Goal: Task Accomplishment & Management: Manage account settings

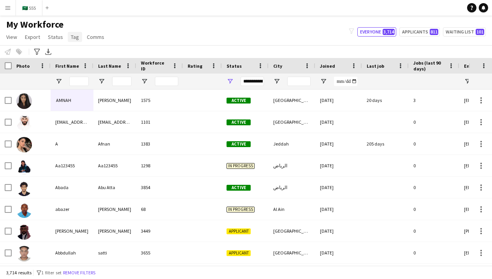
click at [75, 34] on span "Tag" at bounding box center [75, 36] width 8 height 7
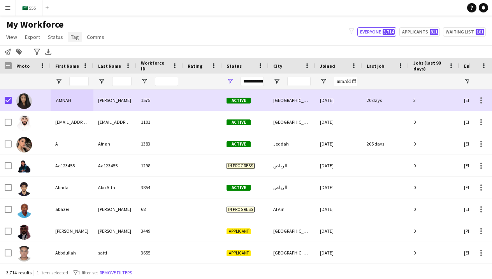
click at [75, 37] on span "Tag" at bounding box center [75, 36] width 8 height 7
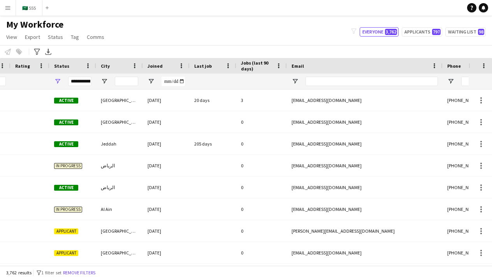
scroll to position [0, 52]
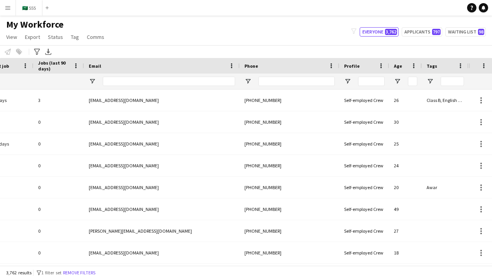
click at [298, 86] on div at bounding box center [296, 82] width 76 height 16
click at [298, 84] on input "Phone Filter Input" at bounding box center [296, 81] width 76 height 9
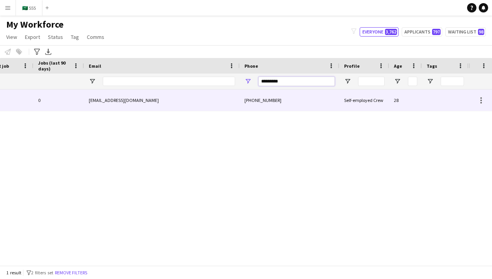
type input "*********"
click at [268, 105] on div "+966570710412" at bounding box center [290, 99] width 100 height 21
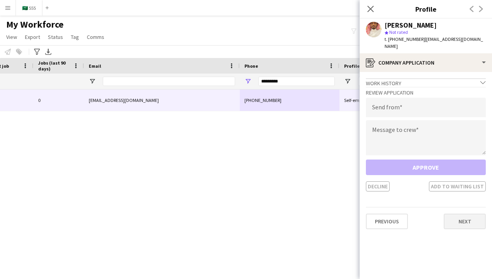
click at [459, 214] on button "Next" at bounding box center [465, 222] width 42 height 16
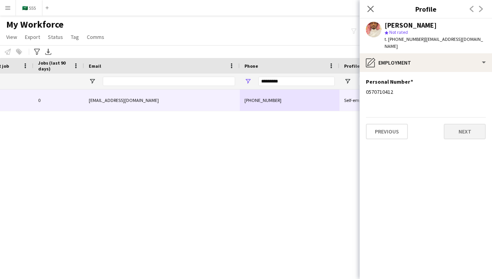
click at [457, 129] on button "Next" at bounding box center [465, 132] width 42 height 16
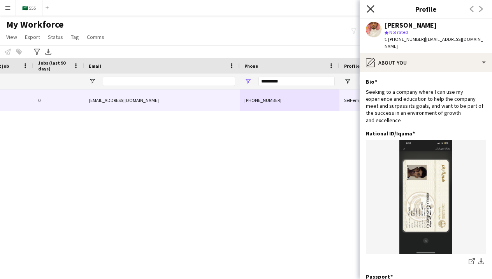
click at [372, 7] on icon "Close pop-in" at bounding box center [369, 8] width 7 height 7
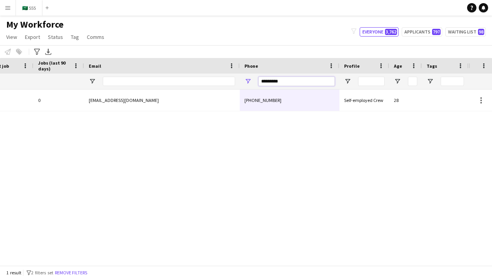
click at [328, 80] on input "*********" at bounding box center [296, 81] width 76 height 9
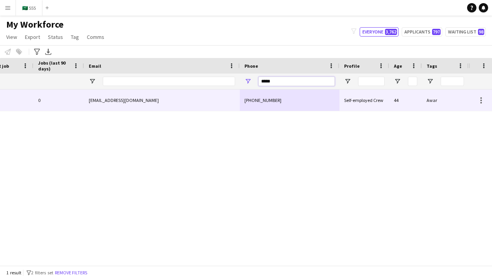
type input "*****"
click at [302, 108] on div "+966557834878" at bounding box center [290, 99] width 100 height 21
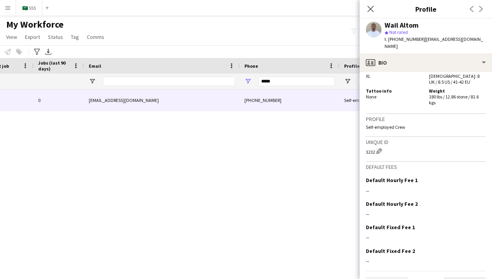
scroll to position [424, 0]
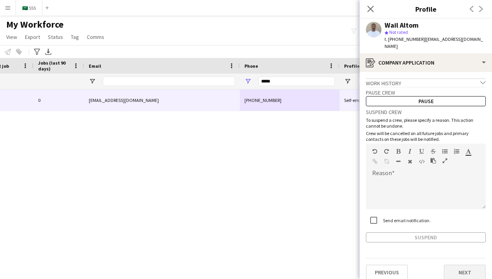
click at [464, 265] on button "Next" at bounding box center [465, 273] width 42 height 16
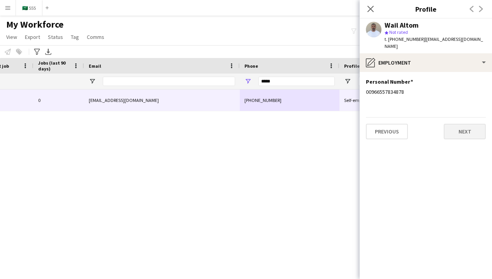
click at [457, 130] on button "Next" at bounding box center [465, 132] width 42 height 16
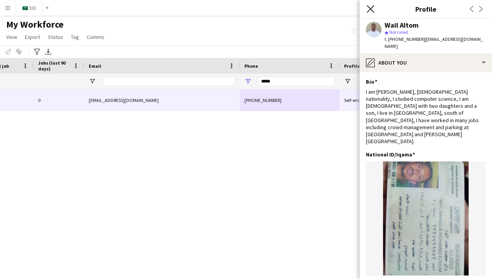
click at [368, 9] on icon "Close pop-in" at bounding box center [369, 8] width 7 height 7
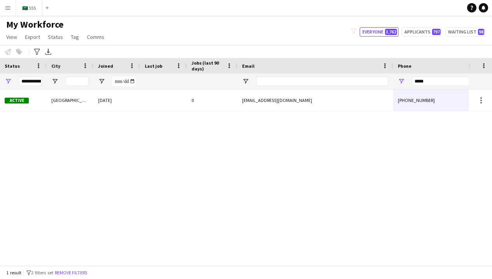
scroll to position [0, 112]
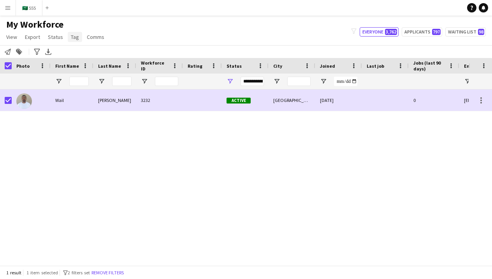
click at [75, 36] on span "Tag" at bounding box center [75, 36] width 8 height 7
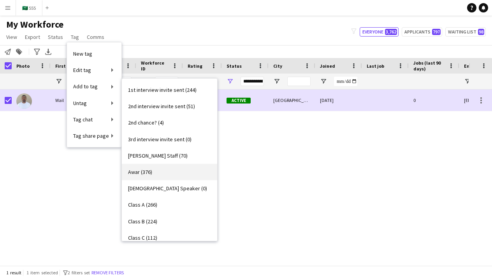
click at [165, 172] on link "Awar (376)" at bounding box center [169, 172] width 95 height 16
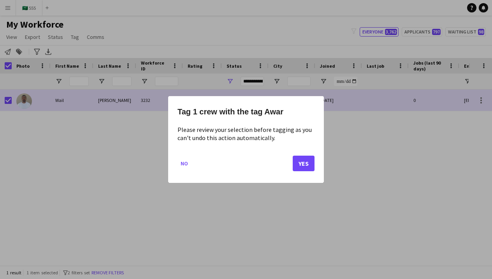
click at [302, 164] on button "Yes" at bounding box center [304, 164] width 22 height 16
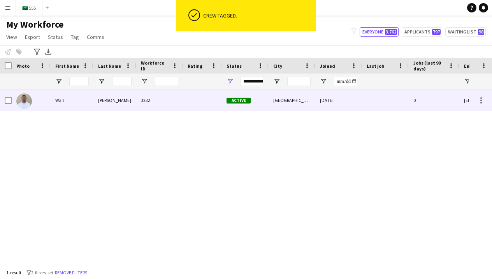
click at [297, 98] on div "[GEOGRAPHIC_DATA]" at bounding box center [291, 99] width 47 height 21
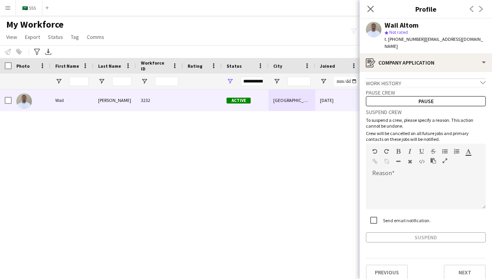
drag, startPoint x: 419, startPoint y: 23, endPoint x: 407, endPoint y: 23, distance: 12.5
click at [407, 23] on div "Wail Altom" at bounding box center [434, 25] width 101 height 7
click at [424, 27] on div "Wail Altom" at bounding box center [434, 25] width 101 height 7
click at [462, 268] on button "Next" at bounding box center [465, 273] width 42 height 16
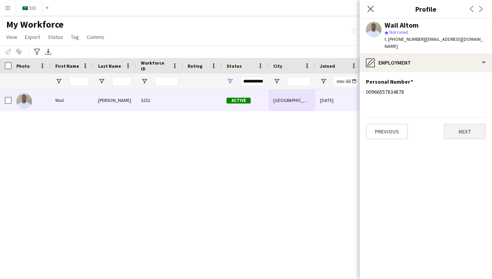
click at [461, 126] on button "Next" at bounding box center [465, 132] width 42 height 16
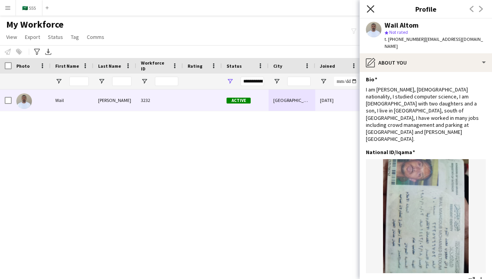
click at [367, 10] on icon "Close pop-in" at bounding box center [369, 8] width 7 height 7
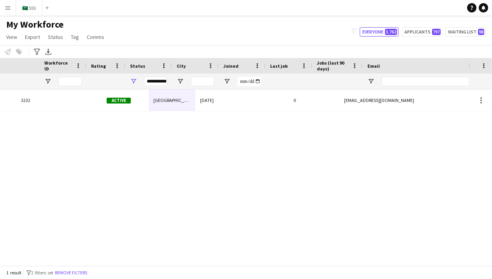
scroll to position [0, 244]
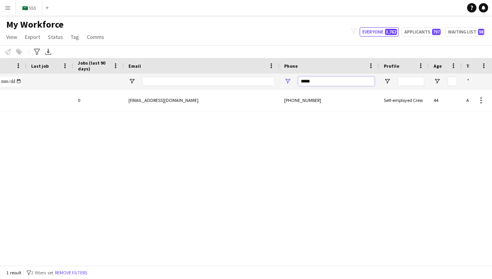
click at [326, 85] on input "*****" at bounding box center [336, 81] width 76 height 9
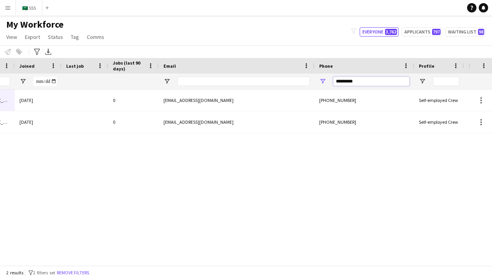
scroll to position [0, 267]
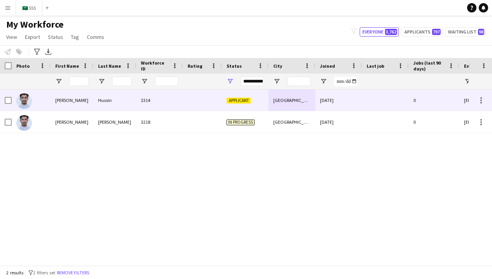
type input "*********"
click at [221, 102] on div at bounding box center [202, 99] width 39 height 21
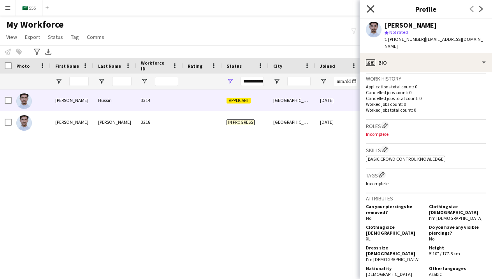
click at [370, 10] on icon at bounding box center [369, 8] width 7 height 7
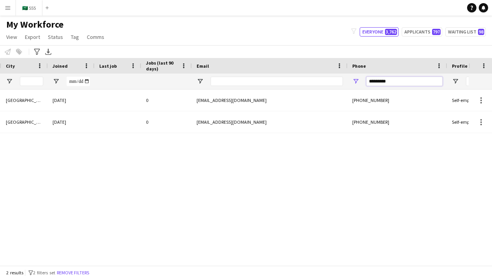
click at [382, 83] on input "*********" at bounding box center [404, 81] width 76 height 9
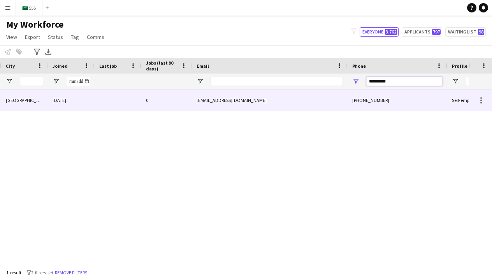
type input "*********"
click at [387, 97] on div "+966545530593" at bounding box center [397, 99] width 100 height 21
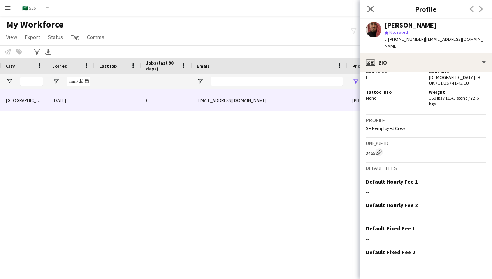
scroll to position [479, 0]
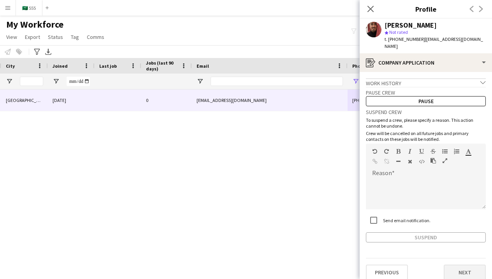
click at [458, 265] on button "Next" at bounding box center [465, 273] width 42 height 16
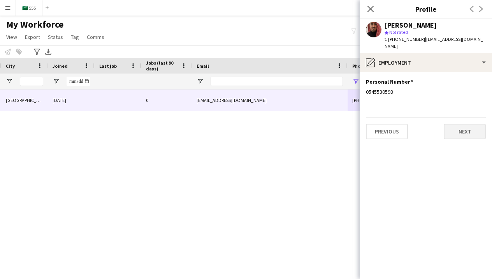
click at [456, 124] on button "Next" at bounding box center [465, 132] width 42 height 16
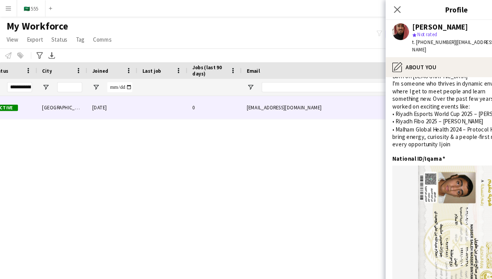
scroll to position [0, 28]
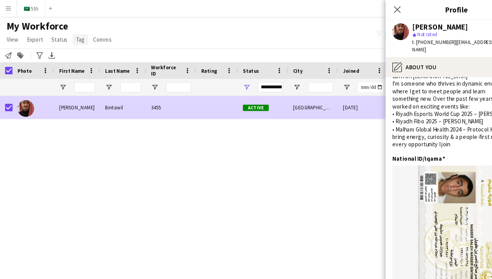
click at [75, 37] on span "Tag" at bounding box center [75, 36] width 8 height 7
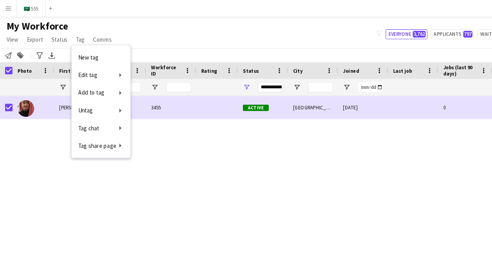
click at [226, 138] on div "Riyadh 04-10-2025 0 bintawil14@gmail.com Active 3455 Bintawil NASSER" at bounding box center [234, 177] width 468 height 176
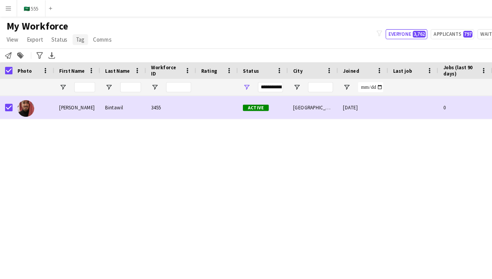
click at [72, 39] on span "Tag" at bounding box center [75, 36] width 8 height 7
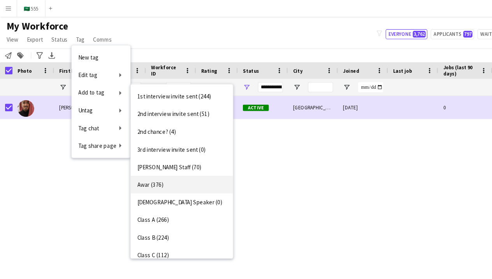
click at [147, 171] on span "Awar (376)" at bounding box center [140, 171] width 24 height 7
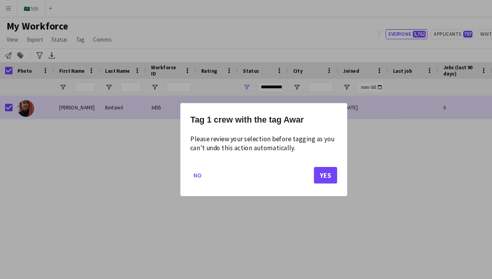
click at [303, 159] on button "Yes" at bounding box center [304, 164] width 22 height 16
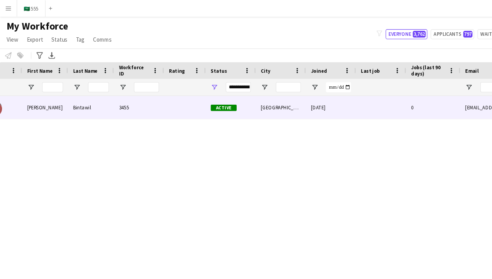
scroll to position [0, 50]
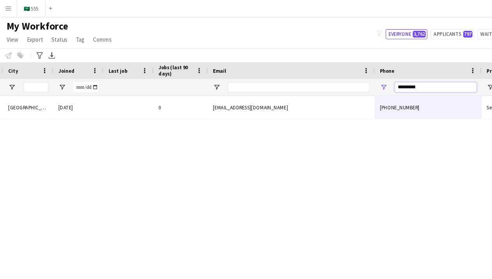
click at [395, 83] on input "*********" at bounding box center [406, 81] width 76 height 9
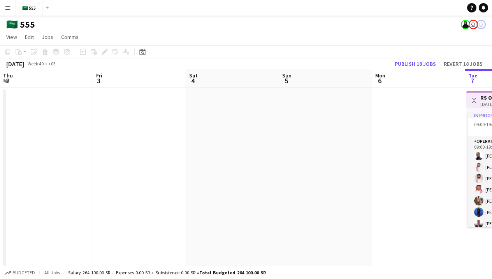
scroll to position [0, 323]
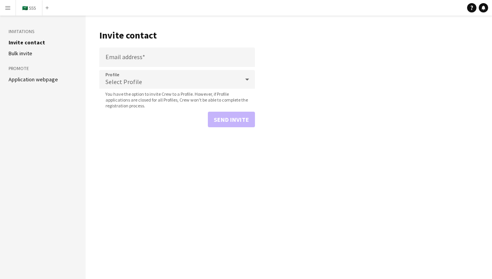
click at [8, 4] on button "Menu" at bounding box center [8, 8] width 16 height 16
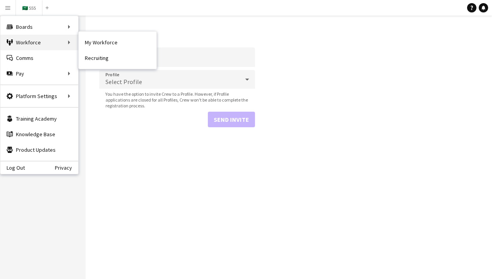
click at [54, 45] on div "Workforce Workforce" at bounding box center [39, 43] width 78 height 16
click at [26, 40] on div "Workforce Workforce" at bounding box center [39, 43] width 78 height 16
click at [99, 44] on link "My Workforce" at bounding box center [118, 43] width 78 height 16
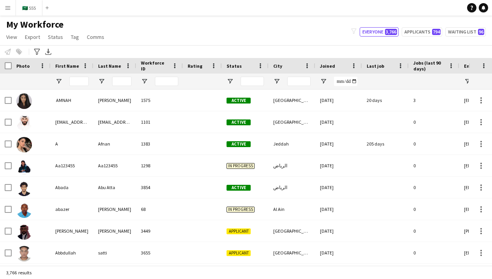
type input "**********"
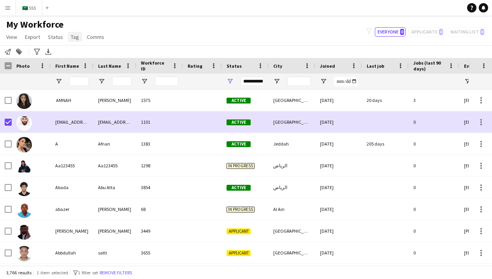
click at [72, 38] on span "Tag" at bounding box center [75, 36] width 8 height 7
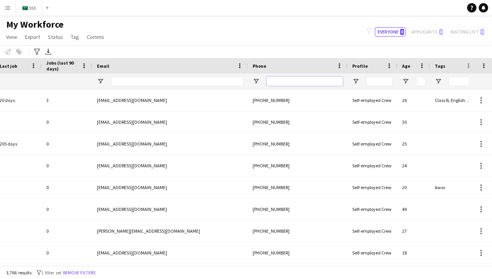
click at [278, 82] on input "Phone Filter Input" at bounding box center [304, 81] width 76 height 9
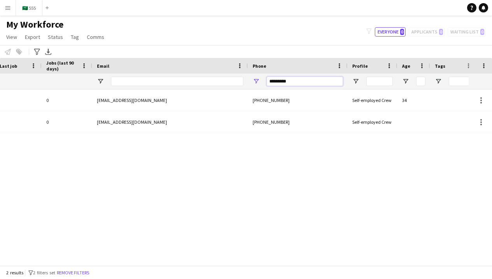
scroll to position [0, 10]
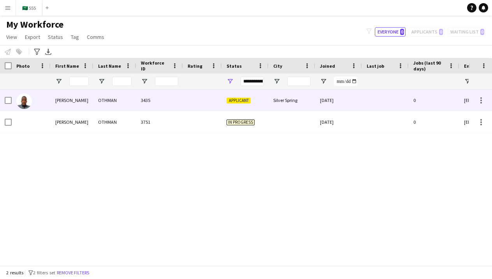
type input "*********"
click at [191, 103] on div at bounding box center [202, 99] width 39 height 21
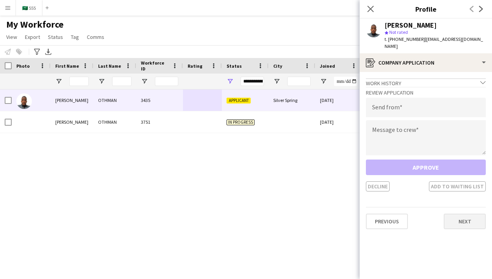
click at [451, 217] on button "Next" at bounding box center [465, 222] width 42 height 16
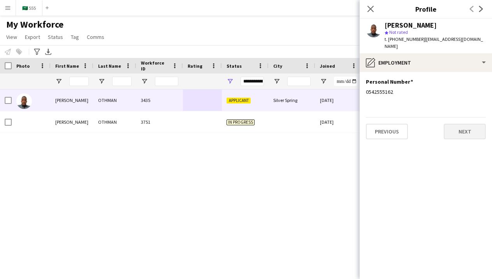
click at [450, 126] on button "Next" at bounding box center [465, 132] width 42 height 16
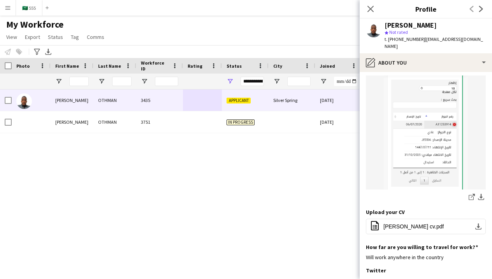
scroll to position [189, 0]
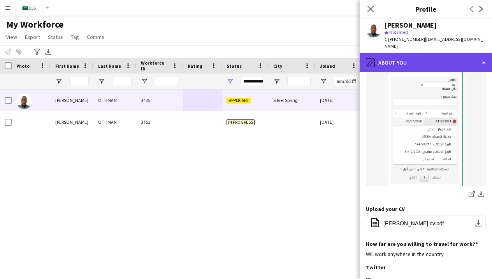
click at [406, 56] on div "pencil4 About you" at bounding box center [425, 62] width 132 height 19
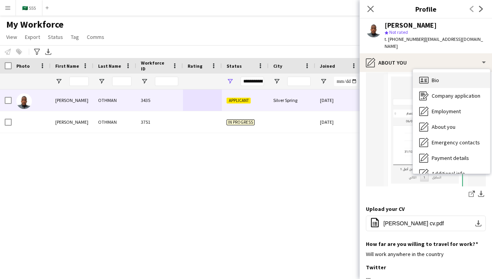
click at [422, 78] on div "Bio Bio" at bounding box center [451, 80] width 77 height 16
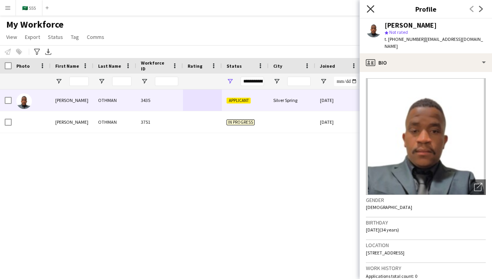
click at [372, 11] on icon at bounding box center [369, 8] width 7 height 7
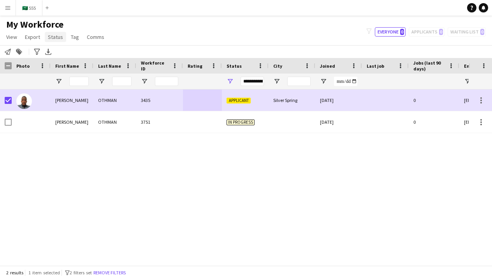
click at [61, 38] on span "Status" at bounding box center [55, 36] width 15 height 7
click at [89, 52] on link "Edit" at bounding box center [72, 54] width 54 height 16
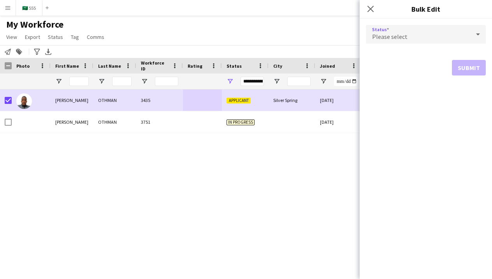
click at [411, 35] on div "Please select" at bounding box center [418, 34] width 104 height 19
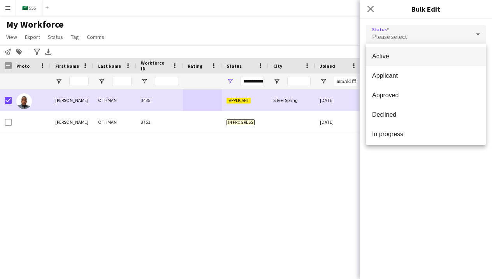
click at [415, 51] on mat-option "Active" at bounding box center [426, 56] width 120 height 19
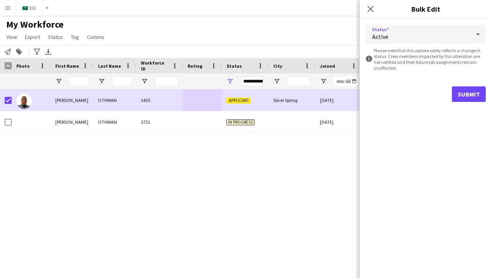
click at [460, 93] on button "Submit" at bounding box center [469, 94] width 34 height 16
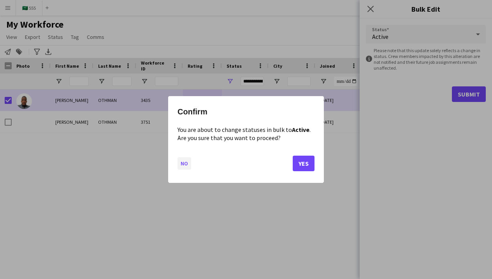
click at [184, 166] on button "No" at bounding box center [184, 163] width 14 height 12
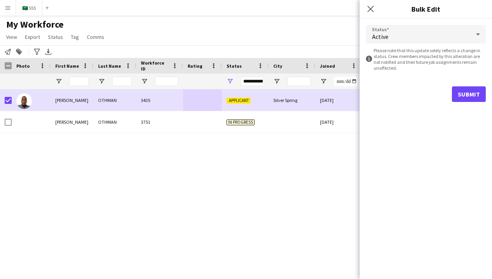
click at [463, 95] on button "Submit" at bounding box center [469, 94] width 34 height 16
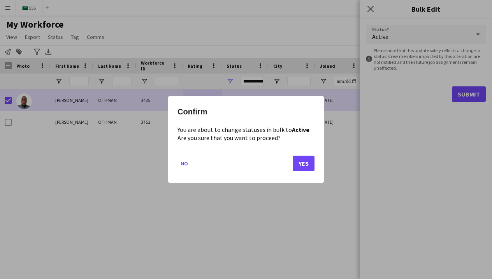
click at [302, 162] on button "Yes" at bounding box center [304, 164] width 22 height 16
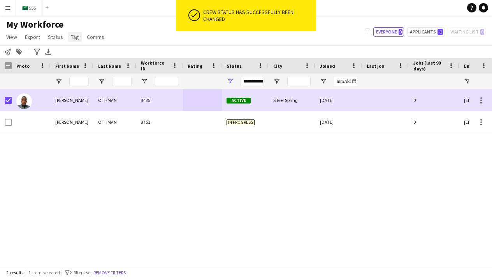
click at [76, 39] on span "Tag" at bounding box center [75, 36] width 8 height 7
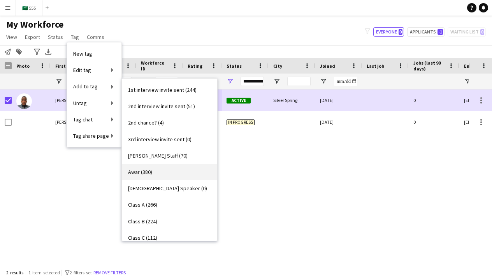
click at [154, 172] on link "Awar (380)" at bounding box center [169, 172] width 95 height 16
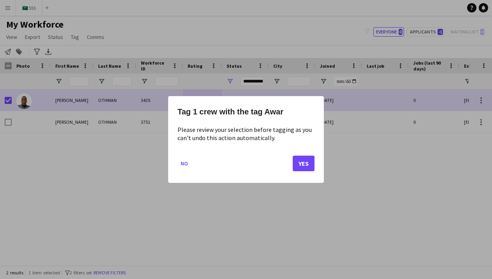
click at [302, 160] on button "Yes" at bounding box center [304, 164] width 22 height 16
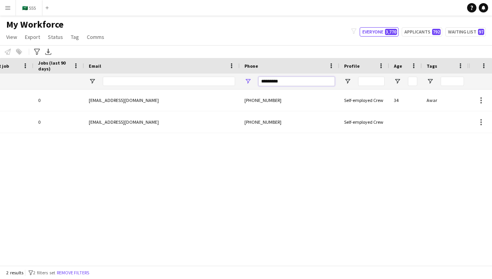
click at [327, 83] on input "*********" at bounding box center [296, 81] width 76 height 9
type input "*"
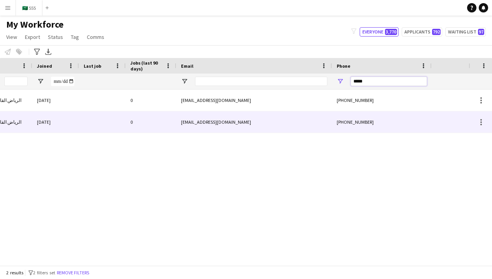
scroll to position [0, 31]
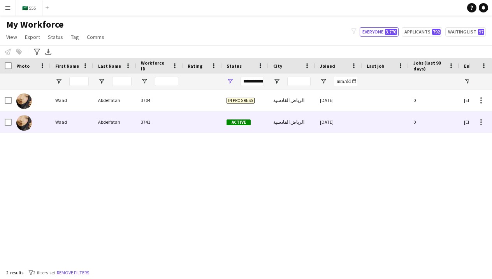
type input "*****"
click at [178, 119] on div "3741" at bounding box center [159, 121] width 47 height 21
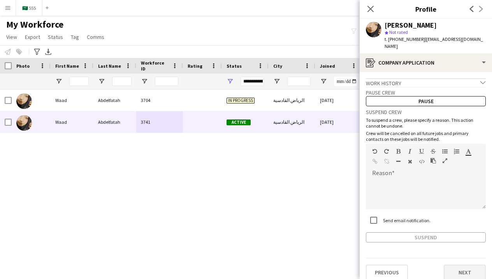
click at [458, 266] on button "Next" at bounding box center [465, 273] width 42 height 16
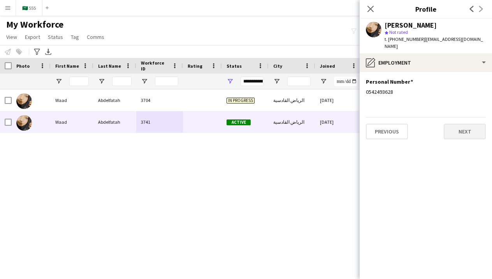
click at [463, 128] on button "Next" at bounding box center [465, 132] width 42 height 16
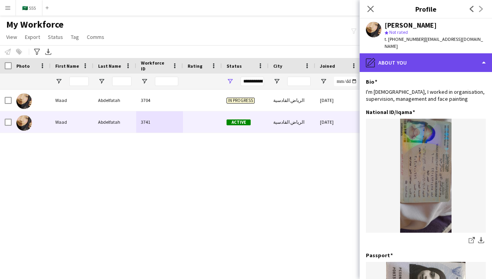
click at [439, 61] on div "pencil4 About you" at bounding box center [425, 62] width 132 height 19
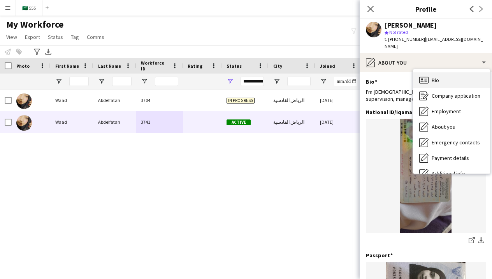
click at [440, 72] on div "Bio Bio" at bounding box center [451, 80] width 77 height 16
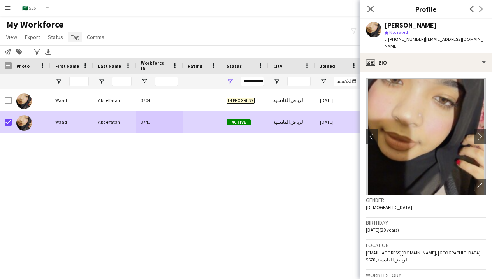
click at [77, 39] on span "Tag" at bounding box center [75, 36] width 8 height 7
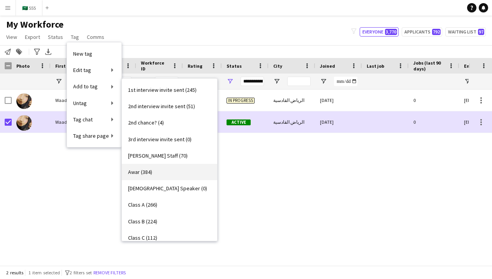
click at [157, 176] on link "Awar (384)" at bounding box center [169, 172] width 95 height 16
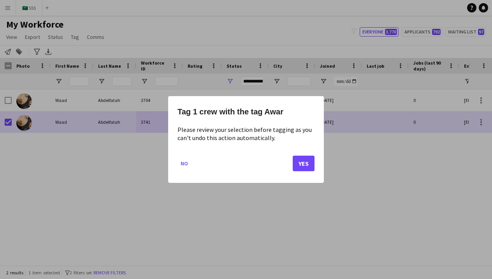
click at [303, 163] on button "Yes" at bounding box center [304, 164] width 22 height 16
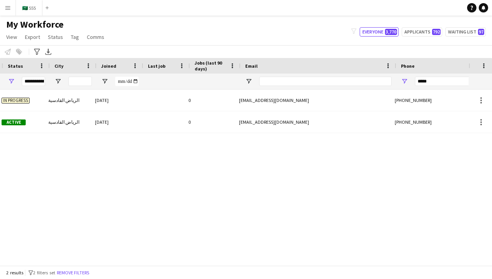
scroll to position [0, 282]
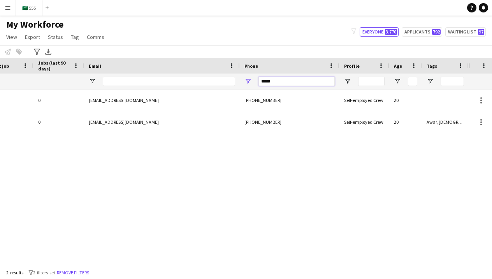
click at [288, 82] on input "*****" at bounding box center [296, 81] width 76 height 9
type input "*********"
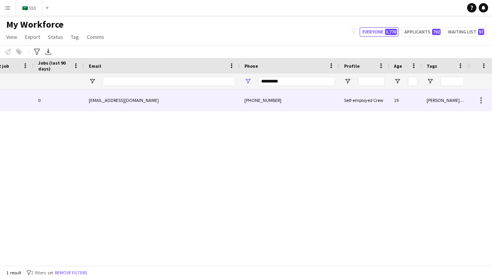
click at [192, 102] on div "asothx.ahd83@gmail.com" at bounding box center [162, 99] width 156 height 21
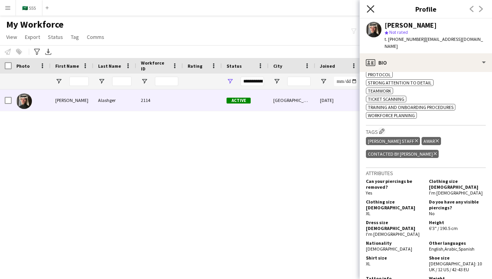
click at [370, 12] on icon "Close pop-in" at bounding box center [369, 8] width 7 height 7
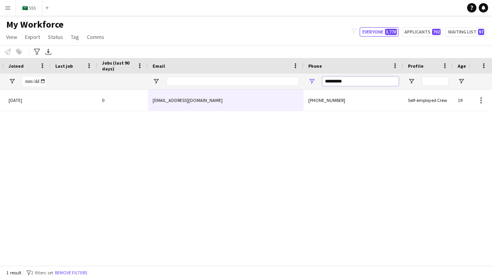
click at [384, 77] on input "*********" at bounding box center [360, 81] width 76 height 9
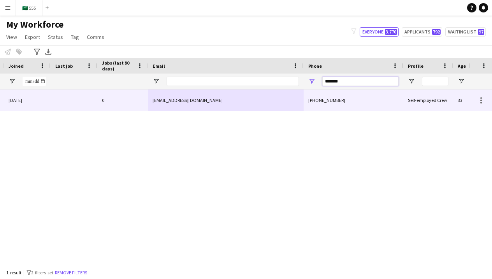
type input "*******"
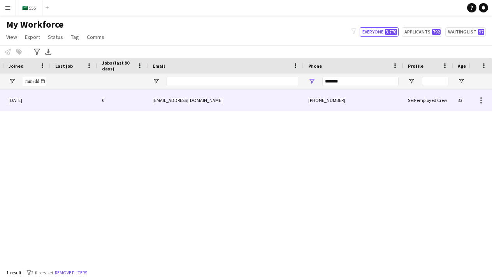
click at [419, 99] on div "Self-employed Crew" at bounding box center [428, 99] width 50 height 21
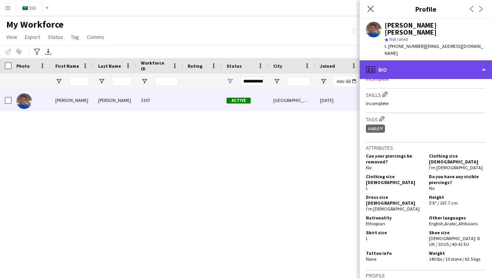
click at [443, 60] on div "profile Bio" at bounding box center [425, 69] width 132 height 19
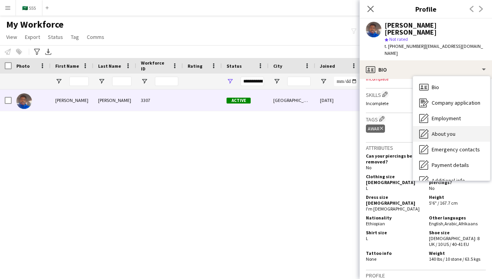
click at [449, 130] on span "About you" at bounding box center [443, 133] width 24 height 7
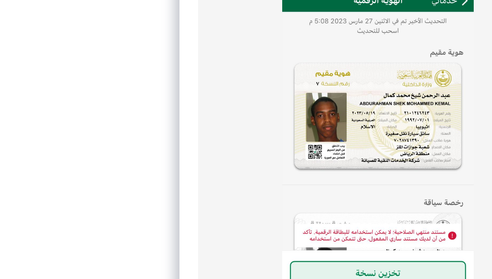
scroll to position [0, 0]
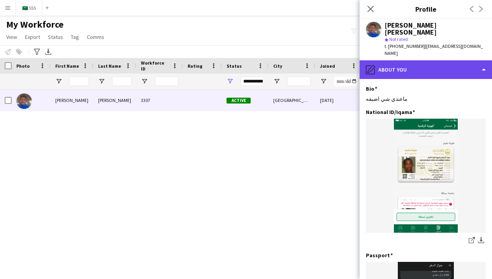
click at [408, 60] on div "pencil4 About you" at bounding box center [425, 69] width 132 height 19
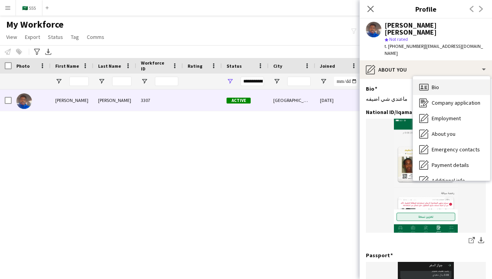
click at [428, 79] on div "Bio Bio" at bounding box center [451, 87] width 77 height 16
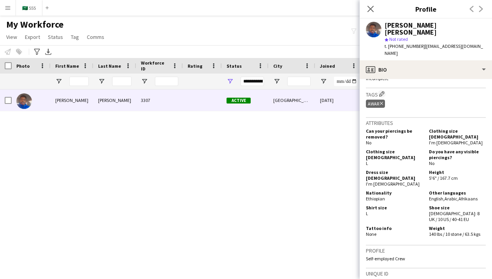
scroll to position [282, 0]
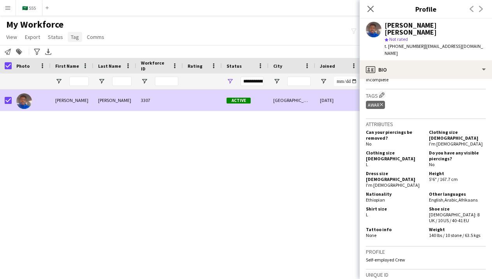
click at [75, 41] on link "Tag" at bounding box center [75, 37] width 14 height 10
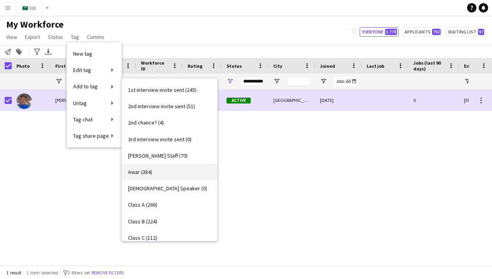
click at [155, 172] on link "Awar (384)" at bounding box center [169, 172] width 95 height 16
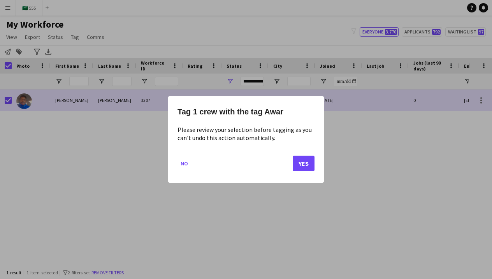
click at [307, 165] on button "Yes" at bounding box center [304, 164] width 22 height 16
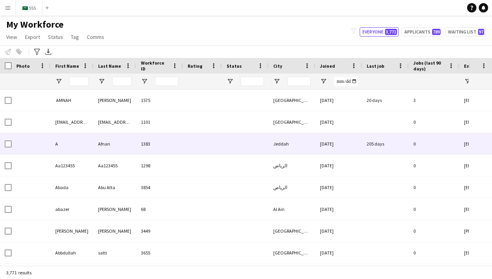
type input "**********"
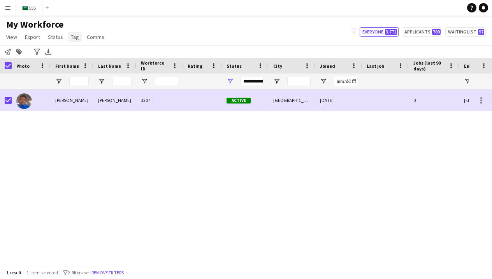
click at [73, 38] on span "Tag" at bounding box center [75, 36] width 8 height 7
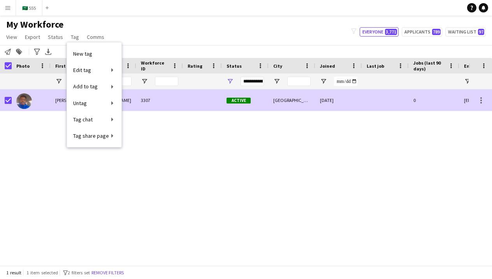
click at [13, 99] on div at bounding box center [31, 99] width 39 height 21
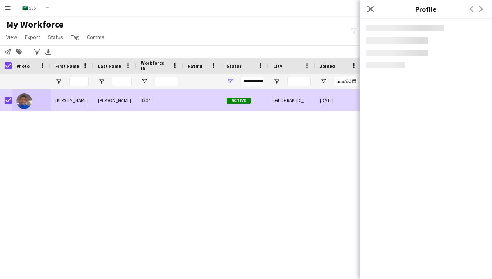
click at [369, 14] on div "Close pop-in" at bounding box center [370, 9] width 22 height 18
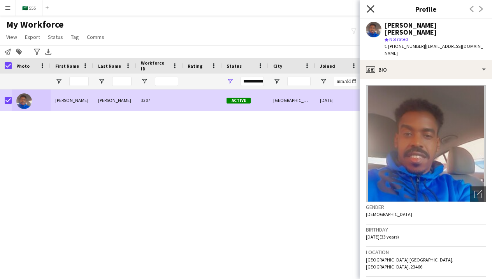
click at [370, 12] on icon "Close pop-in" at bounding box center [369, 8] width 7 height 7
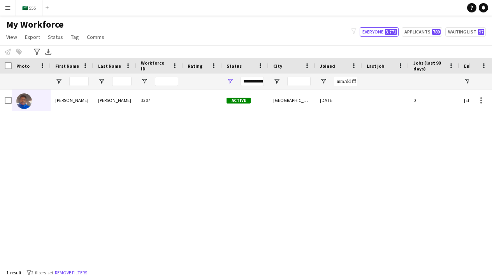
click at [9, 12] on button "Menu" at bounding box center [8, 8] width 16 height 16
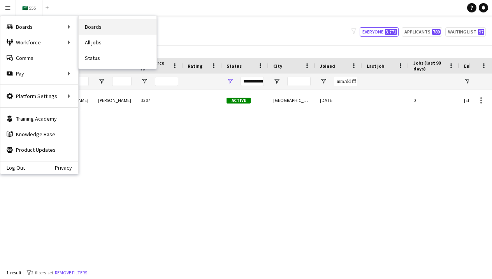
click at [89, 28] on link "Boards" at bounding box center [118, 27] width 78 height 16
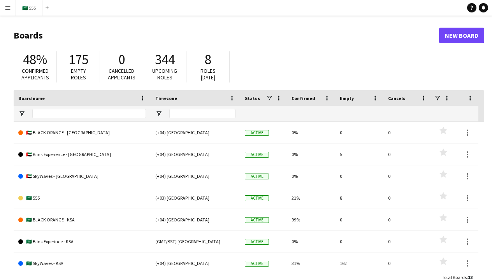
click at [7, 7] on app-icon "Menu" at bounding box center [8, 8] width 6 height 6
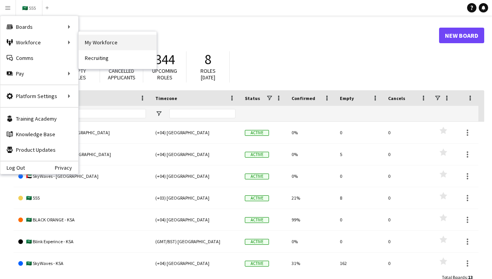
click at [91, 39] on link "My Workforce" at bounding box center [118, 43] width 78 height 16
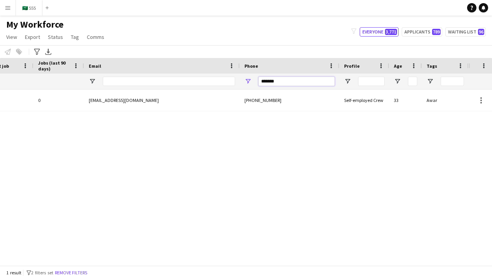
click at [304, 85] on input "*******" at bounding box center [296, 81] width 76 height 9
type input "*"
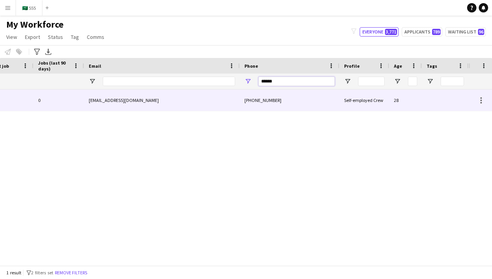
type input "******"
click at [303, 102] on div "+966560960856" at bounding box center [290, 99] width 100 height 21
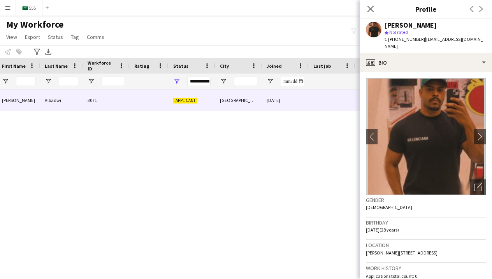
scroll to position [0, -7]
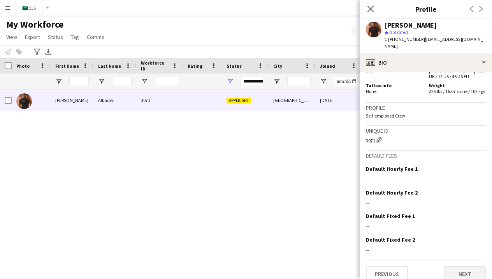
click at [456, 267] on button "Next" at bounding box center [465, 274] width 42 height 16
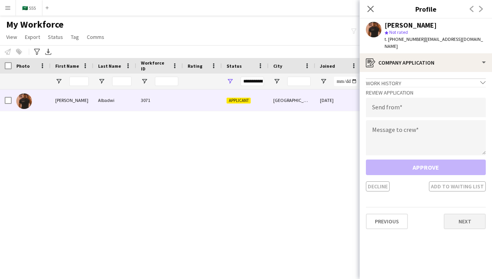
click at [457, 214] on button "Next" at bounding box center [465, 222] width 42 height 16
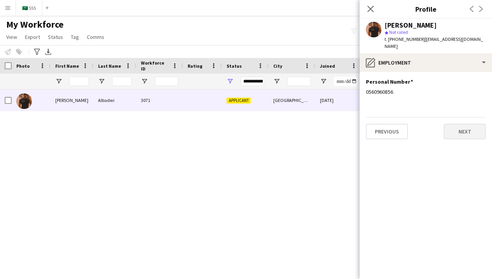
click at [451, 130] on button "Next" at bounding box center [465, 132] width 42 height 16
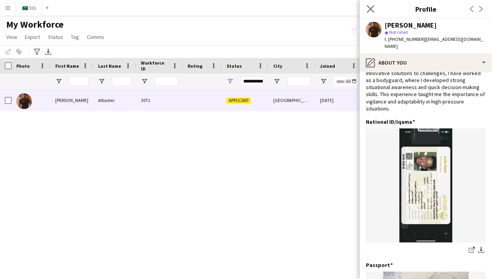
click at [366, 11] on app-icon "Close pop-in" at bounding box center [370, 9] width 11 height 11
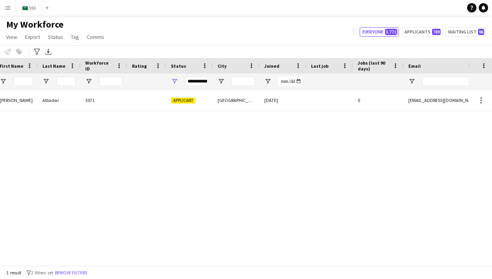
scroll to position [0, 168]
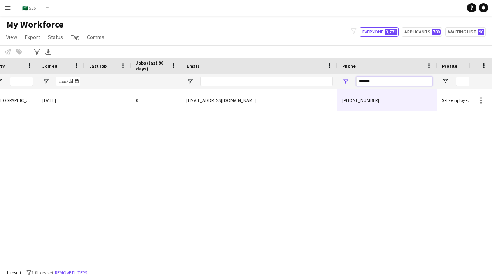
click at [373, 84] on input "******" at bounding box center [394, 81] width 76 height 9
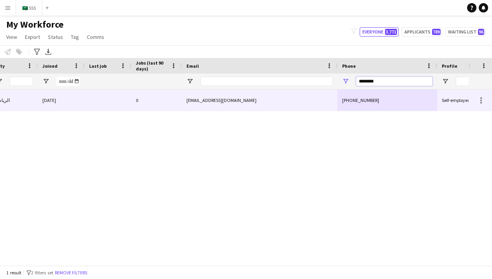
type input "********"
click at [377, 107] on div "+966509607029" at bounding box center [387, 99] width 100 height 21
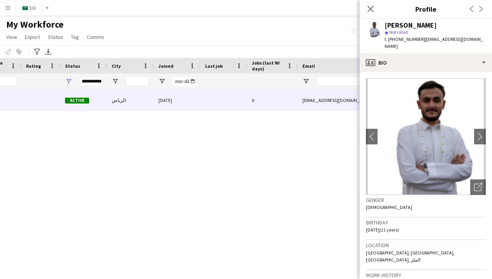
scroll to position [0, -1]
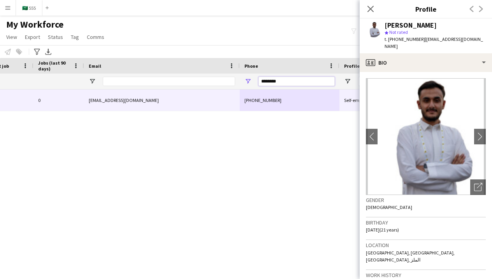
click at [291, 83] on input "********" at bounding box center [296, 81] width 76 height 9
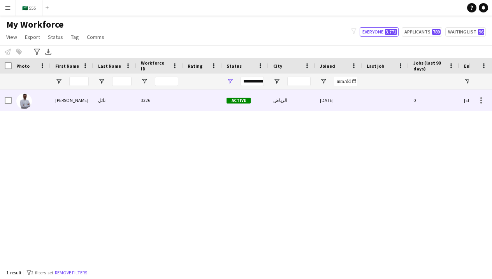
type input "*********"
click at [202, 100] on div at bounding box center [202, 99] width 39 height 21
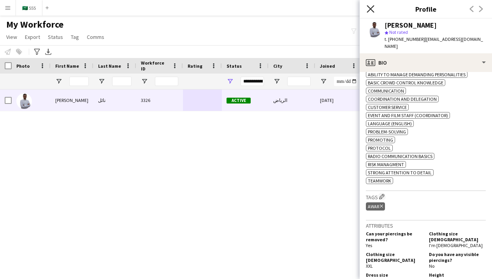
click at [370, 10] on icon "Close pop-in" at bounding box center [369, 8] width 7 height 7
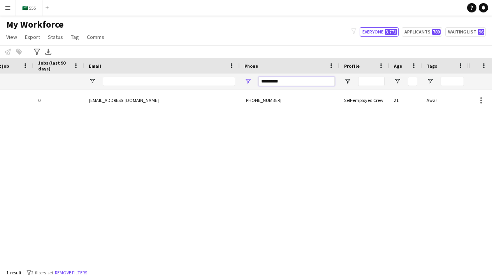
click at [314, 84] on input "*********" at bounding box center [296, 81] width 76 height 9
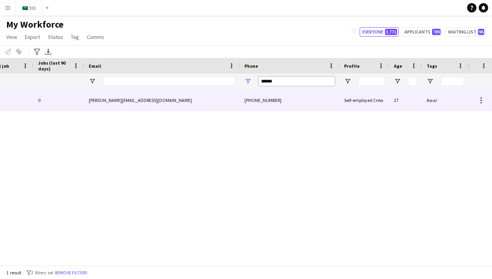
type input "******"
click at [272, 103] on div "+966510219709" at bounding box center [290, 99] width 100 height 21
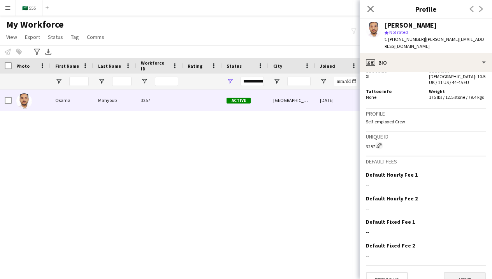
click at [453, 272] on button "Next" at bounding box center [465, 280] width 42 height 16
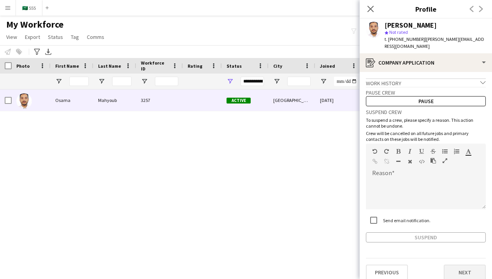
click at [453, 266] on button "Next" at bounding box center [465, 273] width 42 height 16
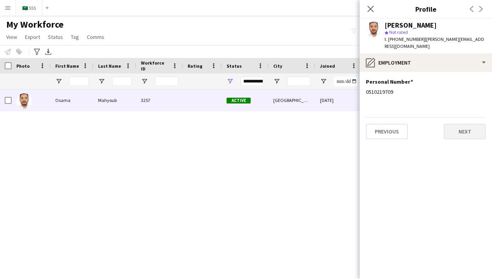
click at [449, 130] on button "Next" at bounding box center [465, 132] width 42 height 16
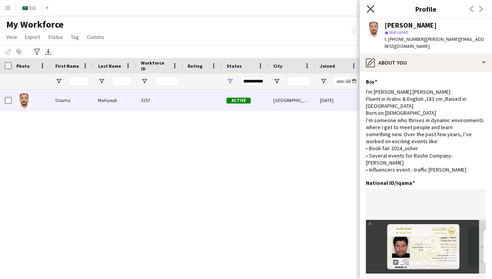
click at [368, 12] on icon "Close pop-in" at bounding box center [369, 8] width 7 height 7
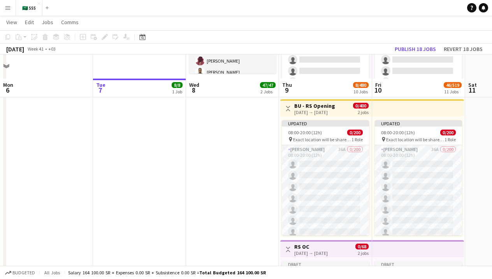
scroll to position [272, 0]
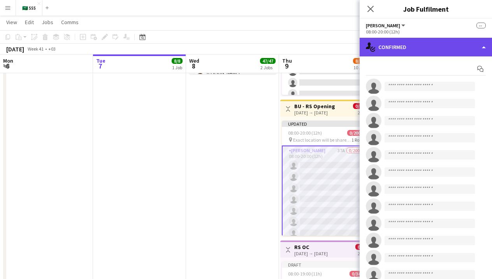
click at [418, 49] on div "single-neutral-actions-check-2 Confirmed" at bounding box center [425, 47] width 132 height 19
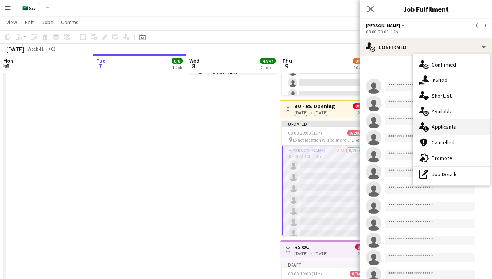
click at [444, 128] on span "Applicants" at bounding box center [443, 126] width 25 height 7
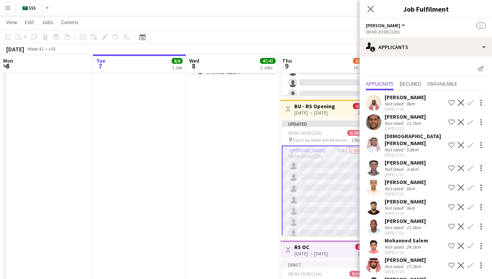
click at [397, 98] on div "Mosab Mohamed" at bounding box center [404, 97] width 41 height 7
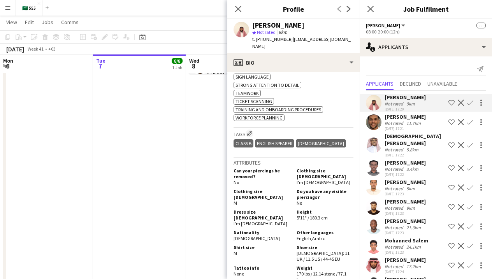
scroll to position [516, 0]
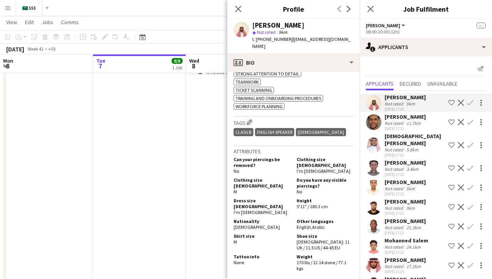
click at [390, 118] on div "Zaki Aldawi" at bounding box center [404, 116] width 41 height 7
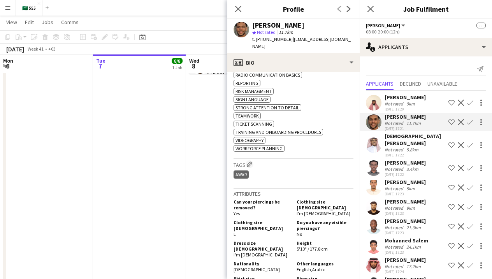
scroll to position [479, 0]
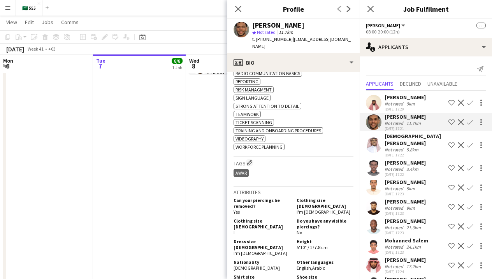
click at [400, 137] on div "MOHAMMED SALHE" at bounding box center [414, 140] width 61 height 14
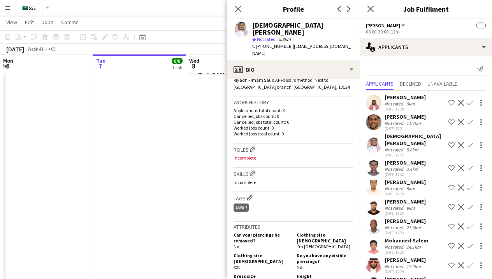
scroll to position [186, 0]
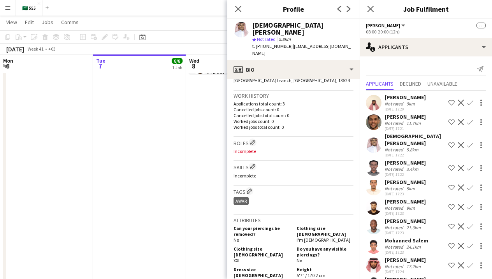
click at [397, 159] on div "Ali Yousef" at bounding box center [404, 162] width 41 height 7
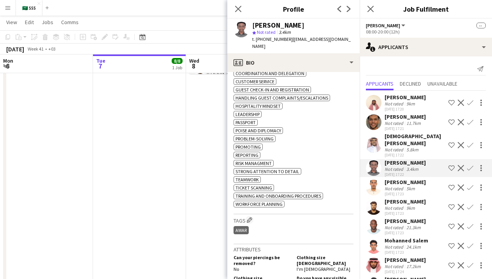
scroll to position [318, 0]
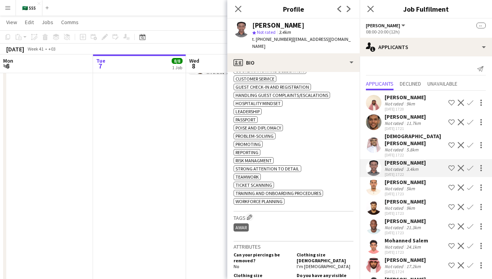
click at [400, 172] on div "07-10-2025 17:22" at bounding box center [404, 174] width 41 height 5
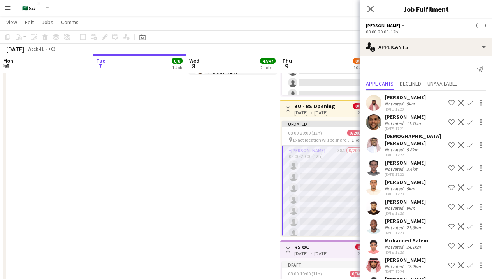
click at [400, 186] on div "Not rated" at bounding box center [394, 189] width 20 height 6
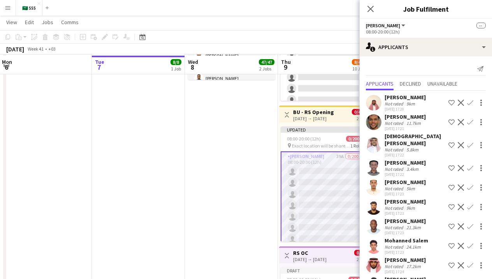
scroll to position [0, 0]
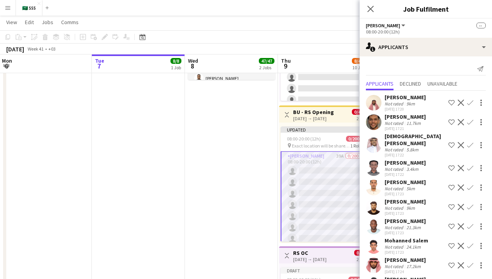
click at [390, 205] on div "Not rated" at bounding box center [394, 208] width 20 height 6
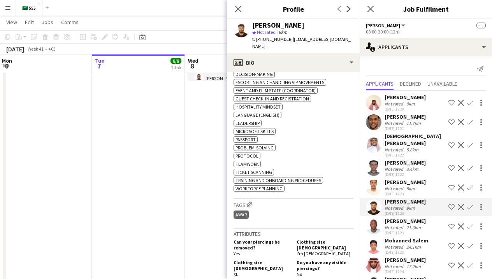
scroll to position [319, 0]
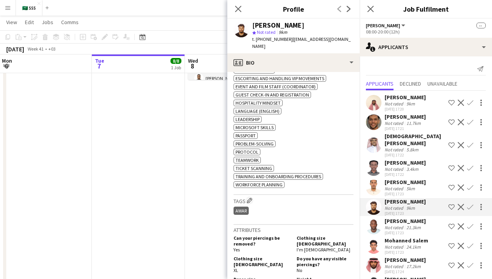
click at [405, 224] on div "21.3km" at bounding box center [414, 227] width 18 height 6
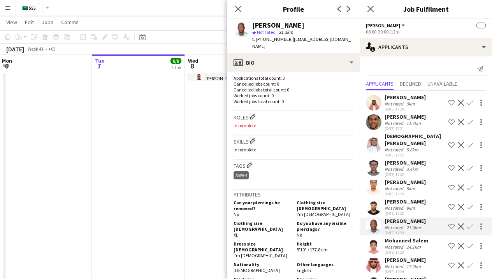
scroll to position [199, 0]
click at [409, 244] on div "24.1km" at bounding box center [414, 247] width 18 height 6
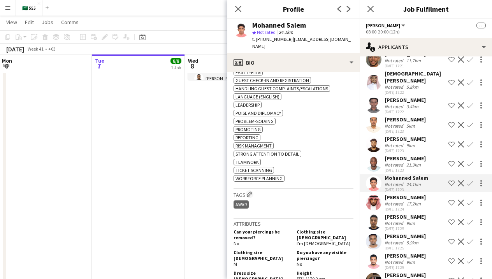
scroll to position [64, 0]
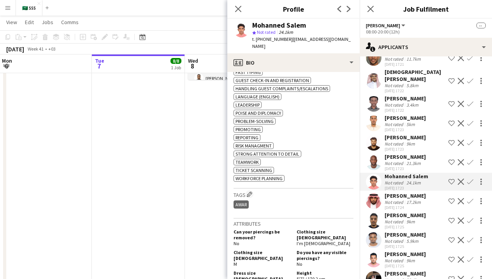
click at [401, 193] on div "Abdullrhim Ahmed Mohammed" at bounding box center [404, 195] width 41 height 7
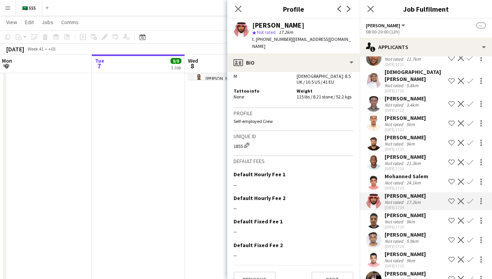
scroll to position [546, 0]
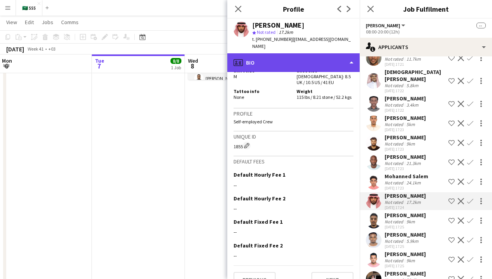
click at [305, 53] on div "profile Bio" at bounding box center [293, 62] width 132 height 19
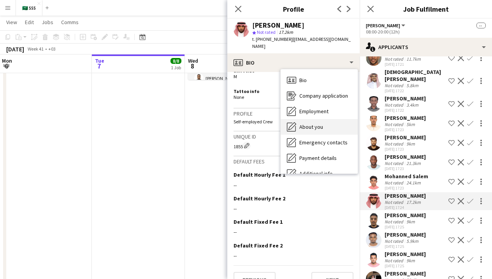
click at [308, 123] on span "About you" at bounding box center [311, 126] width 24 height 7
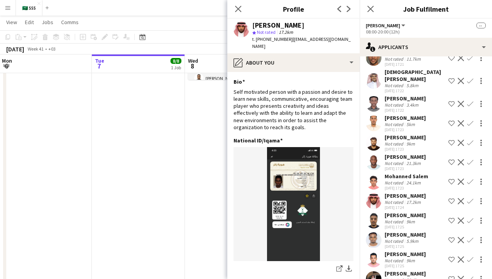
click at [391, 216] on div "[PERSON_NAME]" at bounding box center [404, 215] width 41 height 7
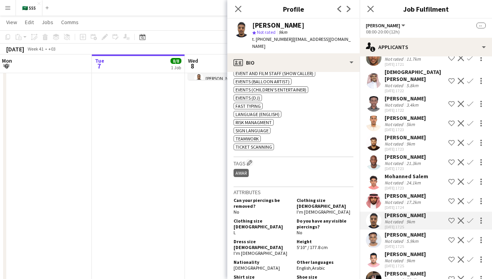
scroll to position [324, 0]
click at [396, 236] on div "abdrahman Abo" at bounding box center [404, 234] width 41 height 7
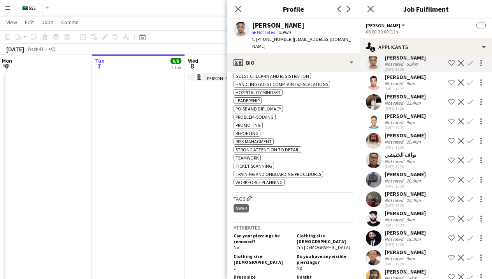
scroll to position [350, 0]
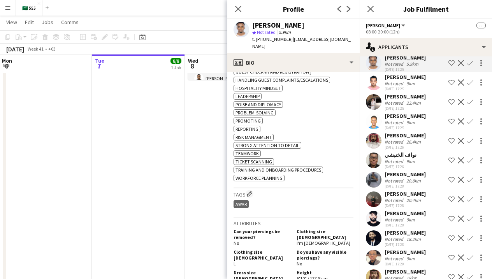
click at [412, 84] on div "9km" at bounding box center [411, 84] width 12 height 6
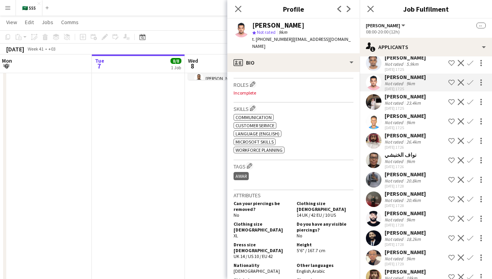
scroll to position [233, 0]
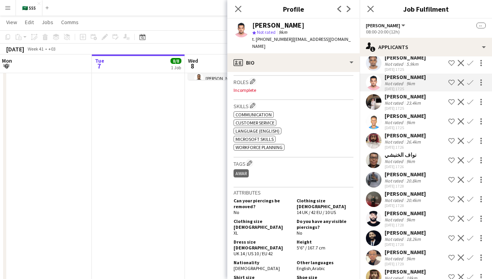
click at [398, 107] on div "07-10-2025 17:25" at bounding box center [404, 108] width 41 height 5
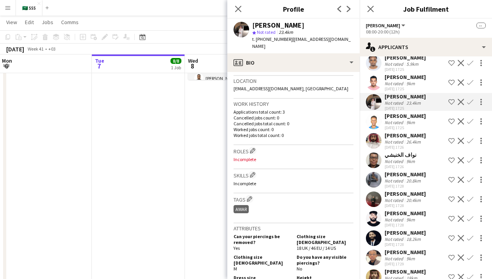
scroll to position [164, 0]
click at [414, 121] on div "9km" at bounding box center [411, 122] width 12 height 6
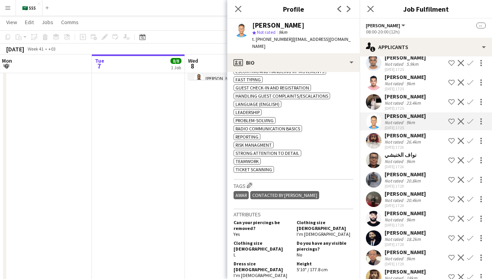
scroll to position [348, 0]
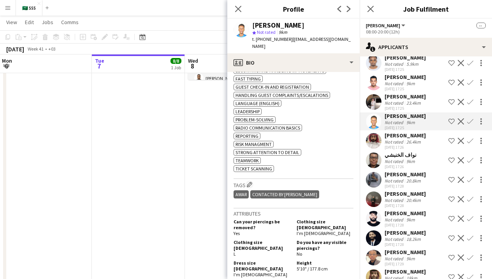
click at [398, 138] on div "ريان عبدالفتاح" at bounding box center [404, 135] width 41 height 7
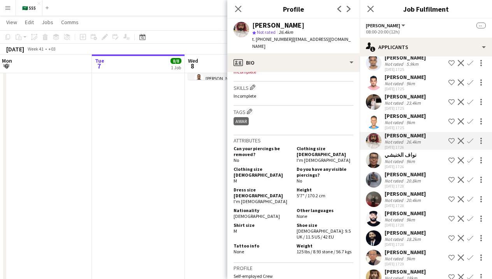
scroll to position [298, 0]
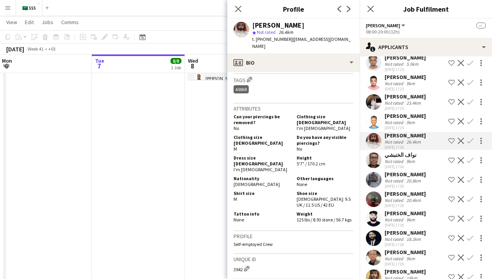
click at [389, 163] on div "Not rated" at bounding box center [394, 161] width 20 height 6
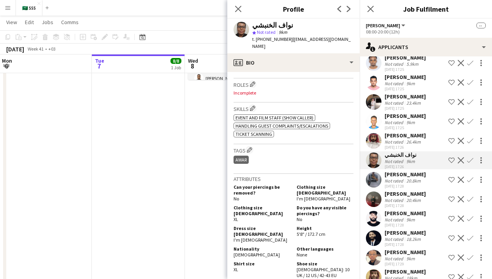
scroll to position [238, 0]
click at [399, 175] on div "Sfyan Eissa" at bounding box center [404, 174] width 41 height 7
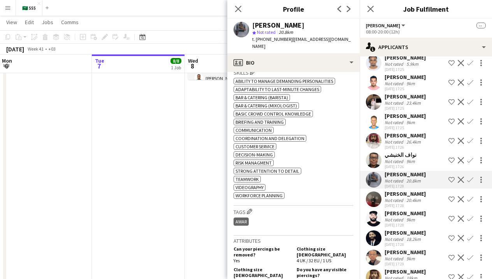
scroll to position [319, 0]
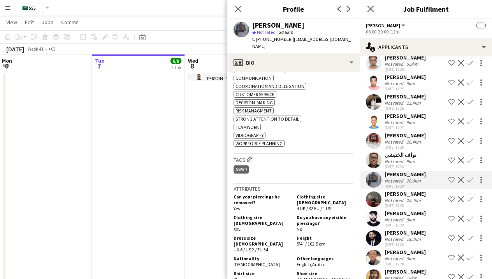
click at [385, 206] on div "07-10-2025 17:28" at bounding box center [404, 205] width 41 height 5
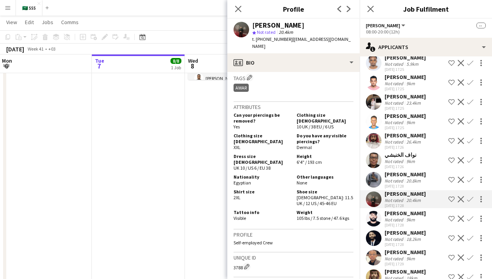
scroll to position [286, 0]
click at [401, 221] on div "Not rated" at bounding box center [394, 220] width 20 height 6
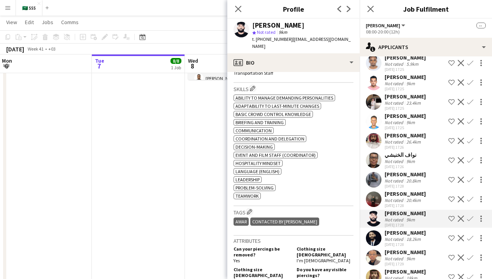
scroll to position [270, 0]
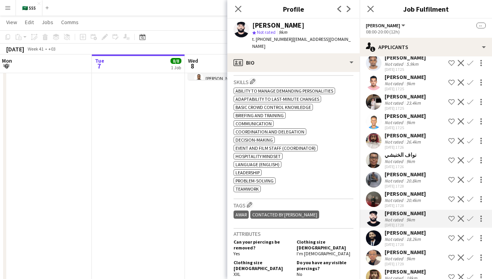
click at [395, 238] on div "Not rated" at bounding box center [394, 239] width 20 height 6
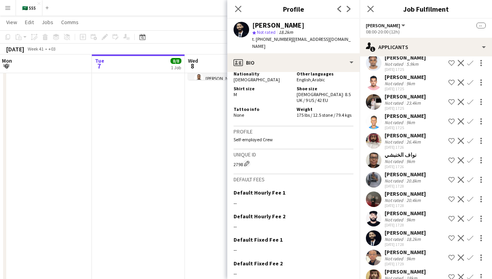
scroll to position [526, 0]
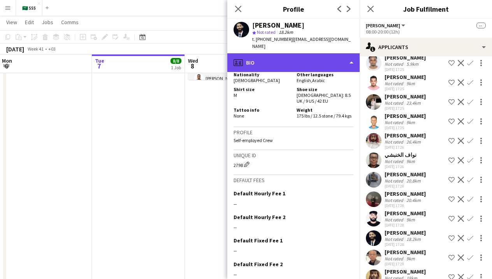
click at [314, 59] on div "profile Bio" at bounding box center [293, 62] width 132 height 19
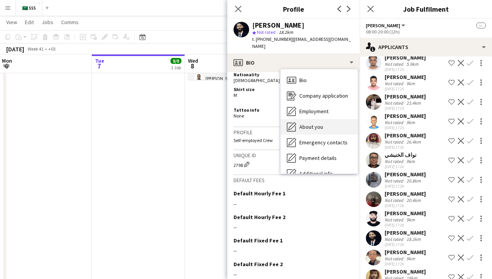
click at [318, 123] on span "About you" at bounding box center [311, 126] width 24 height 7
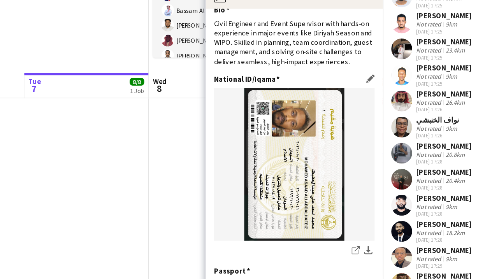
scroll to position [13, 0]
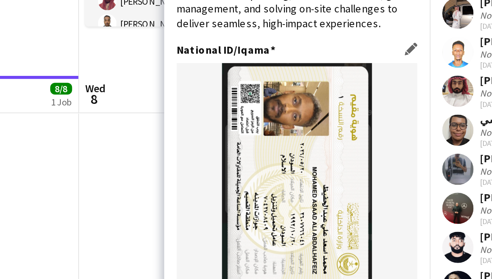
click at [233, 127] on img at bounding box center [293, 184] width 120 height 114
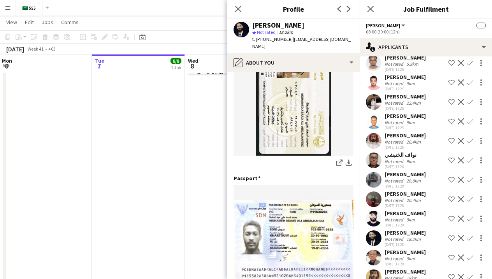
scroll to position [62, 0]
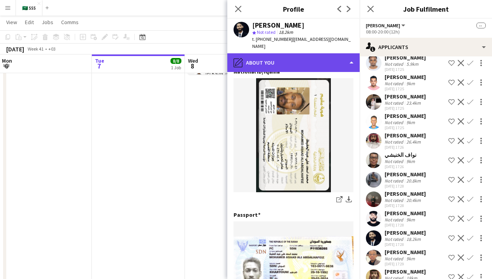
click at [333, 55] on div "pencil4 About you" at bounding box center [293, 62] width 132 height 19
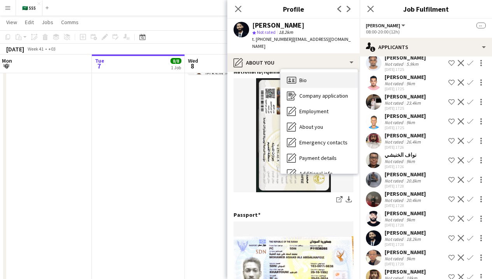
click at [330, 73] on div "Bio Bio" at bounding box center [318, 80] width 77 height 16
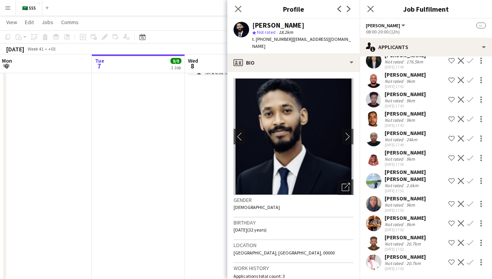
scroll to position [594, 0]
click at [408, 262] on div "20.7km" at bounding box center [414, 263] width 18 height 6
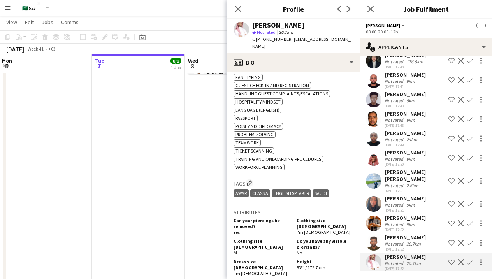
scroll to position [362, 0]
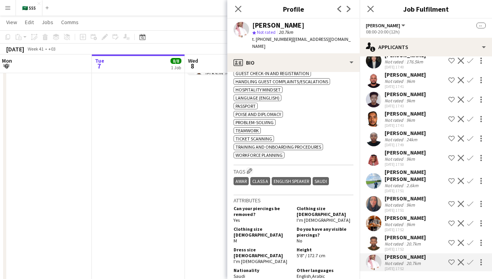
click at [393, 239] on div "عزام عثمان" at bounding box center [404, 237] width 41 height 7
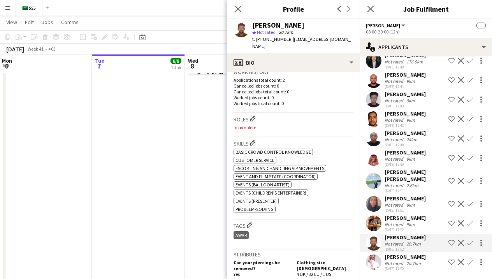
scroll to position [196, 0]
click at [398, 227] on div "HASSAN ITSHSO Not rated 9km 07-10-2025 17:52" at bounding box center [404, 223] width 41 height 18
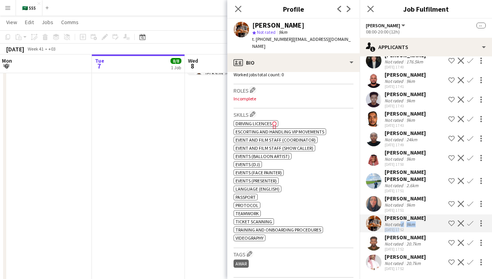
scroll to position [256, 0]
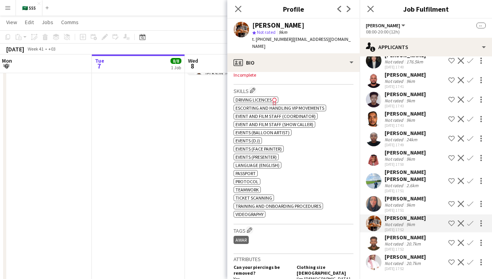
click at [419, 196] on div "Basmah Salih Not rated 9km 07-10-2025 17:51 Shortlist crew Decline Confirm" at bounding box center [425, 204] width 132 height 18
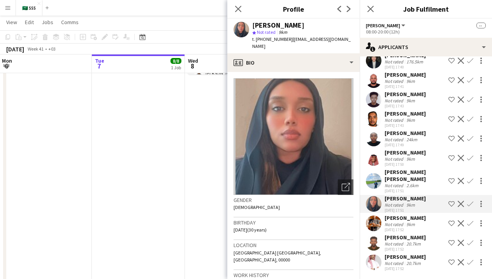
click at [404, 180] on div "Ahmed Zakaria Mohialdin Salih" at bounding box center [414, 175] width 61 height 14
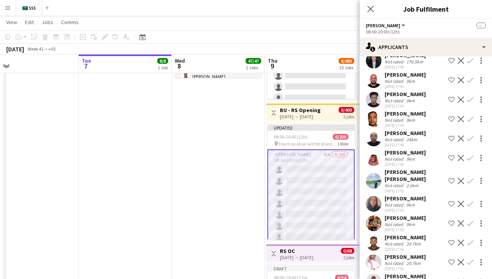
scroll to position [0, 0]
click at [417, 181] on div "Ahmed Zakaria Mohialdin Salih" at bounding box center [414, 175] width 61 height 14
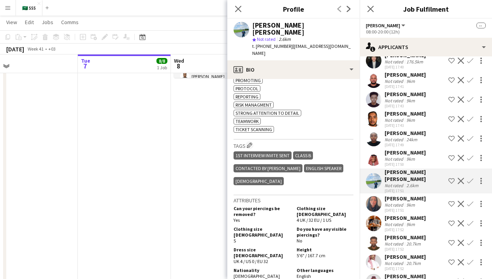
scroll to position [428, 0]
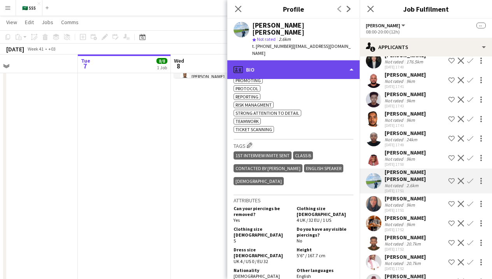
click at [310, 60] on div "profile Bio" at bounding box center [293, 69] width 132 height 19
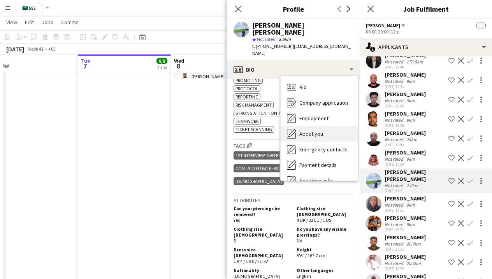
click at [316, 126] on div "About you About you" at bounding box center [318, 134] width 77 height 16
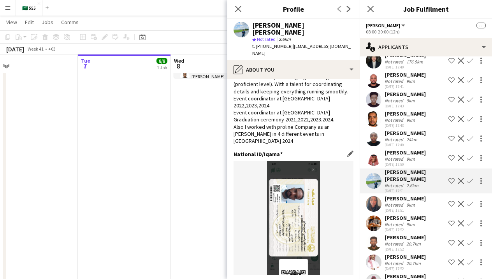
scroll to position [0, 0]
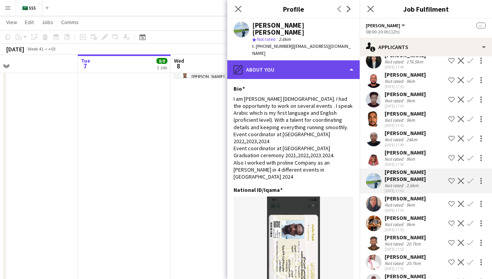
click at [317, 60] on div "pencil4 About you" at bounding box center [293, 69] width 132 height 19
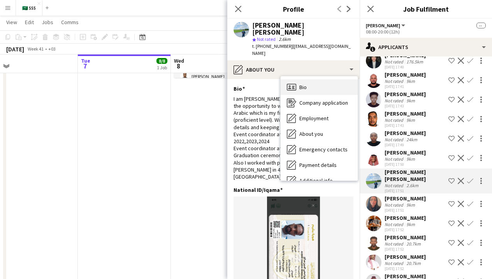
click at [319, 79] on div "Bio Bio" at bounding box center [318, 87] width 77 height 16
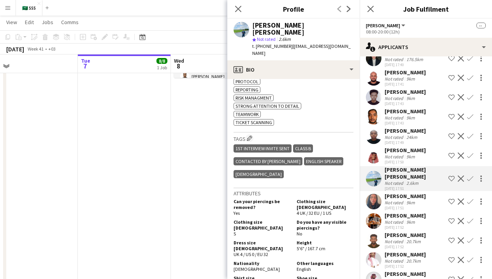
scroll to position [437, 0]
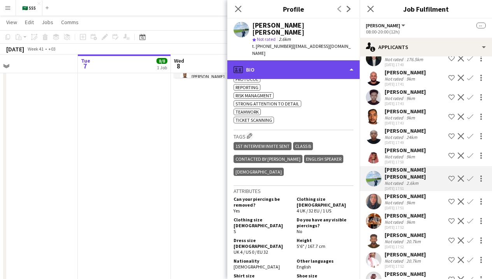
click at [344, 60] on div "profile Bio" at bounding box center [293, 69] width 132 height 19
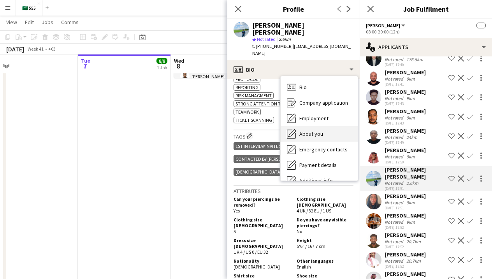
click at [337, 126] on div "About you About you" at bounding box center [318, 134] width 77 height 16
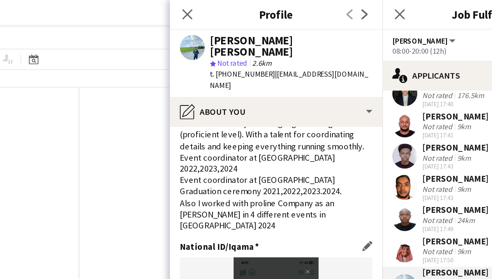
scroll to position [256, 0]
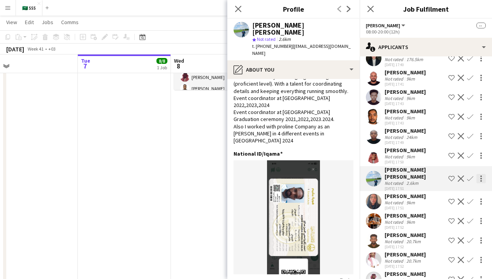
click at [480, 179] on div at bounding box center [481, 179] width 2 height 2
click at [481, 180] on div at bounding box center [246, 139] width 492 height 279
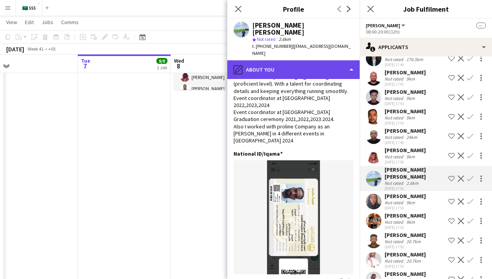
click at [292, 60] on div "pencil4 About you" at bounding box center [293, 69] width 132 height 19
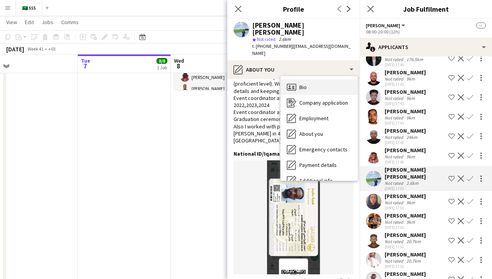
click at [303, 79] on div "Bio Bio" at bounding box center [318, 87] width 77 height 16
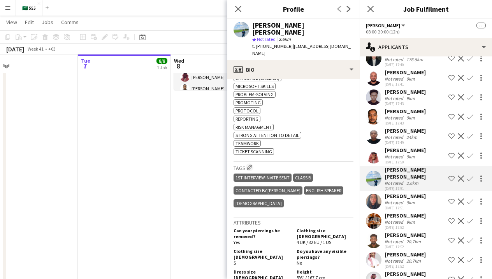
scroll to position [429, 0]
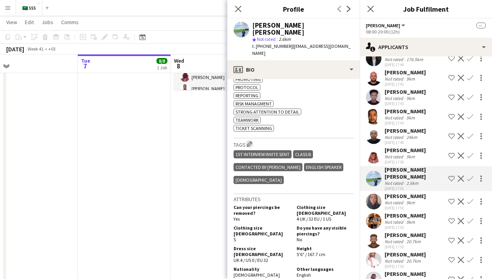
click at [249, 141] on app-icon "Edit crew company tags" at bounding box center [249, 143] width 5 height 5
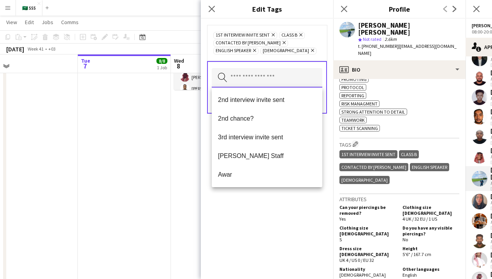
click at [243, 79] on input "text" at bounding box center [267, 77] width 110 height 19
click at [308, 196] on div "1st interview invite sent Remove Class B Remove Contacted by Khaled Remove Engl…" at bounding box center [267, 149] width 132 height 260
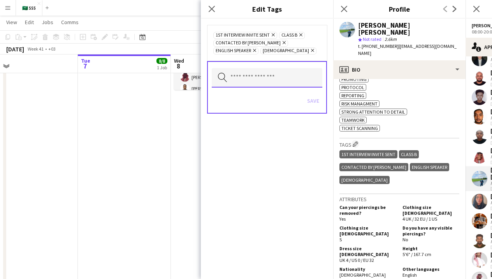
click at [272, 77] on input "text" at bounding box center [267, 77] width 110 height 19
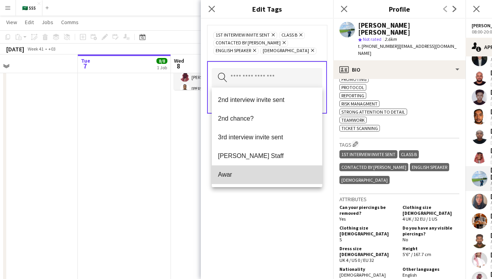
click at [255, 176] on span "Awar" at bounding box center [267, 174] width 98 height 7
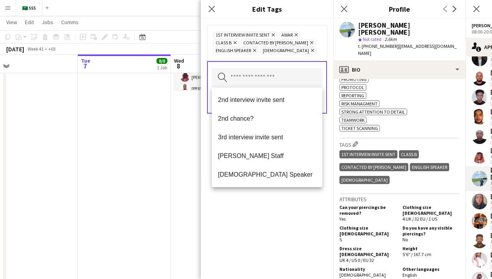
click at [276, 193] on div "1st interview invite sent Remove Awar Remove Class B Remove Contacted by Khaled…" at bounding box center [267, 149] width 132 height 260
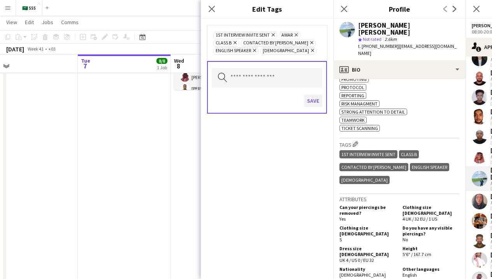
click at [316, 105] on button "Save" at bounding box center [313, 101] width 18 height 12
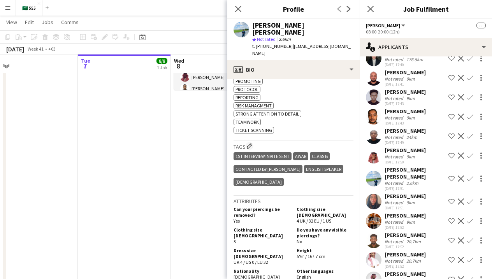
scroll to position [433, 0]
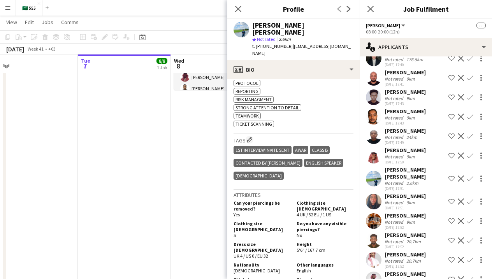
click at [397, 198] on div "Basmah Salih" at bounding box center [404, 196] width 41 height 7
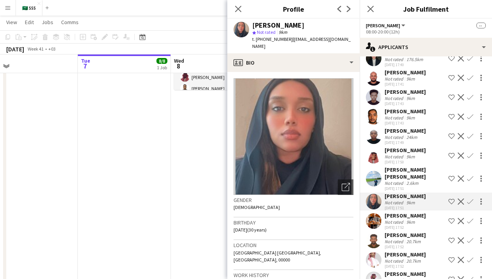
click at [401, 217] on div "HASSAN ITSHSO" at bounding box center [404, 215] width 41 height 7
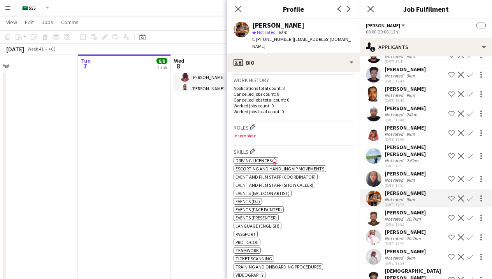
scroll to position [270, 0]
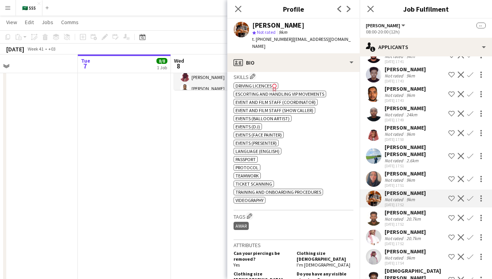
click at [396, 216] on div "Not rated" at bounding box center [394, 219] width 20 height 6
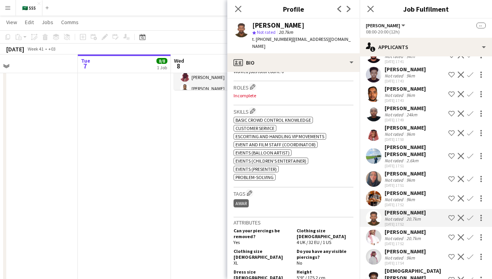
scroll to position [230, 0]
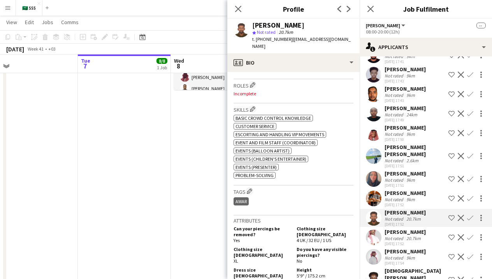
click at [398, 129] on div "Khaled Mohammed" at bounding box center [404, 127] width 41 height 7
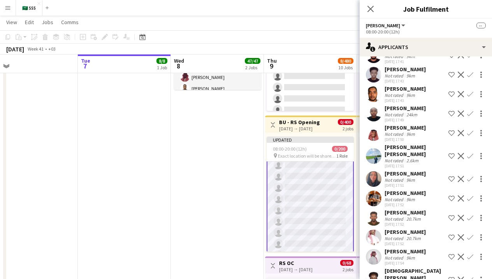
scroll to position [16, 0]
click at [391, 132] on div "Not rated" at bounding box center [394, 134] width 20 height 6
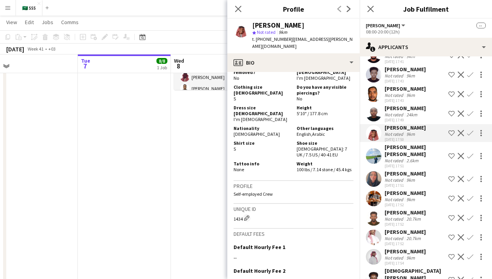
scroll to position [463, 0]
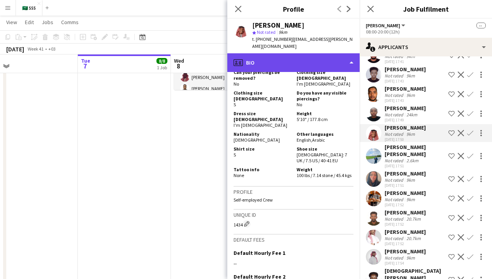
click at [345, 53] on div "profile Bio" at bounding box center [293, 62] width 132 height 19
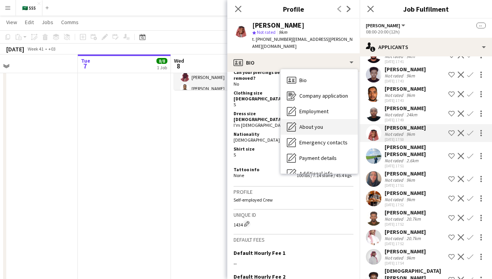
click at [336, 124] on div "About you About you" at bounding box center [318, 127] width 77 height 16
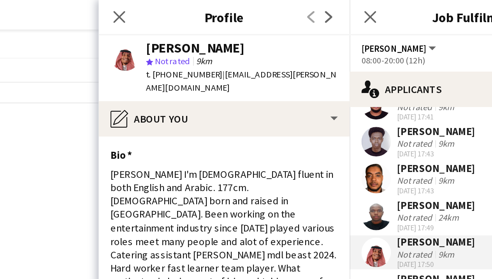
scroll to position [272, 0]
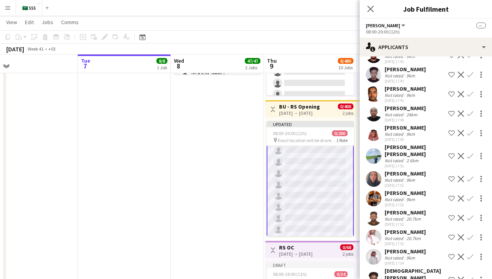
click at [396, 128] on div "Khaled Mohammed" at bounding box center [404, 127] width 41 height 7
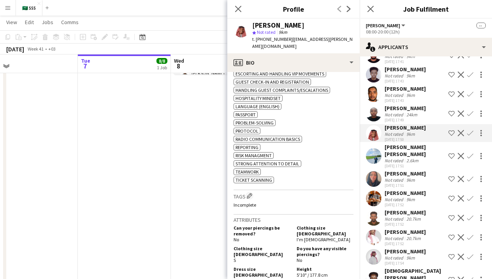
scroll to position [344, 0]
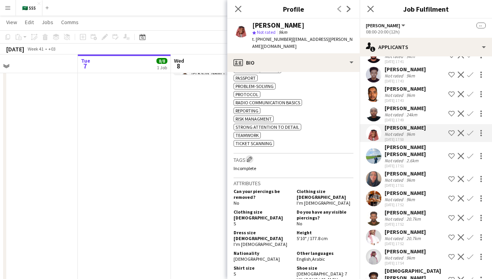
click at [251, 156] on app-icon "Edit crew company tags" at bounding box center [249, 158] width 5 height 5
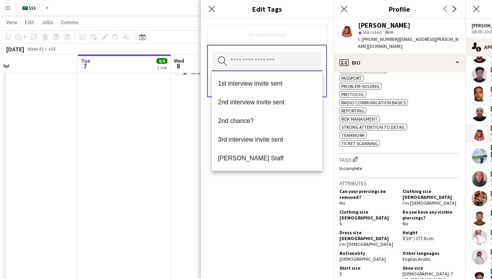
click at [295, 65] on input "text" at bounding box center [267, 61] width 110 height 19
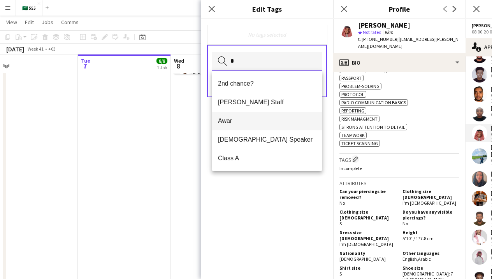
type input "*"
click at [256, 126] on mat-option "Awar" at bounding box center [267, 121] width 110 height 19
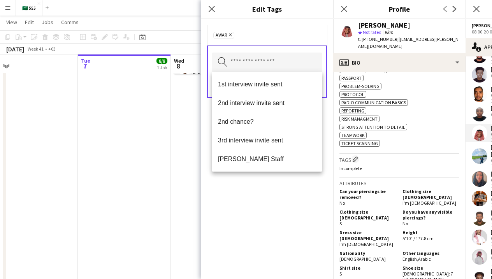
click at [299, 188] on div "Awar Remove Search by tag name Save" at bounding box center [267, 149] width 132 height 260
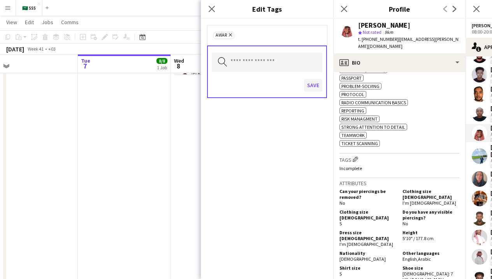
click at [312, 87] on button "Save" at bounding box center [313, 85] width 18 height 12
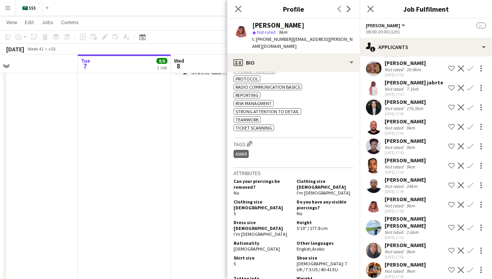
scroll to position [538, 0]
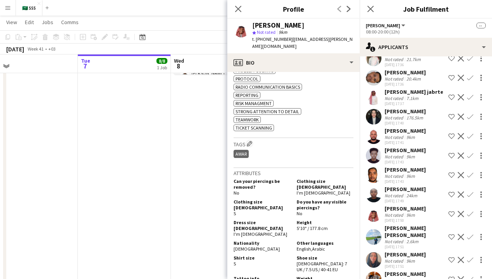
click at [393, 142] on div "07-10-2025 17:41" at bounding box center [404, 142] width 41 height 5
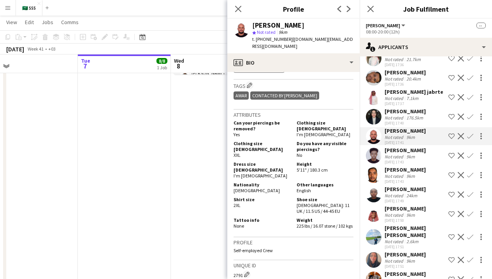
scroll to position [417, 0]
click at [402, 233] on div "Ahmed Zakaria Mohialdin Salih" at bounding box center [414, 231] width 61 height 14
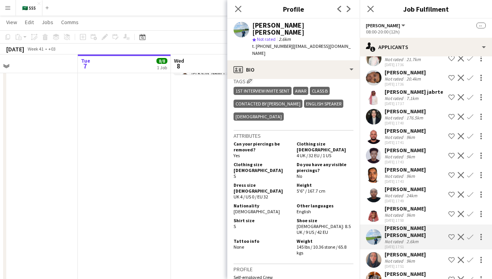
scroll to position [493, 0]
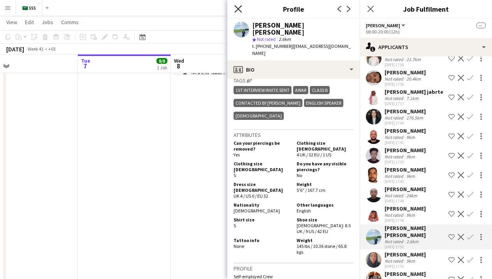
click at [240, 12] on icon "Close pop-in" at bounding box center [237, 8] width 7 height 7
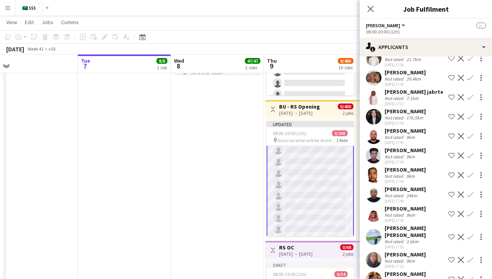
scroll to position [0, 0]
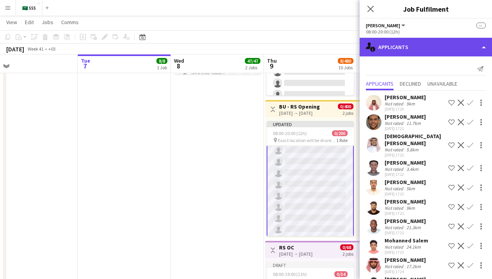
click at [431, 50] on div "single-neutral-actions-information Applicants" at bounding box center [425, 47] width 132 height 19
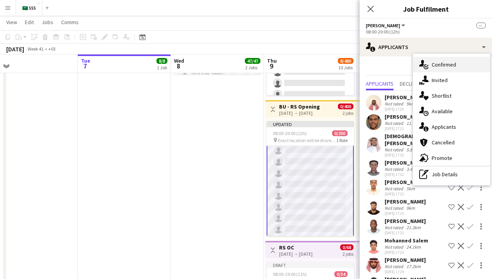
click at [431, 70] on div "single-neutral-actions-check-2 Confirmed" at bounding box center [451, 65] width 77 height 16
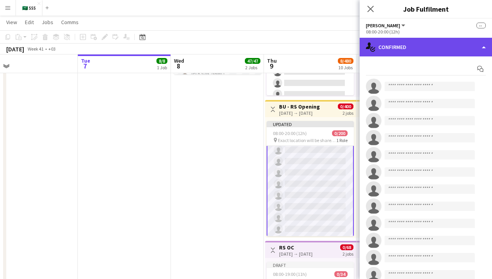
click at [428, 46] on div "single-neutral-actions-check-2 Confirmed" at bounding box center [425, 47] width 132 height 19
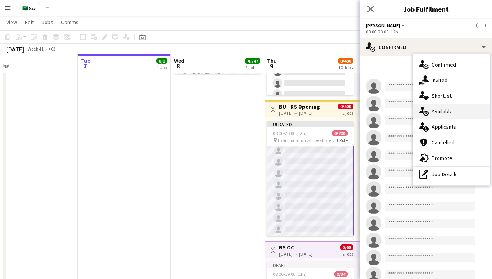
click at [439, 113] on span "Available" at bounding box center [441, 111] width 21 height 7
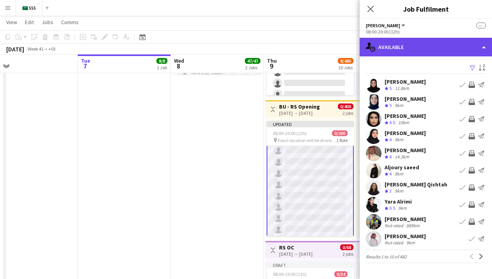
click at [421, 48] on div "single-neutral-actions-upload Available" at bounding box center [425, 47] width 132 height 19
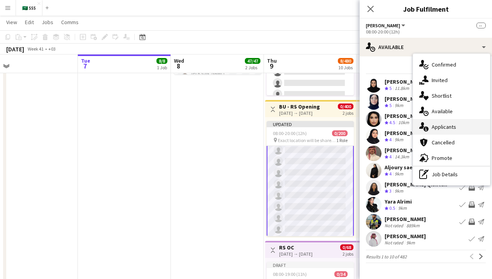
click at [441, 130] on div "single-neutral-actions-information Applicants" at bounding box center [451, 127] width 77 height 16
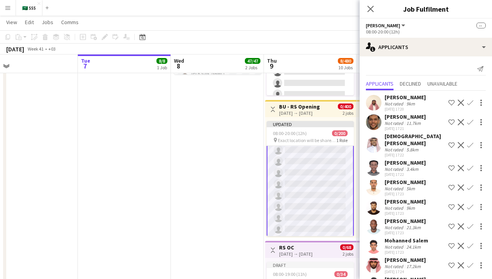
click at [293, 1] on app-navbar "Menu Boards Boards Boards All jobs Status Workforce Workforce My Workforce Recr…" at bounding box center [246, 8] width 492 height 16
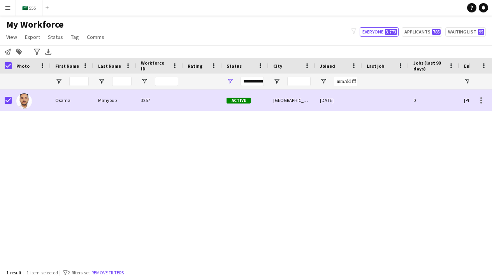
click at [69, 42] on app-page-menu "View Views Default view New view Update view Delete view Edit name Customise vi…" at bounding box center [56, 37] width 112 height 15
click at [74, 40] on link "Tag" at bounding box center [75, 37] width 14 height 10
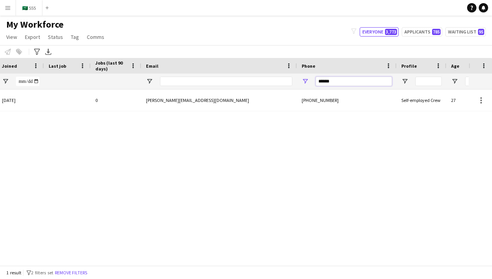
click at [339, 82] on input "******" at bounding box center [354, 81] width 76 height 9
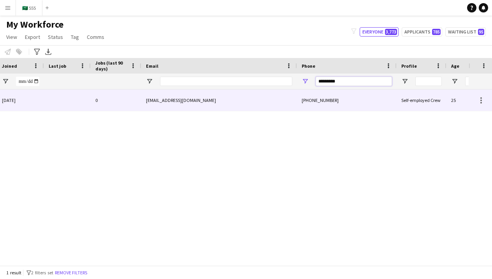
type input "*********"
click at [331, 105] on div "+9660582815761" at bounding box center [347, 99] width 100 height 21
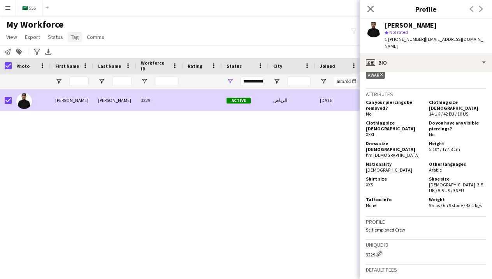
click at [72, 39] on span "Tag" at bounding box center [75, 36] width 8 height 7
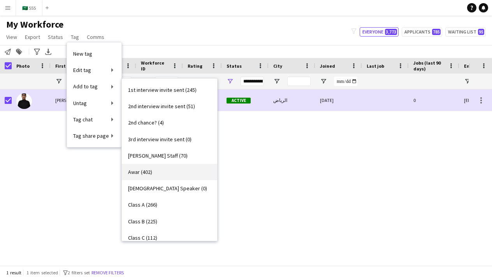
click at [155, 170] on link "Awar (402)" at bounding box center [169, 172] width 95 height 16
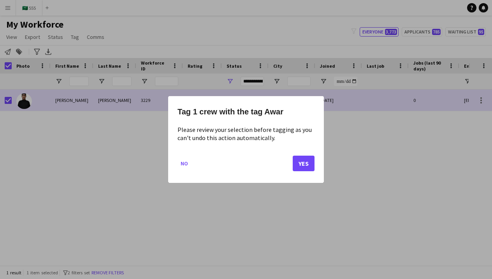
click at [303, 160] on button "Yes" at bounding box center [304, 164] width 22 height 16
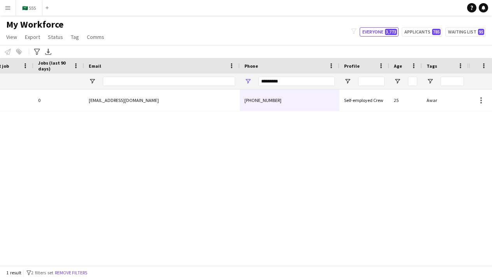
scroll to position [0, 375]
click at [330, 81] on input "*********" at bounding box center [296, 81] width 76 height 9
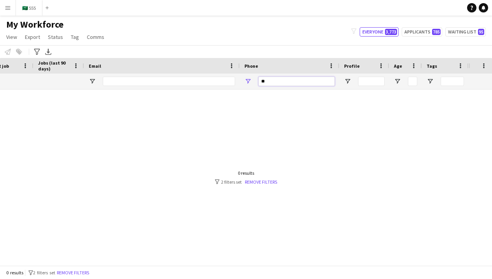
type input "*"
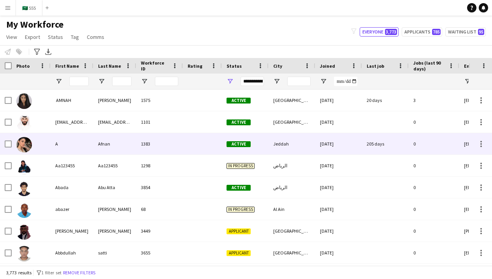
scroll to position [0, -28]
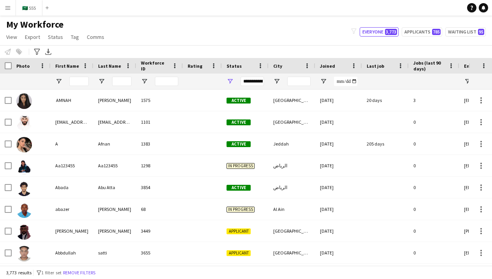
click at [87, 86] on div at bounding box center [78, 82] width 19 height 16
click at [82, 84] on input "First Name Filter Input" at bounding box center [78, 81] width 19 height 9
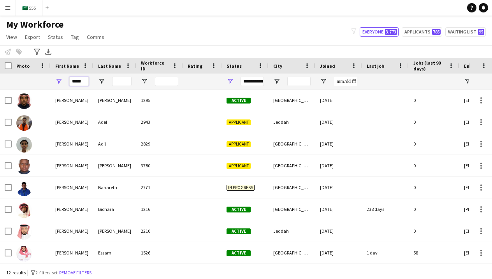
type input "*****"
click at [121, 84] on input "Last Name Filter Input" at bounding box center [121, 81] width 19 height 9
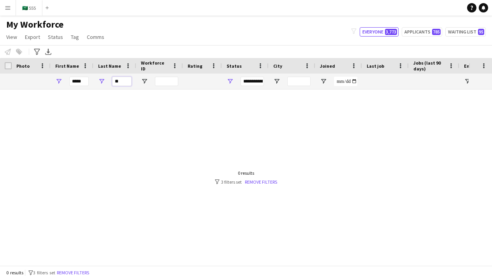
type input "*"
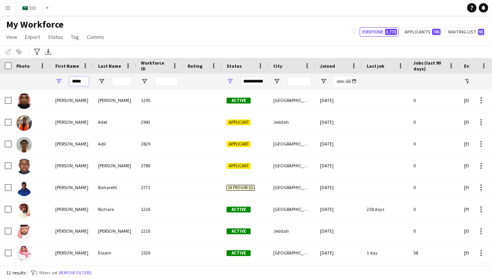
click at [80, 83] on input "*****" at bounding box center [78, 81] width 19 height 9
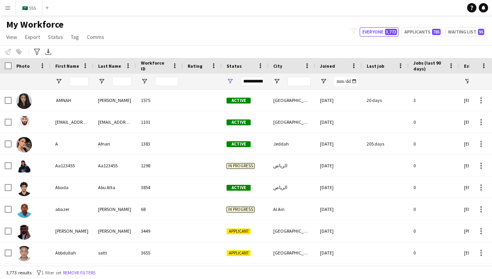
click at [209, 0] on app-navbar "Menu Boards Boards Boards All jobs Status Workforce Workforce My Workforce Recr…" at bounding box center [246, 8] width 492 height 16
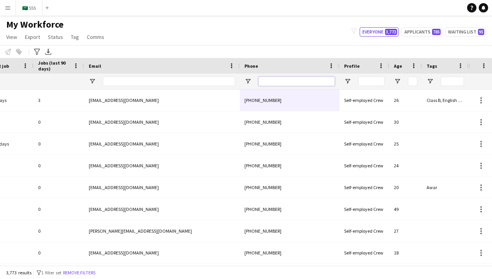
click at [293, 84] on input "Phone Filter Input" at bounding box center [296, 81] width 76 height 9
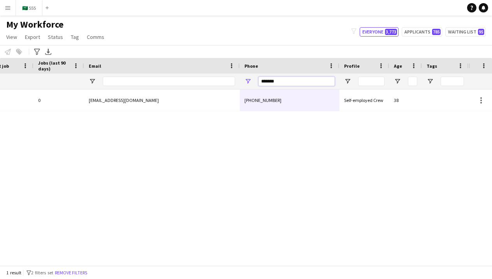
type input "*******"
click at [266, 106] on div "+966545241460" at bounding box center [290, 99] width 100 height 21
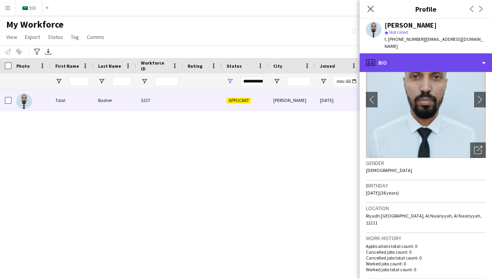
click at [426, 56] on div "profile Bio" at bounding box center [425, 62] width 132 height 19
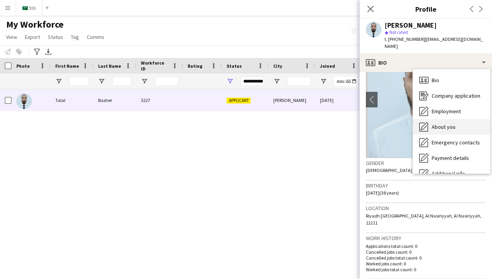
click at [435, 123] on span "About you" at bounding box center [443, 126] width 24 height 7
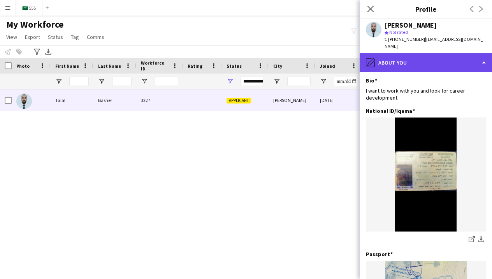
click at [391, 58] on div "pencil4 About you" at bounding box center [425, 62] width 132 height 19
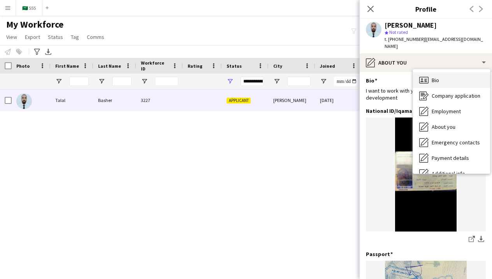
click at [426, 75] on icon "Bio" at bounding box center [423, 79] width 9 height 9
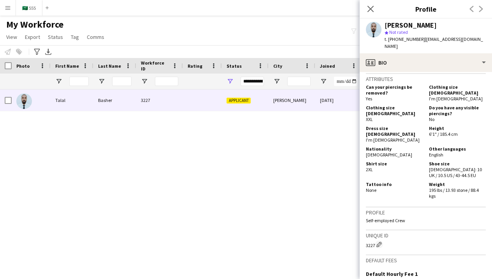
scroll to position [400, 0]
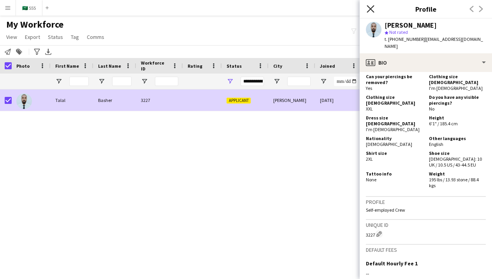
click at [369, 11] on icon at bounding box center [369, 8] width 7 height 7
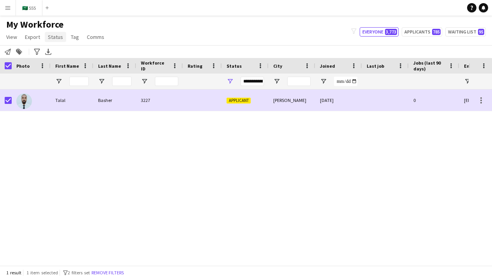
click at [64, 39] on link "Status" at bounding box center [55, 37] width 21 height 10
click at [79, 54] on link "Edit" at bounding box center [72, 54] width 54 height 16
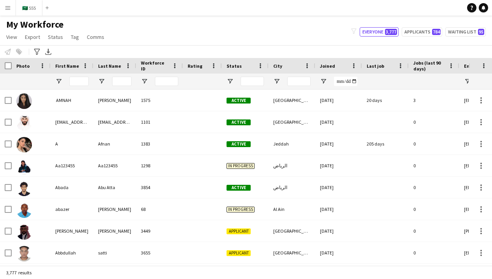
type input "**********"
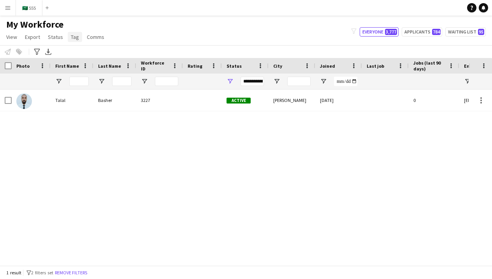
click at [75, 35] on span "Tag" at bounding box center [75, 36] width 8 height 7
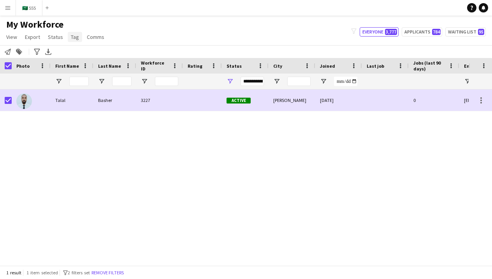
click at [72, 40] on span "Tag" at bounding box center [75, 36] width 8 height 7
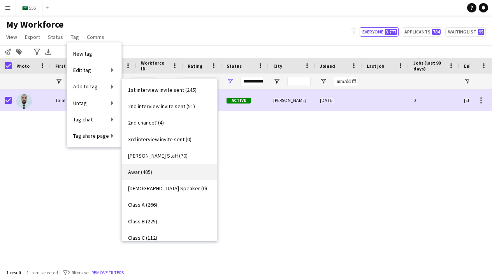
click at [177, 169] on link "Awar (405)" at bounding box center [169, 172] width 95 height 16
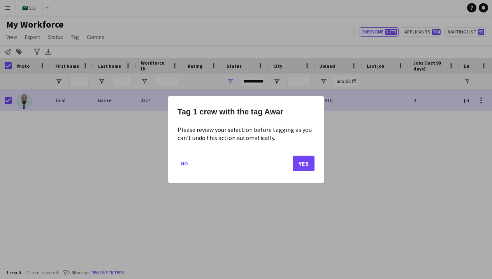
click at [306, 161] on button "Yes" at bounding box center [304, 164] width 22 height 16
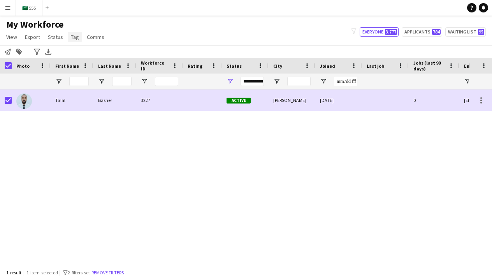
click at [71, 40] on span "Tag" at bounding box center [75, 36] width 8 height 7
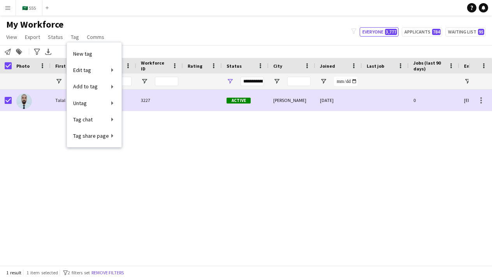
click at [198, 49] on div "Notify workforce Add to tag Search tags magnifier Add tag Advanced filters Adva…" at bounding box center [246, 51] width 492 height 13
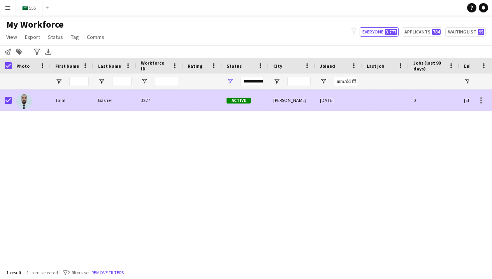
click at [13, 102] on div at bounding box center [31, 99] width 39 height 21
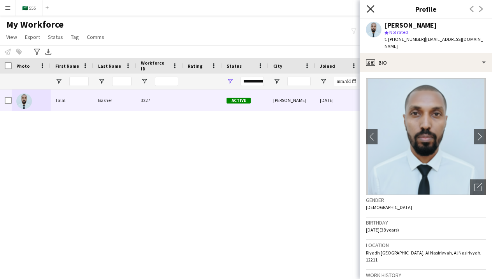
click at [371, 11] on icon "Close pop-in" at bounding box center [369, 8] width 7 height 7
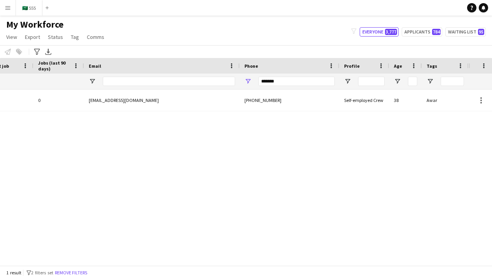
scroll to position [0, 375]
click at [301, 84] on input "*******" at bounding box center [296, 81] width 76 height 9
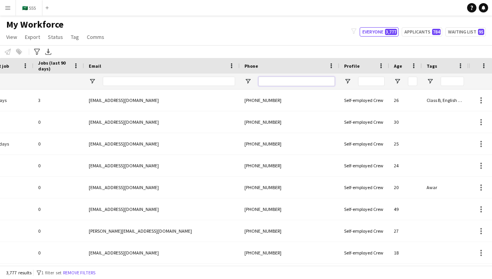
type input "*"
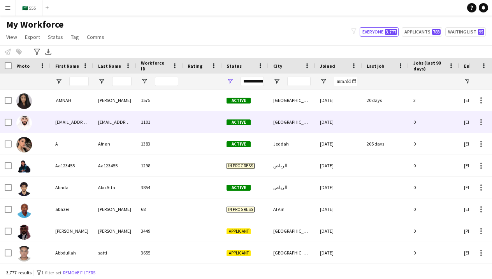
click at [9, 126] on div at bounding box center [8, 122] width 7 height 22
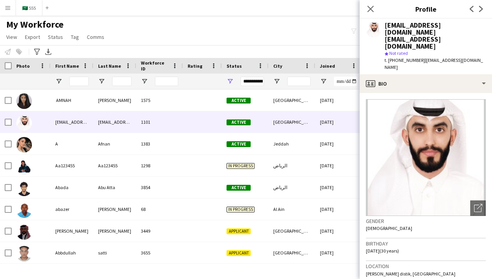
click at [153, 43] on div "My Workforce View Views Default view New view Update view Delete view Edit name…" at bounding box center [246, 32] width 492 height 26
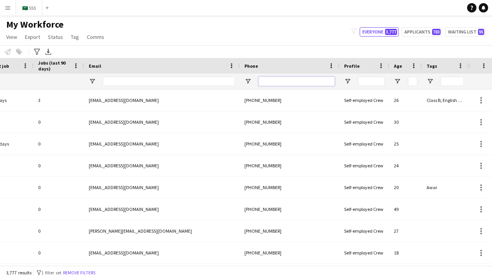
click at [272, 82] on input "Phone Filter Input" at bounding box center [296, 81] width 76 height 9
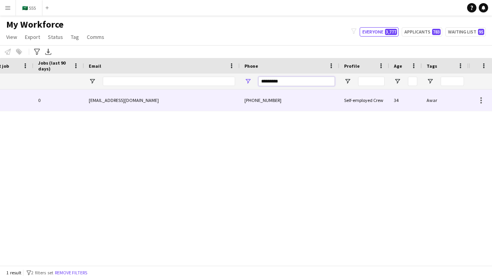
type input "*********"
click at [260, 107] on div "[PHONE_NUMBER]" at bounding box center [290, 99] width 100 height 21
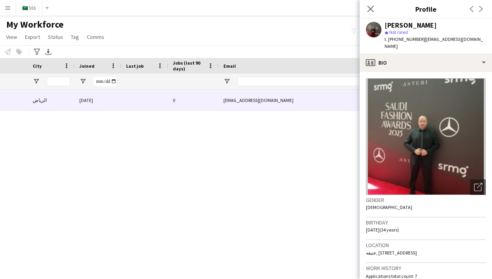
scroll to position [0, 84]
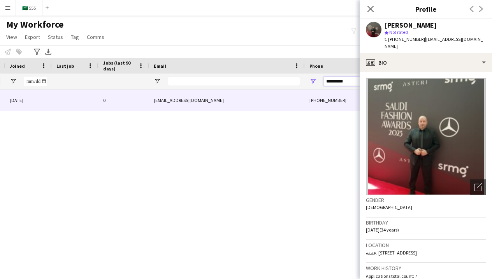
click at [342, 84] on input "*********" at bounding box center [361, 81] width 76 height 9
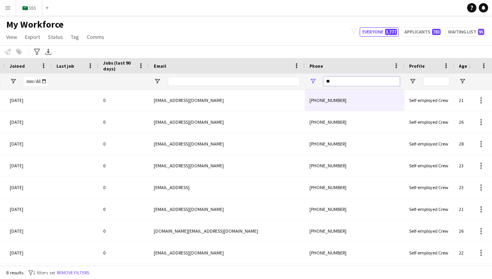
type input "*"
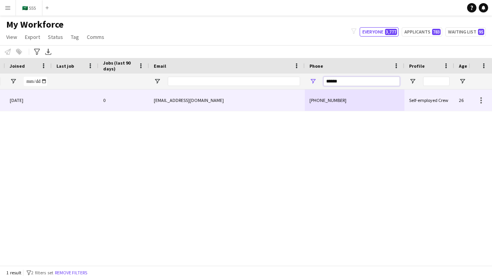
type input "******"
click at [250, 96] on div "baltmymy728@gmail.com" at bounding box center [227, 99] width 156 height 21
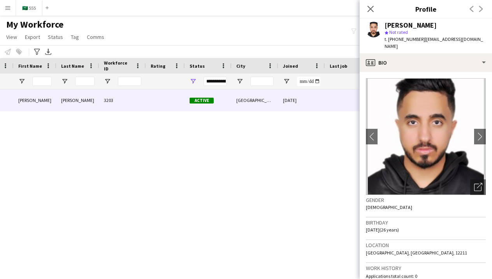
scroll to position [0, 0]
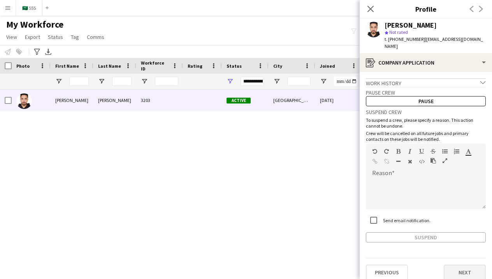
click at [460, 267] on button "Next" at bounding box center [465, 273] width 42 height 16
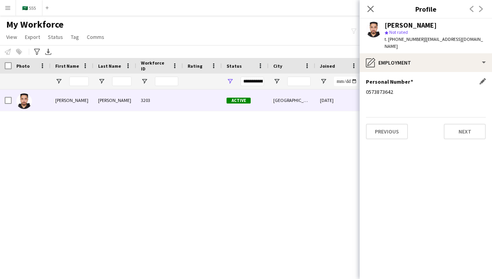
click at [387, 88] on div "0573873642" at bounding box center [426, 91] width 120 height 7
click at [384, 93] on div "Personal Number Edit this field 0573873642" at bounding box center [426, 89] width 120 height 23
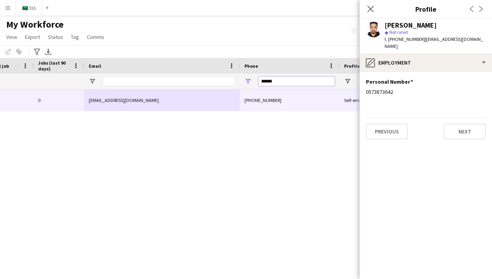
click at [285, 82] on input "******" at bounding box center [296, 81] width 76 height 9
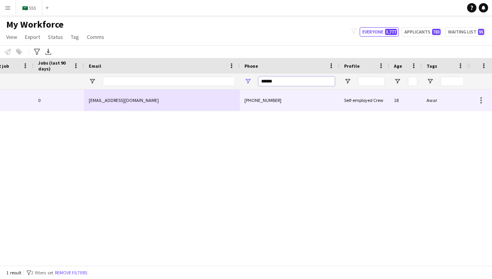
type input "******"
click at [293, 101] on div "+966536080865" at bounding box center [290, 99] width 100 height 21
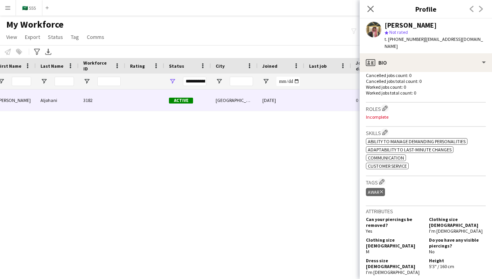
click at [280, 167] on div "riyadh 04-10-2025 0 mohammedaljohani06@gmail.com +966536080865 Active 3182 Aljo…" at bounding box center [234, 177] width 468 height 176
click at [368, 12] on icon "Close pop-in" at bounding box center [369, 8] width 7 height 7
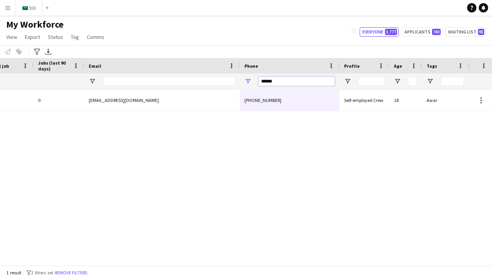
click at [313, 81] on input "******" at bounding box center [296, 81] width 76 height 9
type input "*"
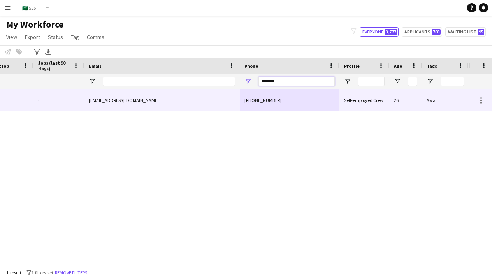
type input "*******"
click at [202, 102] on div "baltmymy728@gmail.com" at bounding box center [162, 99] width 156 height 21
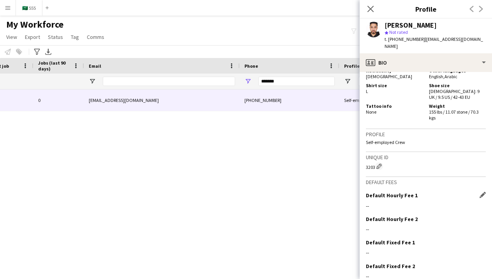
scroll to position [445, 0]
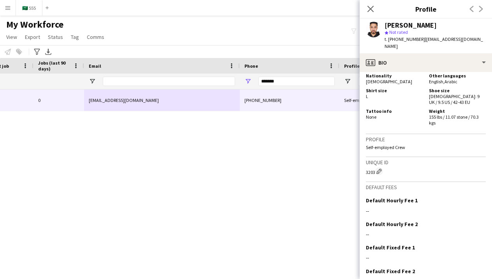
click at [292, 151] on div "Riyadh 04-10-2025 0 baltmymy728@gmail.com +966573873642 Self-employed Crew 26 A…" at bounding box center [234, 177] width 468 height 176
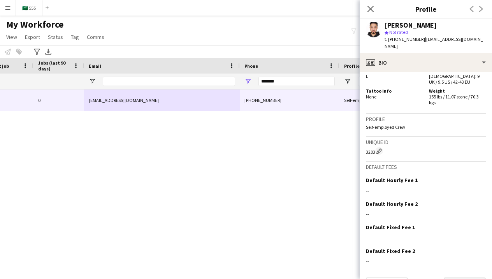
scroll to position [465, 0]
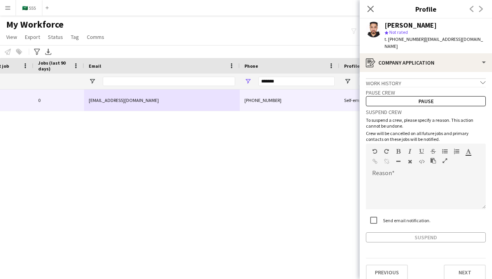
click at [456, 268] on button "Next" at bounding box center [465, 273] width 42 height 16
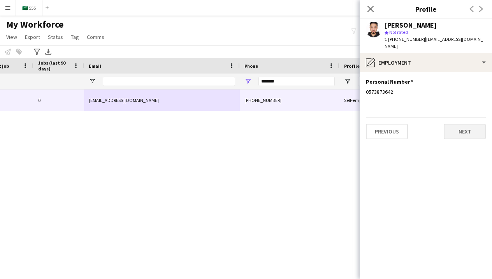
click at [469, 129] on button "Next" at bounding box center [465, 132] width 42 height 16
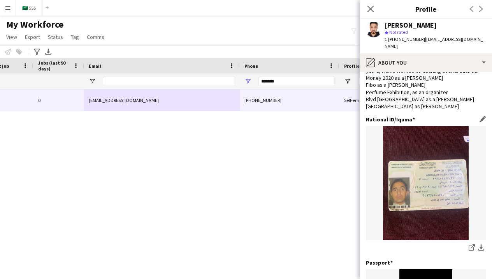
scroll to position [65, 0]
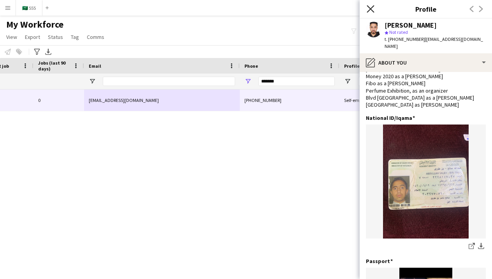
click at [369, 11] on icon "Close pop-in" at bounding box center [369, 8] width 7 height 7
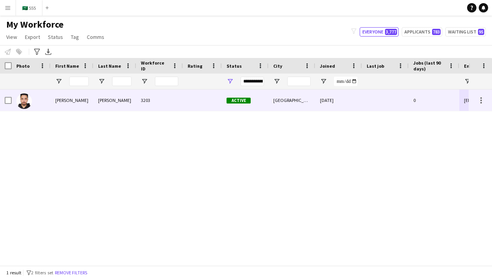
scroll to position [0, 81]
click at [234, 103] on div "Active" at bounding box center [245, 99] width 47 height 21
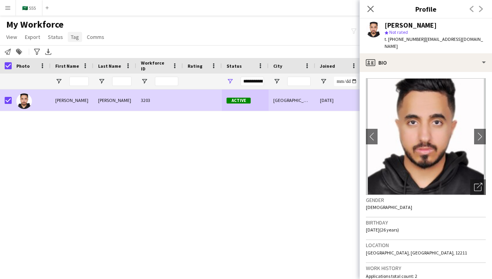
click at [75, 41] on link "Tag" at bounding box center [75, 37] width 14 height 10
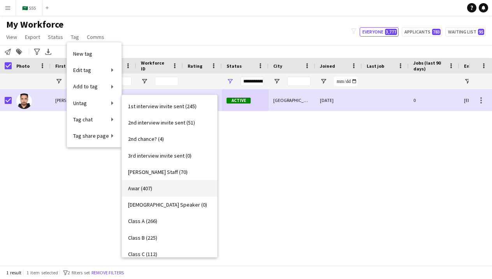
click at [154, 189] on link "Awar (407)" at bounding box center [169, 188] width 95 height 16
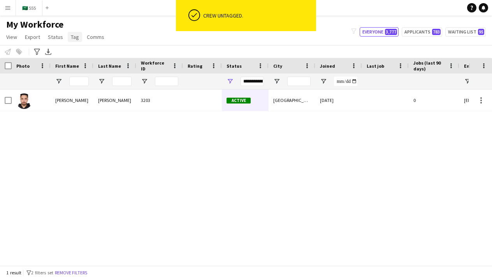
click at [69, 41] on link "Tag" at bounding box center [75, 37] width 14 height 10
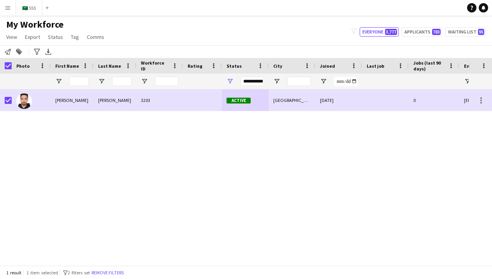
click at [77, 42] on app-page-menu "View Views Default view New view Update view Delete view Edit name Customise vi…" at bounding box center [56, 37] width 112 height 15
click at [73, 37] on span "Tag" at bounding box center [75, 36] width 8 height 7
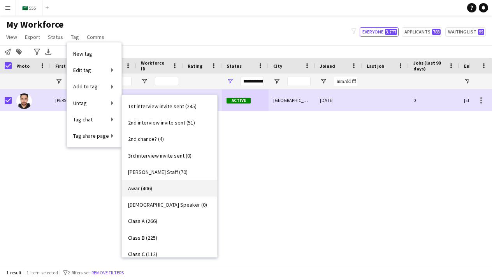
click at [168, 188] on link "Awar (406)" at bounding box center [169, 188] width 95 height 16
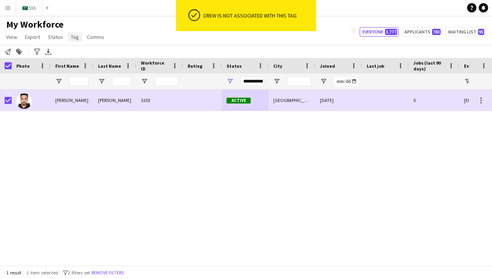
click at [75, 37] on span "Tag" at bounding box center [75, 36] width 8 height 7
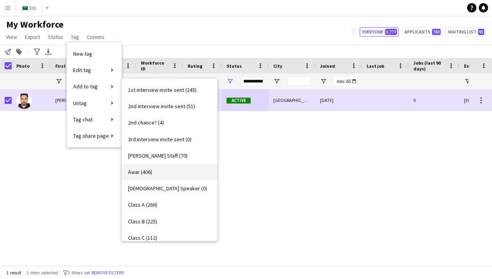
click at [147, 170] on span "Awar (406)" at bounding box center [140, 171] width 24 height 7
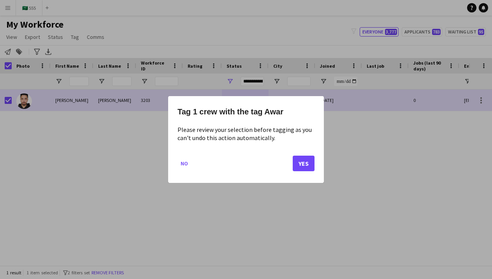
click at [302, 168] on button "Yes" at bounding box center [304, 164] width 22 height 16
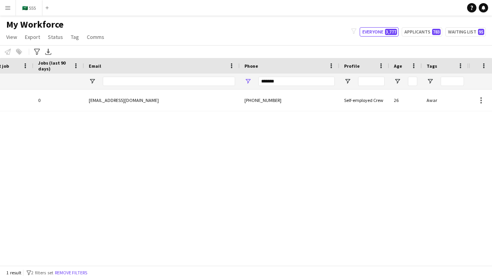
scroll to position [0, 375]
click at [321, 82] on input "*******" at bounding box center [296, 81] width 76 height 9
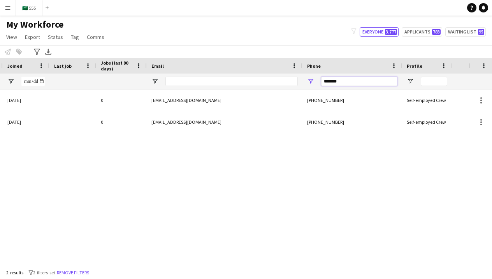
scroll to position [0, 129]
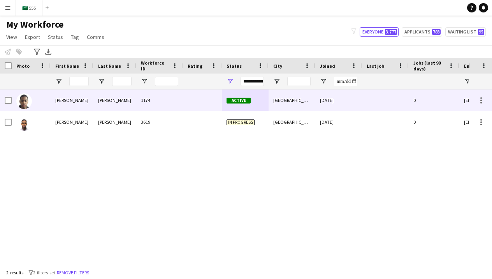
type input "*******"
click at [201, 105] on div at bounding box center [202, 99] width 39 height 21
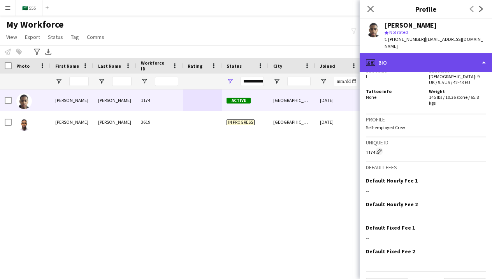
click at [422, 53] on div "profile Bio" at bounding box center [425, 62] width 132 height 19
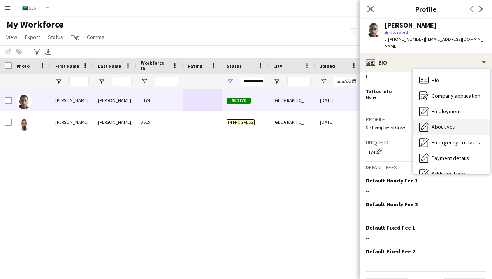
click at [429, 124] on div "About you About you" at bounding box center [451, 127] width 77 height 16
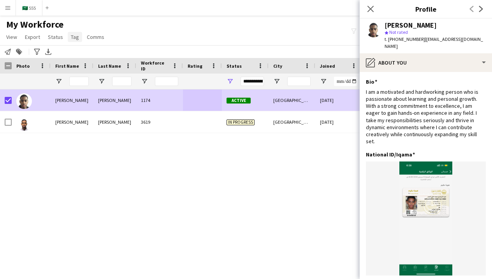
click at [69, 40] on link "Tag" at bounding box center [75, 37] width 14 height 10
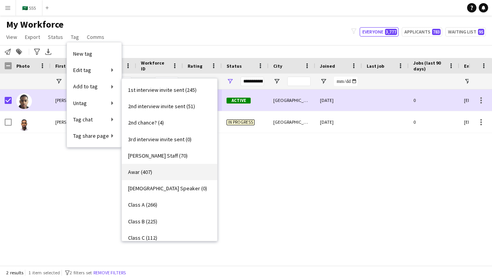
click at [165, 174] on link "Awar (407)" at bounding box center [169, 172] width 95 height 16
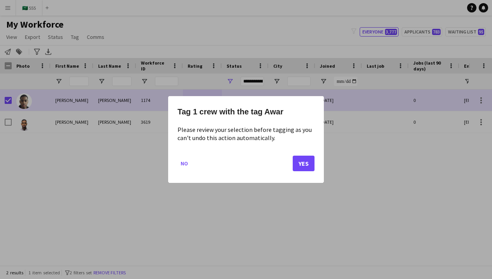
click at [306, 167] on button "Yes" at bounding box center [304, 164] width 22 height 16
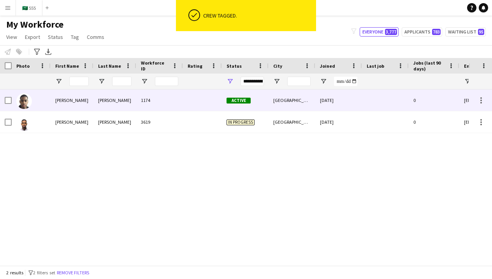
click at [280, 109] on div "[GEOGRAPHIC_DATA]" at bounding box center [291, 99] width 47 height 21
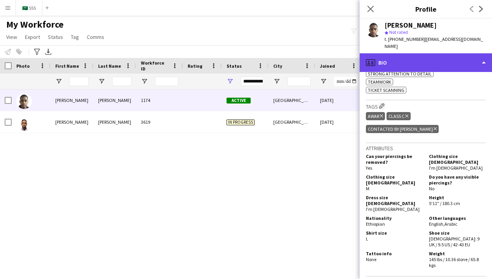
click at [462, 57] on div "profile Bio" at bounding box center [425, 62] width 132 height 19
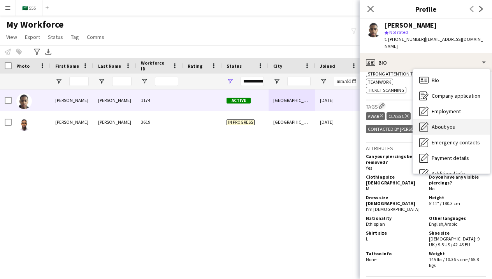
click at [456, 119] on div "About you About you" at bounding box center [451, 127] width 77 height 16
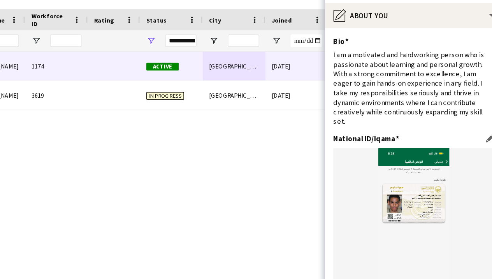
click at [366, 161] on img at bounding box center [426, 218] width 120 height 114
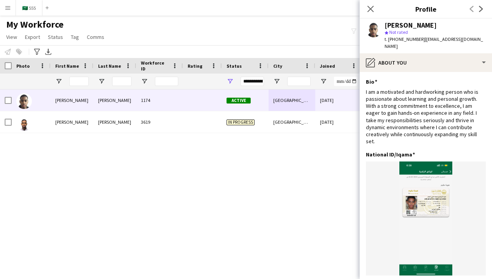
click at [250, 202] on div "Riyadh 05-02-2025 0 abdulrahmandalil32@gmail.com Active Abdulrahman Ahmed 1174 …" at bounding box center [234, 177] width 468 height 176
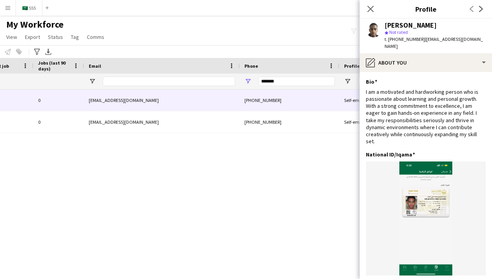
scroll to position [0, 375]
click at [281, 81] on input "*******" at bounding box center [296, 81] width 76 height 9
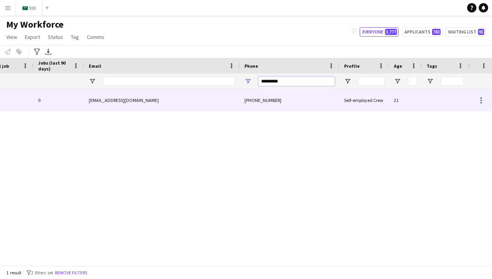
type input "*********"
click at [162, 108] on div "[EMAIL_ADDRESS][DOMAIN_NAME]" at bounding box center [162, 99] width 156 height 21
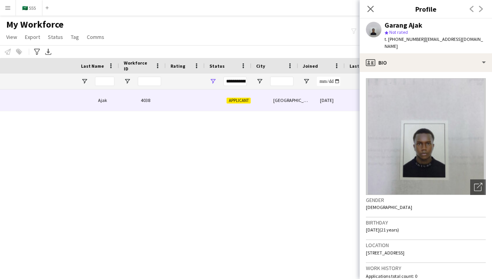
scroll to position [0, -17]
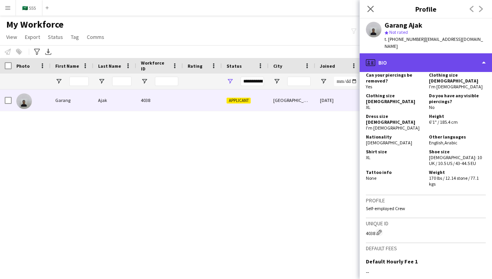
click at [458, 53] on div "profile Bio" at bounding box center [425, 62] width 132 height 19
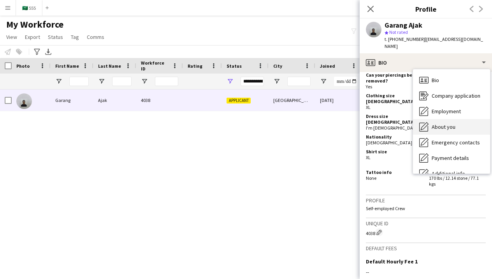
click at [452, 123] on span "About you" at bounding box center [443, 126] width 24 height 7
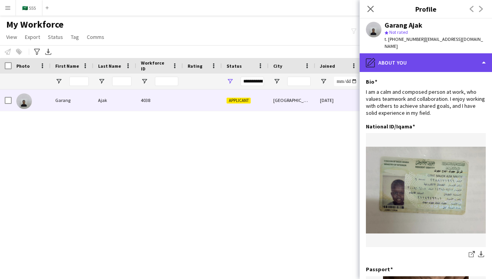
click at [384, 60] on div "pencil4 About you" at bounding box center [425, 62] width 132 height 19
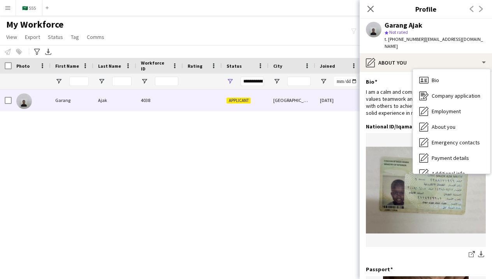
click at [412, 193] on img at bounding box center [426, 190] width 120 height 87
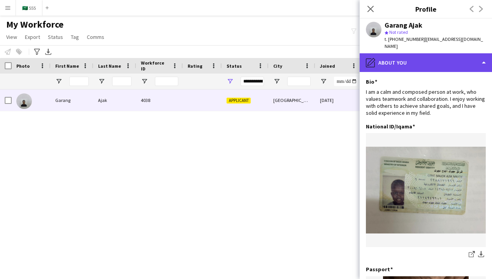
click at [452, 57] on div "pencil4 About you" at bounding box center [425, 62] width 132 height 19
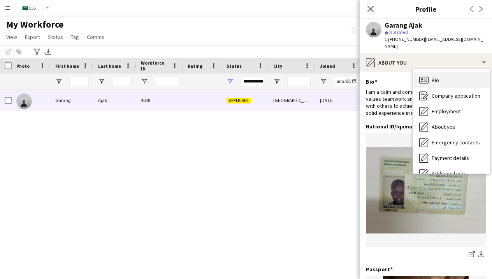
click at [451, 76] on div "Bio Bio" at bounding box center [451, 80] width 77 height 16
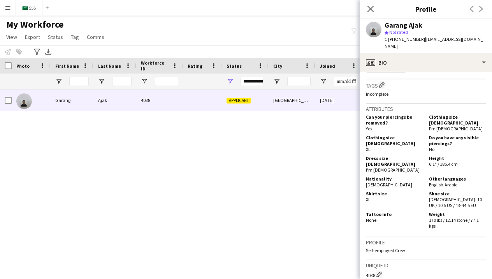
scroll to position [345, 0]
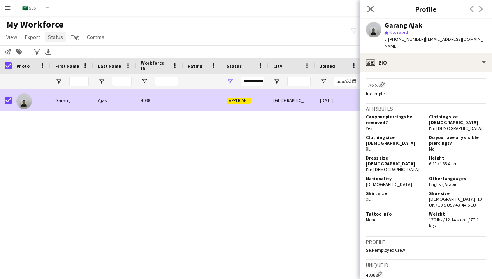
click at [54, 39] on span "Status" at bounding box center [55, 36] width 15 height 7
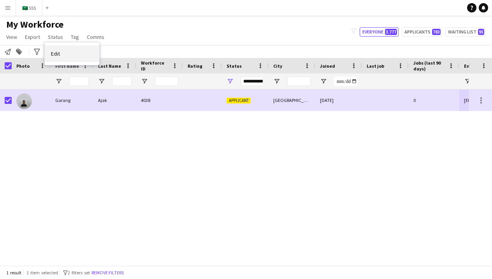
click at [82, 46] on link "Edit" at bounding box center [72, 54] width 54 height 16
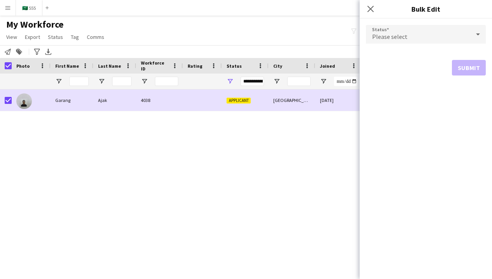
click at [380, 39] on span "Please select" at bounding box center [389, 37] width 35 height 8
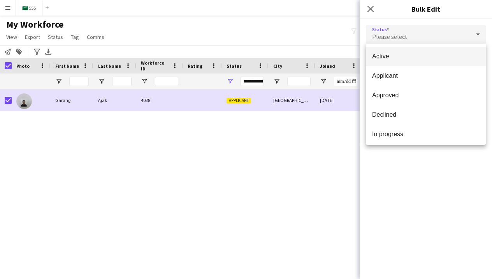
click at [403, 54] on span "Active" at bounding box center [425, 56] width 107 height 7
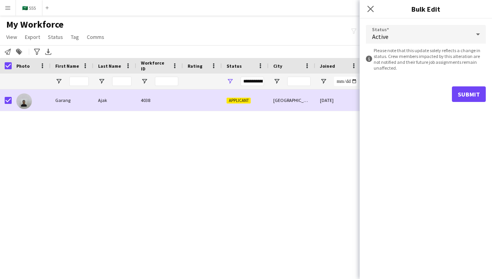
click at [467, 93] on button "Submit" at bounding box center [469, 94] width 34 height 16
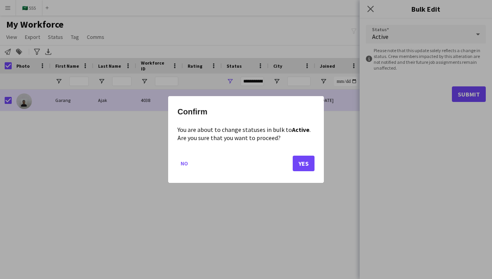
click at [300, 168] on button "Yes" at bounding box center [304, 164] width 22 height 16
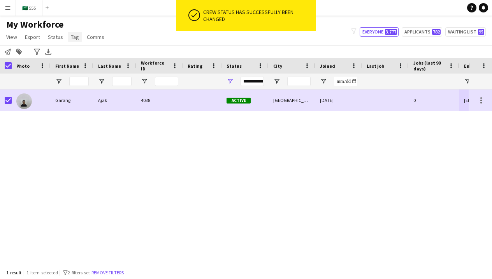
click at [72, 34] on span "Tag" at bounding box center [75, 36] width 8 height 7
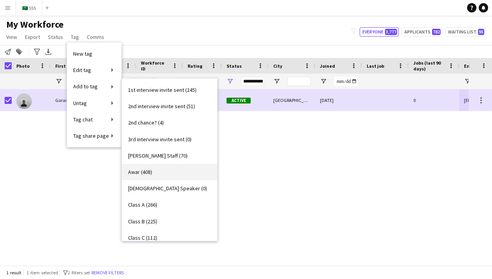
click at [159, 175] on link "Awar (408)" at bounding box center [169, 172] width 95 height 16
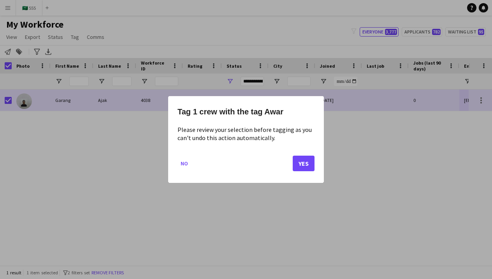
click at [303, 165] on button "Yes" at bounding box center [304, 164] width 22 height 16
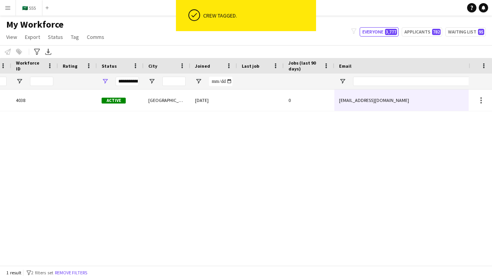
scroll to position [0, 217]
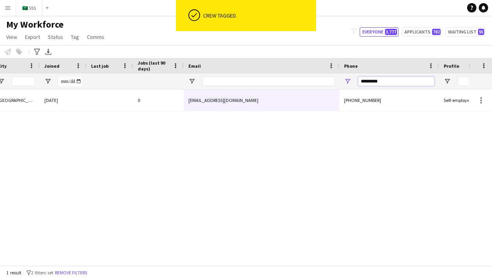
click at [391, 84] on input "*********" at bounding box center [396, 81] width 76 height 9
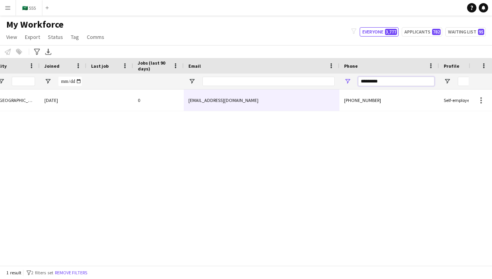
click at [391, 84] on input "*********" at bounding box center [396, 81] width 76 height 9
type input "*********"
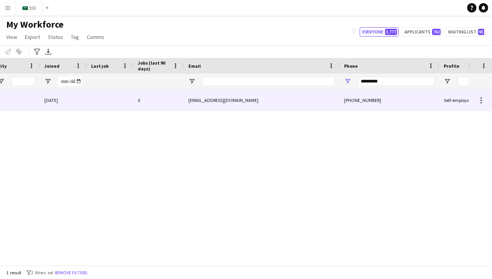
click at [320, 109] on div "hassenabduljalil@gmail.com" at bounding box center [262, 99] width 156 height 21
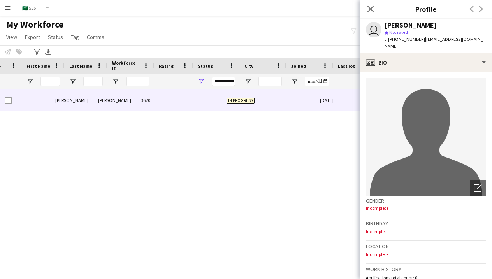
scroll to position [0, 10]
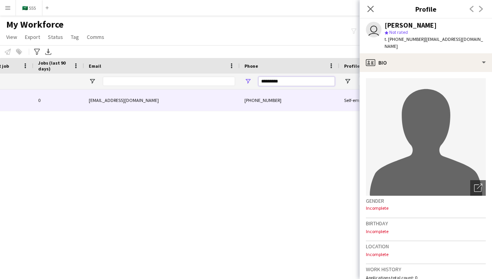
click at [275, 85] on input "*********" at bounding box center [296, 81] width 76 height 9
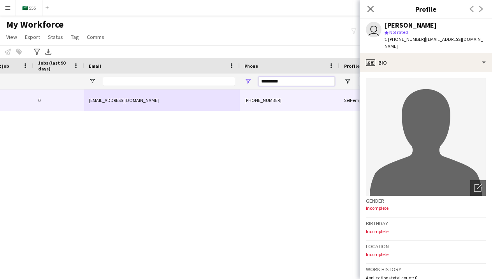
click at [275, 85] on input "*********" at bounding box center [296, 81] width 76 height 9
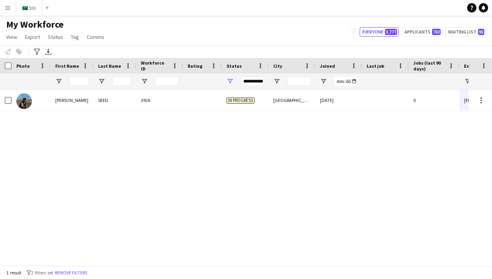
type input "*********"
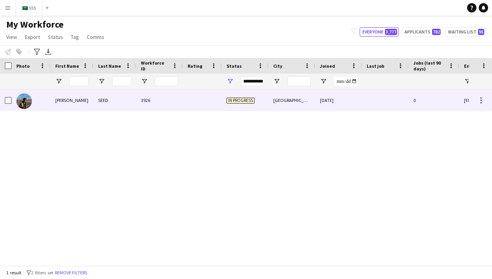
click at [245, 102] on span "In progress" at bounding box center [240, 101] width 28 height 6
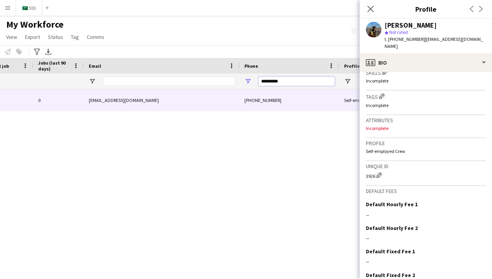
click at [291, 80] on input "*********" at bounding box center [296, 81] width 76 height 9
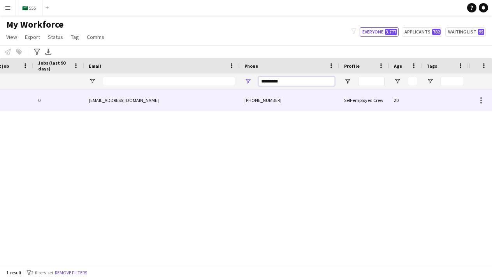
type input "*********"
click at [252, 102] on div "[PHONE_NUMBER]" at bounding box center [290, 99] width 100 height 21
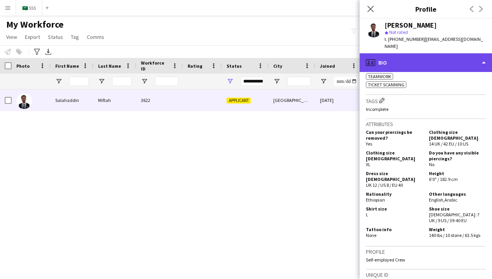
click at [429, 60] on div "profile Bio" at bounding box center [425, 62] width 132 height 19
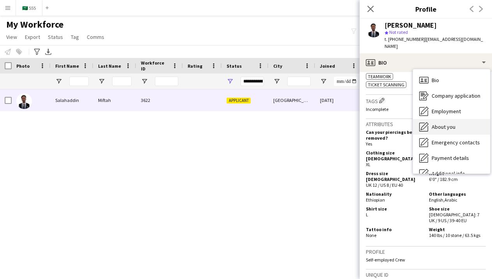
click at [436, 123] on span "About you" at bounding box center [443, 126] width 24 height 7
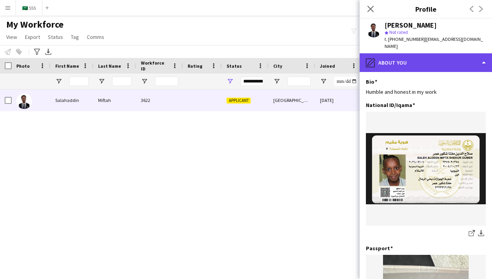
click at [401, 62] on div "pencil4 About you" at bounding box center [425, 62] width 132 height 19
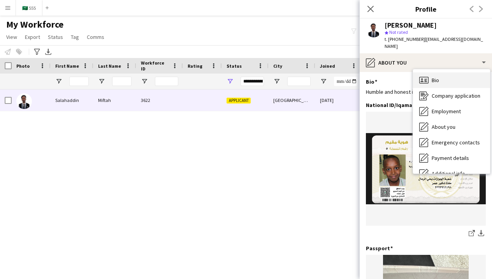
click at [428, 79] on div "Bio Bio" at bounding box center [451, 80] width 77 height 16
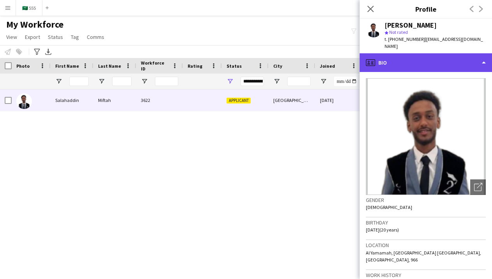
click at [415, 60] on div "profile Bio" at bounding box center [425, 62] width 132 height 19
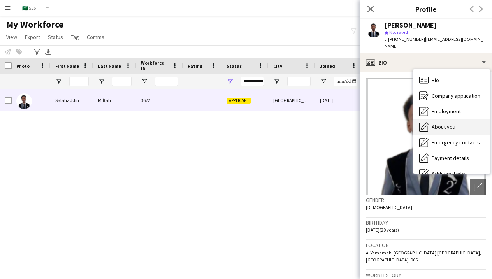
click at [440, 123] on span "About you" at bounding box center [443, 126] width 24 height 7
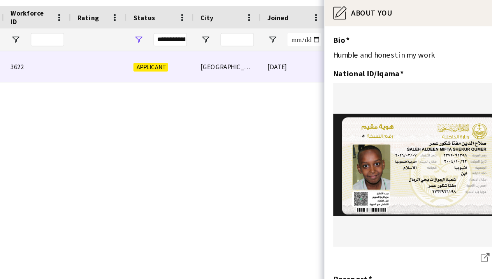
click at [203, 89] on div "Riyadh 05-10-2025 0 salahdinsultan139@gmail.com +966548381016 Applicant 3622 Sa…" at bounding box center [234, 177] width 468 height 176
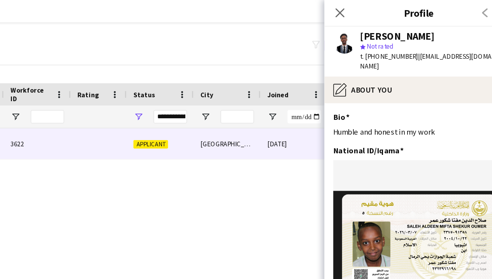
scroll to position [0, 0]
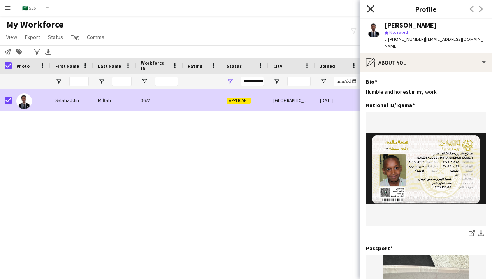
click at [373, 10] on icon "Close pop-in" at bounding box center [369, 8] width 7 height 7
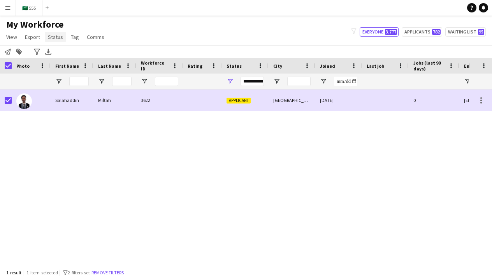
click at [56, 39] on span "Status" at bounding box center [55, 36] width 15 height 7
click at [72, 46] on link "Edit" at bounding box center [72, 54] width 54 height 16
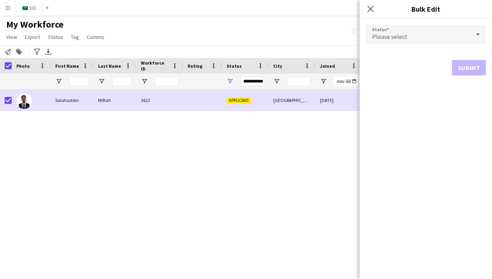
click at [410, 35] on div "Please select" at bounding box center [418, 34] width 104 height 19
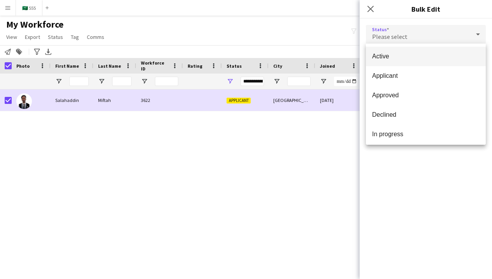
click at [412, 57] on span "Active" at bounding box center [425, 56] width 107 height 7
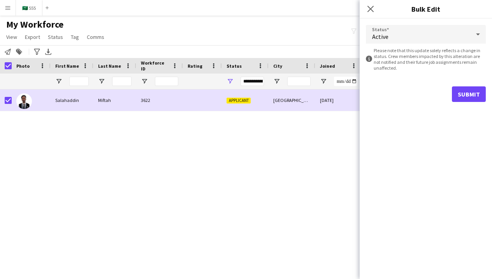
click at [467, 96] on button "Submit" at bounding box center [469, 94] width 34 height 16
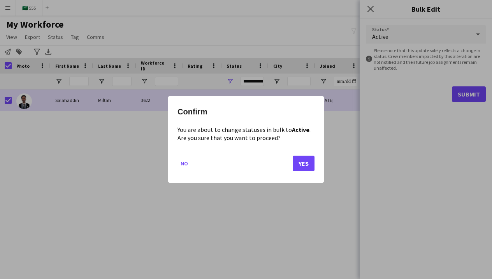
click at [303, 167] on button "Yes" at bounding box center [304, 164] width 22 height 16
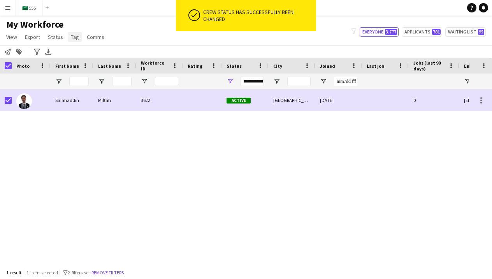
click at [75, 40] on span "Tag" at bounding box center [75, 36] width 8 height 7
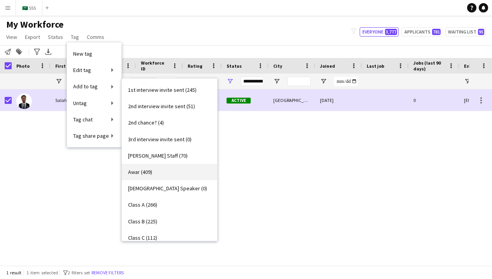
click at [156, 172] on link "Awar (409)" at bounding box center [169, 172] width 95 height 16
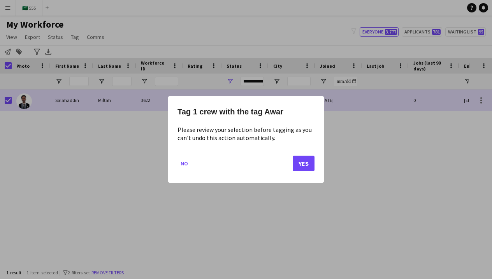
click at [306, 162] on button "Yes" at bounding box center [304, 164] width 22 height 16
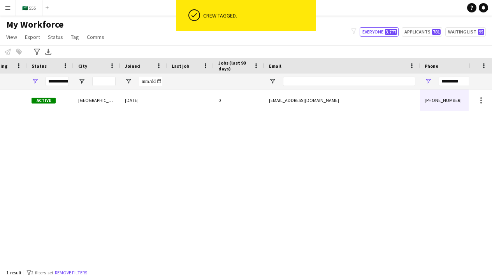
scroll to position [0, 349]
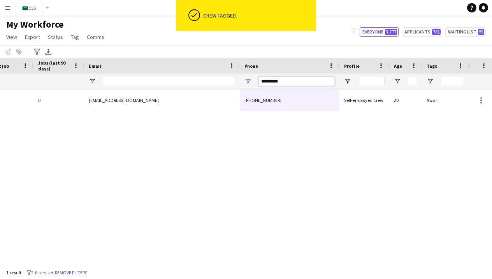
click at [295, 82] on input "*********" at bounding box center [296, 81] width 76 height 9
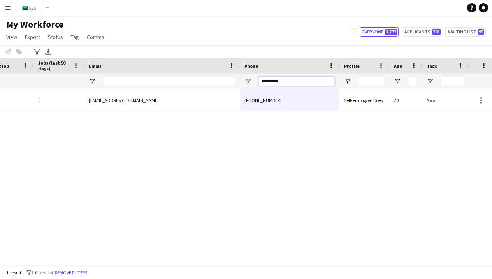
click at [295, 82] on input "*********" at bounding box center [296, 81] width 76 height 9
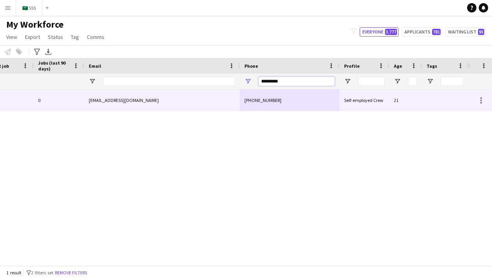
type input "*********"
click at [267, 102] on div "+966534506455" at bounding box center [290, 99] width 100 height 21
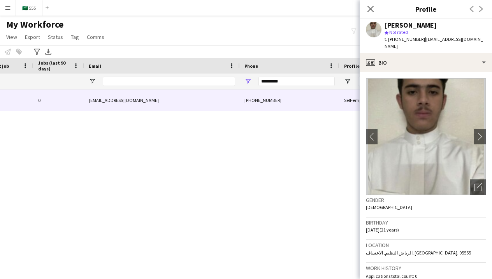
scroll to position [0, 29]
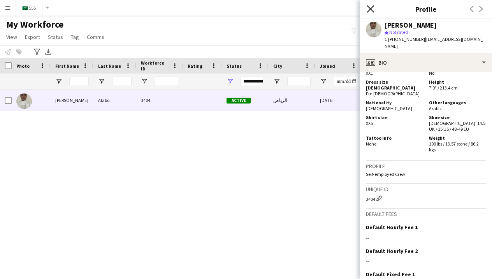
click at [372, 11] on icon "Close pop-in" at bounding box center [369, 8] width 7 height 7
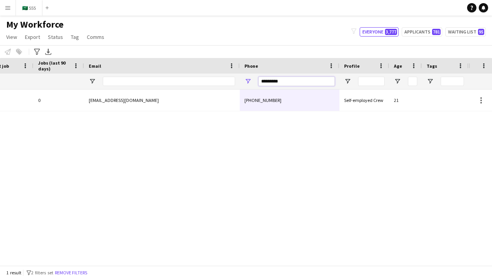
click at [312, 84] on input "*********" at bounding box center [296, 81] width 76 height 9
type input "*********"
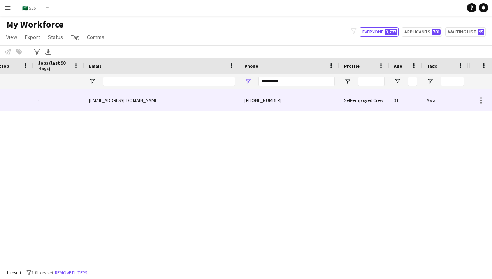
click at [280, 105] on div "[PHONE_NUMBER]" at bounding box center [290, 99] width 100 height 21
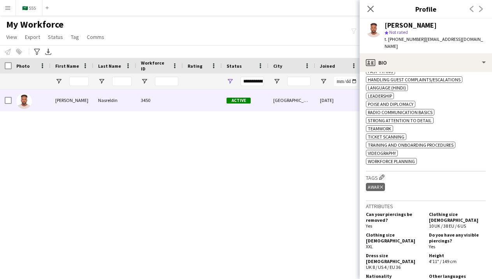
click at [371, 181] on div "Awar Delete tag" at bounding box center [426, 187] width 120 height 13
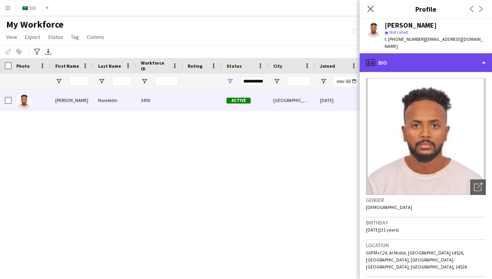
click at [407, 60] on div "profile Bio" at bounding box center [425, 62] width 132 height 19
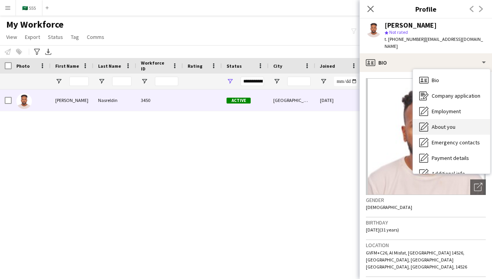
click at [429, 119] on div "About you About you" at bounding box center [451, 127] width 77 height 16
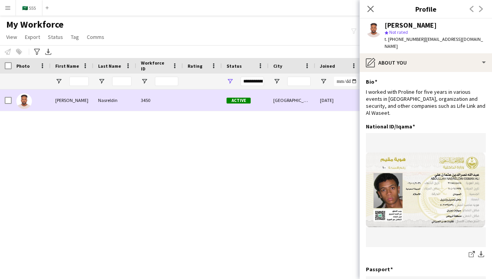
click at [12, 100] on div at bounding box center [31, 99] width 39 height 21
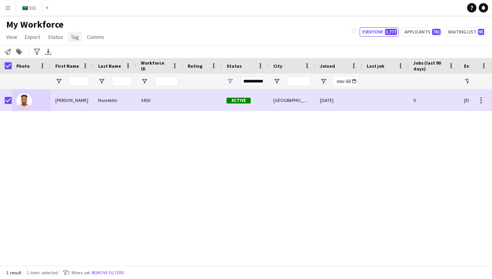
click at [74, 39] on span "Tag" at bounding box center [75, 36] width 8 height 7
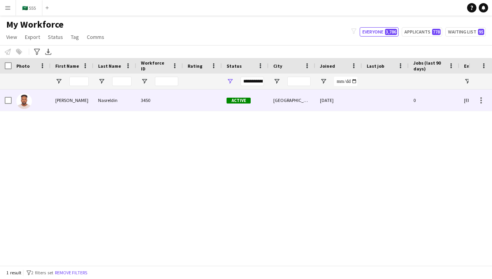
click at [8, 104] on div at bounding box center [8, 100] width 7 height 22
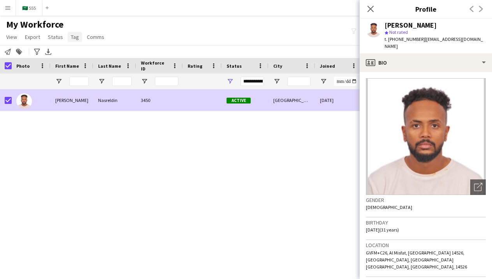
click at [75, 37] on span "Tag" at bounding box center [75, 36] width 8 height 7
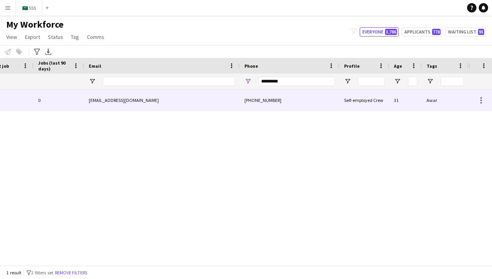
scroll to position [0, 375]
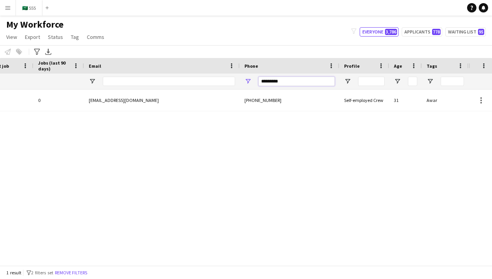
click at [288, 79] on input "*********" at bounding box center [296, 81] width 76 height 9
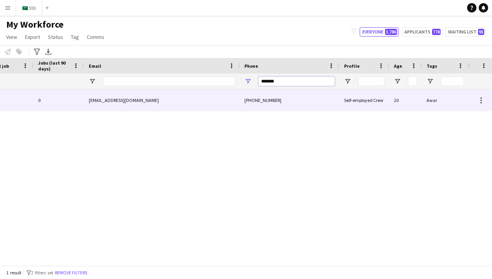
type input "*******"
click at [280, 103] on div "[PHONE_NUMBER]" at bounding box center [290, 99] width 100 height 21
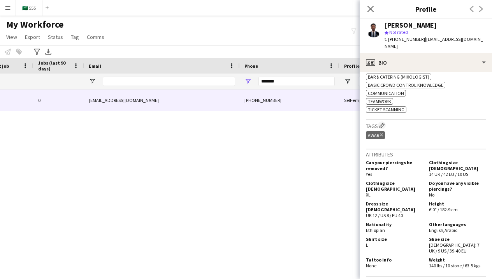
scroll to position [295, 0]
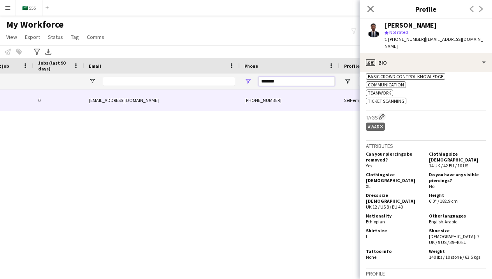
click at [302, 82] on input "*******" at bounding box center [296, 81] width 76 height 9
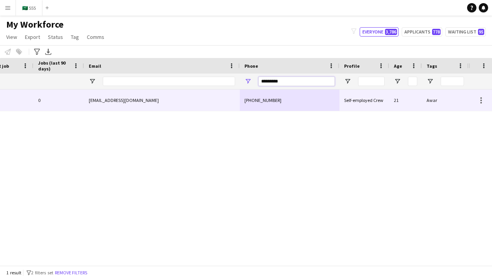
type input "*********"
click at [306, 97] on div "[PHONE_NUMBER]" at bounding box center [290, 99] width 100 height 21
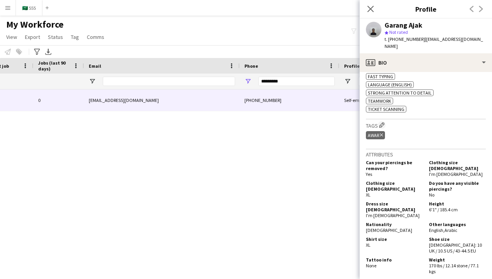
scroll to position [303, 0]
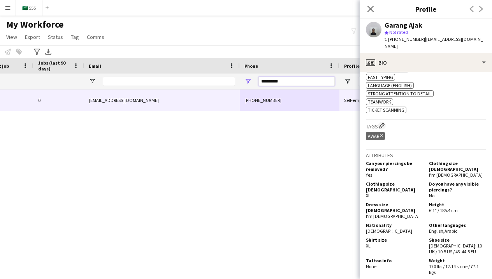
click at [294, 84] on input "*********" at bounding box center [296, 81] width 76 height 9
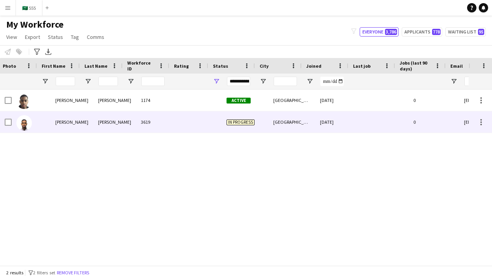
scroll to position [0, 0]
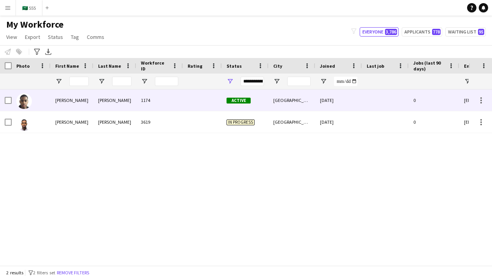
type input "******"
click at [215, 104] on div at bounding box center [202, 99] width 39 height 21
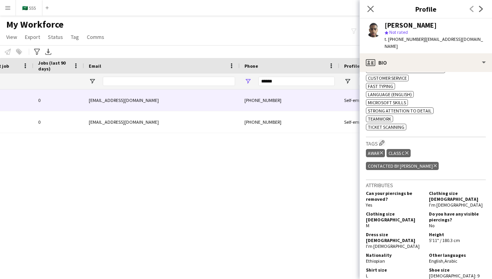
scroll to position [0, 375]
click at [286, 86] on div "******" at bounding box center [296, 82] width 76 height 16
click at [285, 84] on input "******" at bounding box center [296, 81] width 76 height 9
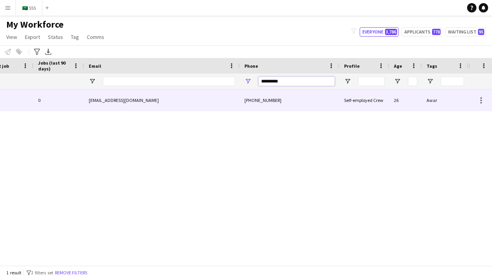
type input "*********"
click at [268, 103] on div "[PHONE_NUMBER]" at bounding box center [290, 99] width 100 height 21
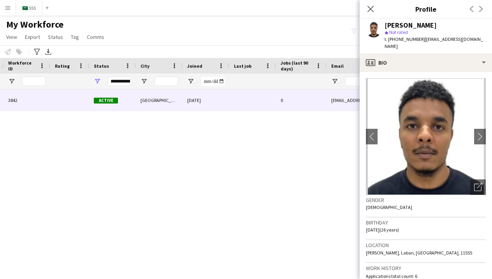
scroll to position [0, -18]
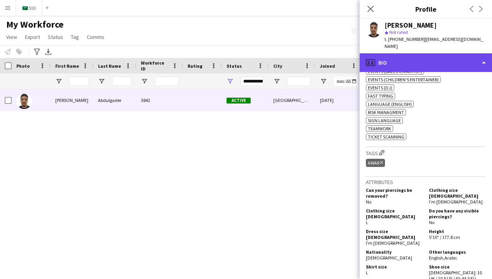
click at [438, 53] on div "profile Bio" at bounding box center [425, 62] width 132 height 19
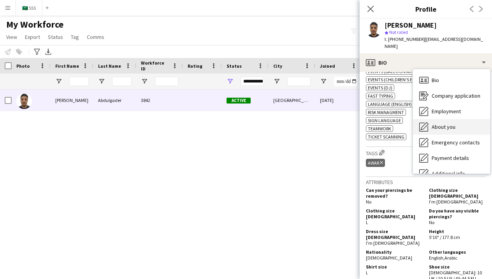
click at [443, 125] on div "About you About you" at bounding box center [451, 127] width 77 height 16
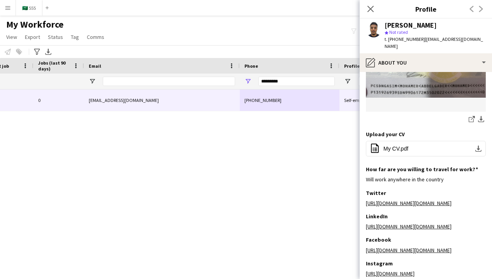
scroll to position [271, 0]
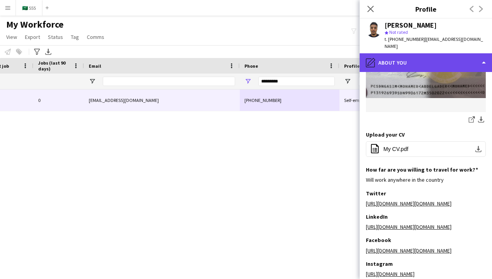
click at [404, 55] on div "pencil4 About you" at bounding box center [425, 62] width 132 height 19
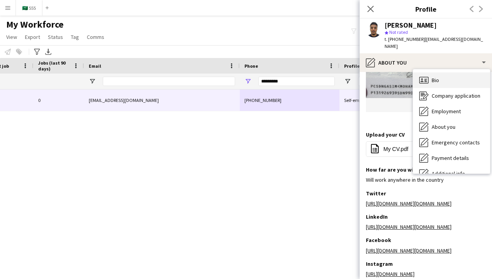
click at [425, 77] on div "Bio Bio" at bounding box center [451, 80] width 77 height 16
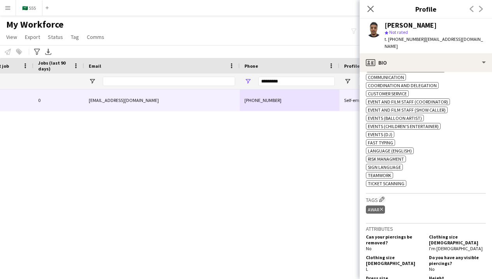
scroll to position [288, 0]
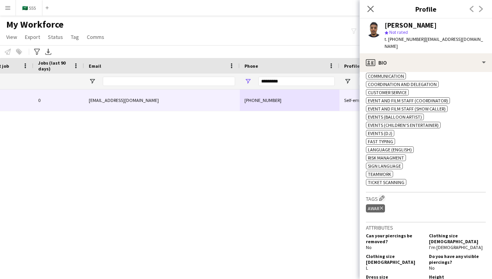
click at [382, 206] on icon "Delete tag" at bounding box center [381, 208] width 3 height 5
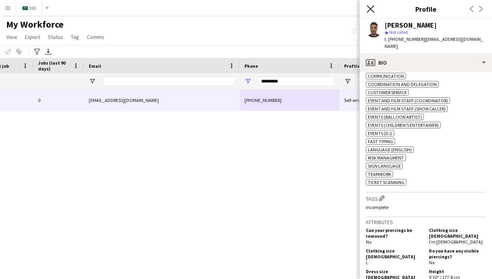
click at [372, 10] on icon at bounding box center [369, 8] width 7 height 7
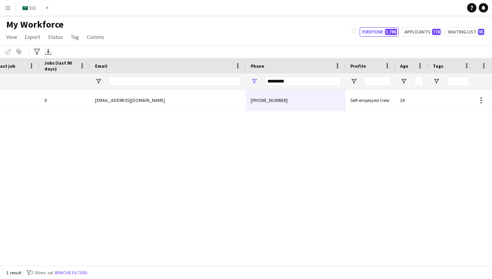
scroll to position [0, 369]
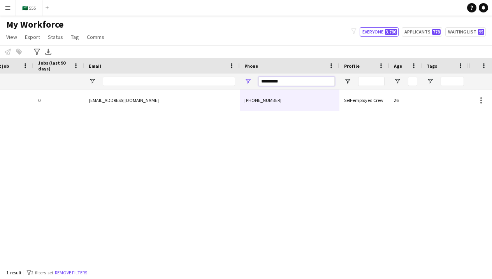
click at [309, 85] on input "*********" at bounding box center [296, 81] width 76 height 9
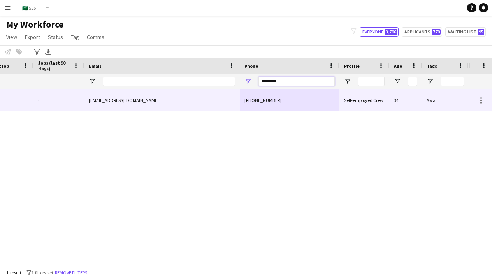
type input "********"
click at [277, 102] on div "[PHONE_NUMBER]" at bounding box center [290, 99] width 100 height 21
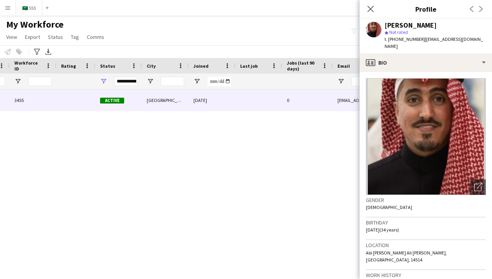
scroll to position [0, 232]
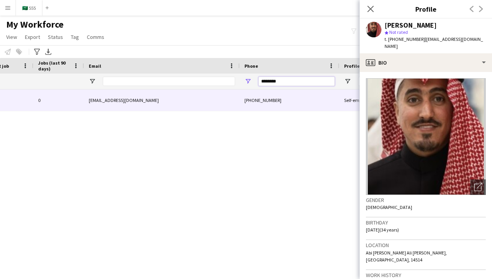
click at [271, 83] on input "********" at bounding box center [296, 81] width 76 height 9
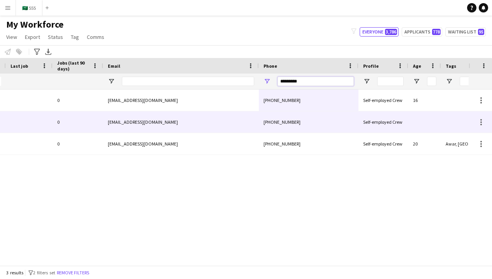
scroll to position [0, 358]
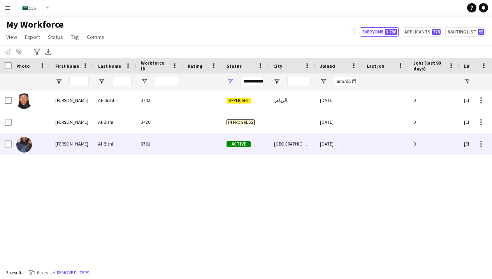
type input "*********"
click at [200, 144] on div at bounding box center [202, 143] width 39 height 21
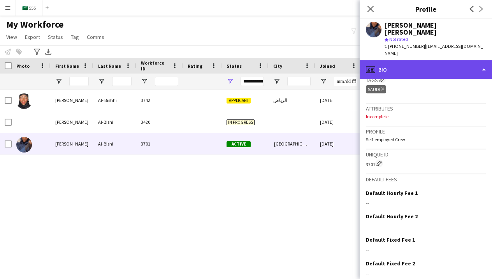
click at [458, 60] on div "profile Bio" at bounding box center [425, 69] width 132 height 19
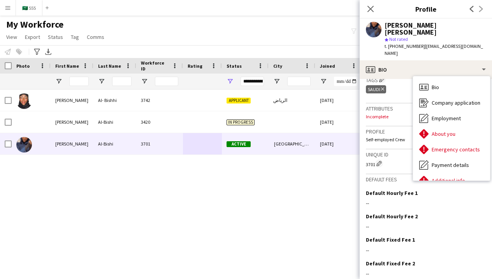
click at [276, 184] on div "الرياض [DATE] 0 [EMAIL_ADDRESS][DOMAIN_NAME] Applicant 3742 Al- Bishhi [PERSON_…" at bounding box center [234, 177] width 468 height 176
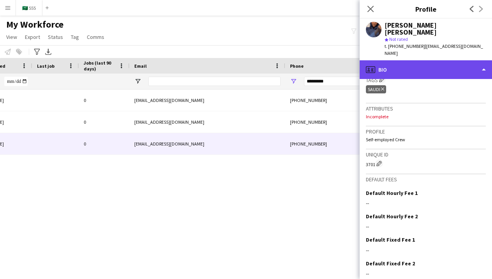
click at [410, 60] on div "profile Bio" at bounding box center [425, 69] width 132 height 19
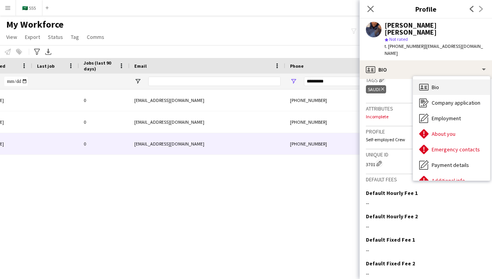
click at [428, 82] on icon "Bio" at bounding box center [423, 86] width 9 height 9
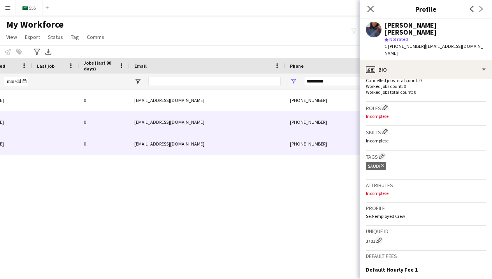
click at [272, 121] on div "[EMAIL_ADDRESS][DOMAIN_NAME]" at bounding box center [208, 121] width 156 height 21
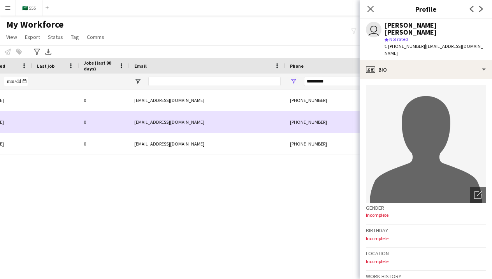
click at [282, 105] on div "[EMAIL_ADDRESS][DOMAIN_NAME]" at bounding box center [208, 99] width 156 height 21
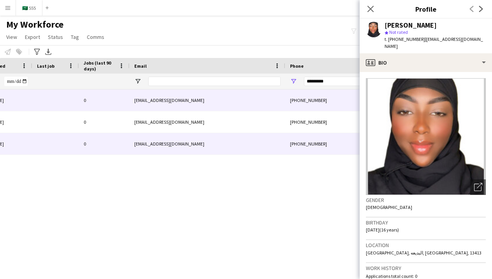
click at [302, 148] on div "[PHONE_NUMBER]" at bounding box center [335, 143] width 100 height 21
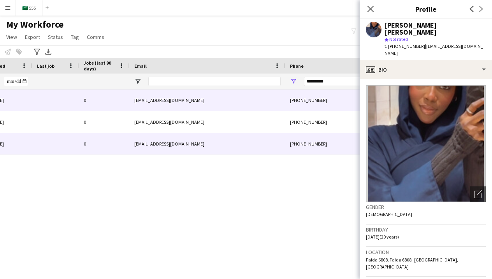
click at [286, 102] on div "[PHONE_NUMBER]" at bounding box center [335, 99] width 100 height 21
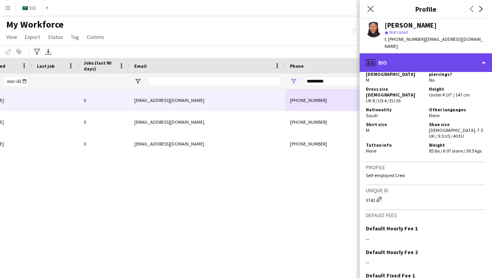
click at [427, 53] on div "profile Bio" at bounding box center [425, 62] width 132 height 19
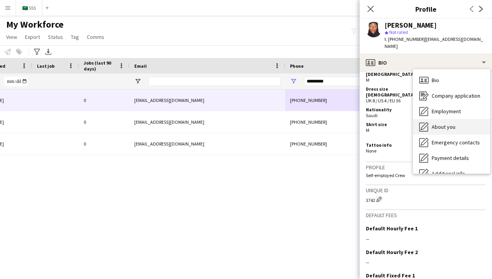
click at [431, 123] on div "About you About you" at bounding box center [451, 127] width 77 height 16
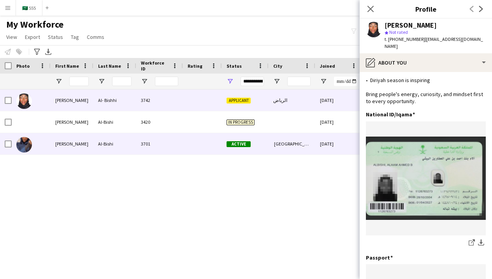
click at [71, 145] on div "[PERSON_NAME]" at bounding box center [72, 143] width 43 height 21
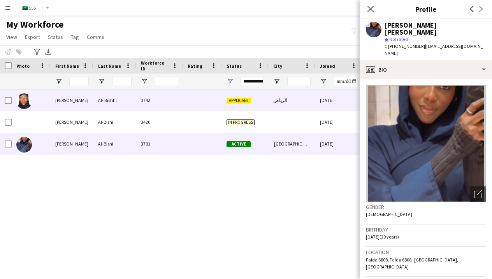
click at [59, 104] on div "[PERSON_NAME]" at bounding box center [72, 99] width 43 height 21
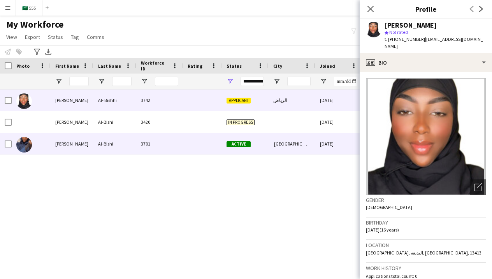
click at [77, 142] on div "[PERSON_NAME]" at bounding box center [72, 143] width 43 height 21
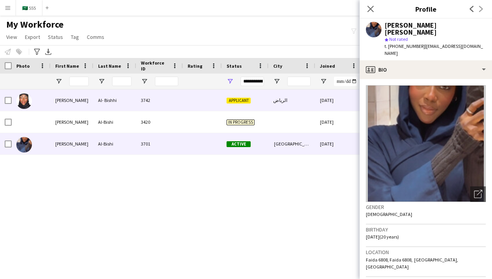
click at [181, 95] on div "3742" at bounding box center [159, 99] width 47 height 21
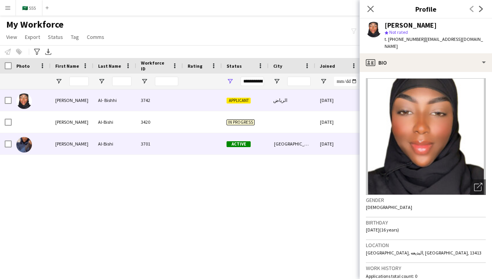
click at [310, 148] on div "‎ [GEOGRAPHIC_DATA]" at bounding box center [291, 143] width 47 height 21
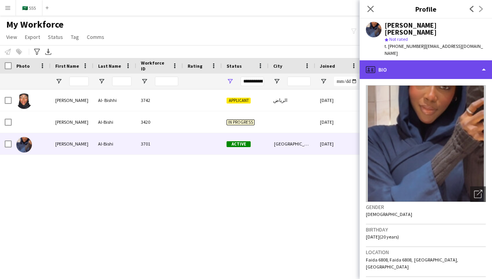
click at [384, 63] on div "profile Bio" at bounding box center [425, 69] width 132 height 19
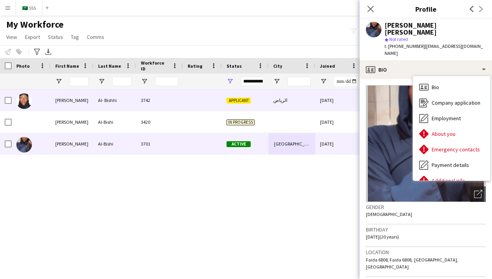
click at [319, 100] on div "[DATE]" at bounding box center [338, 99] width 47 height 21
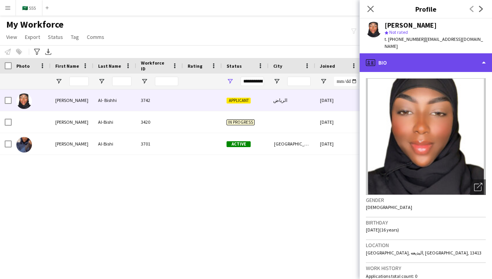
click at [407, 60] on div "profile Bio" at bounding box center [425, 62] width 132 height 19
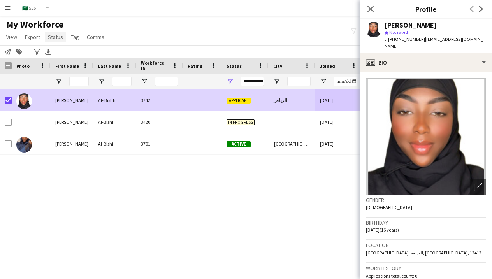
click at [58, 40] on span "Status" at bounding box center [55, 36] width 15 height 7
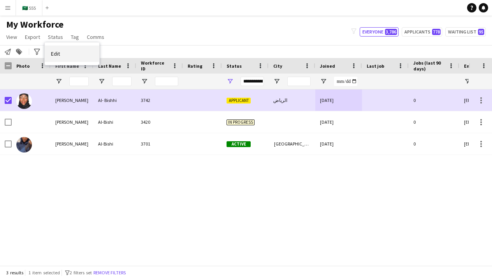
click at [75, 53] on link "Edit" at bounding box center [72, 54] width 54 height 16
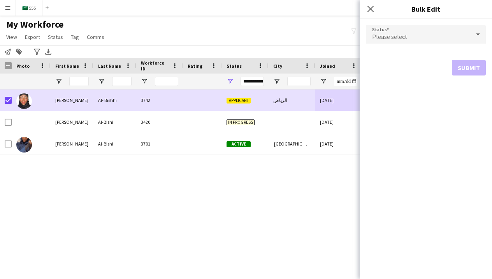
click at [387, 33] on span "Please select" at bounding box center [389, 37] width 35 height 8
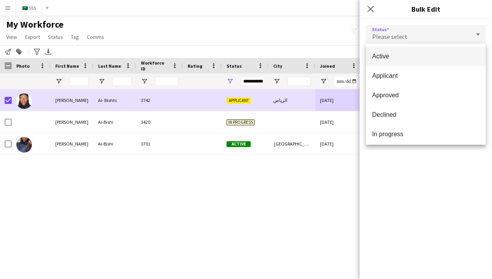
click at [398, 55] on span "Active" at bounding box center [425, 56] width 107 height 7
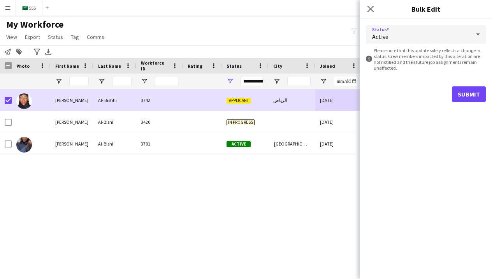
click at [458, 94] on button "Submit" at bounding box center [469, 94] width 34 height 16
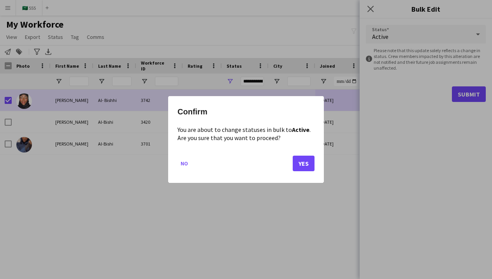
click at [301, 165] on button "Yes" at bounding box center [304, 164] width 22 height 16
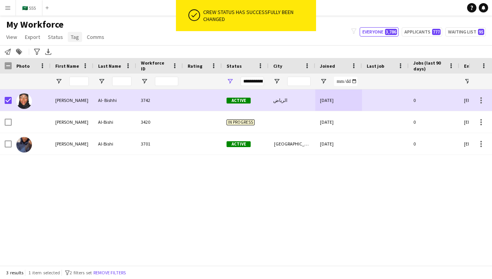
click at [71, 38] on span "Tag" at bounding box center [75, 36] width 8 height 7
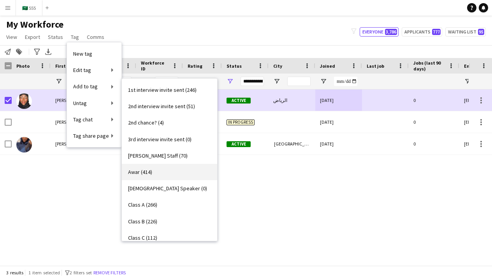
click at [150, 169] on span "Awar (414)" at bounding box center [140, 171] width 24 height 7
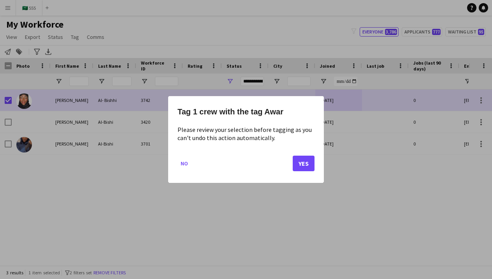
click at [297, 163] on button "Yes" at bounding box center [304, 164] width 22 height 16
